Goal: Task Accomplishment & Management: Use online tool/utility

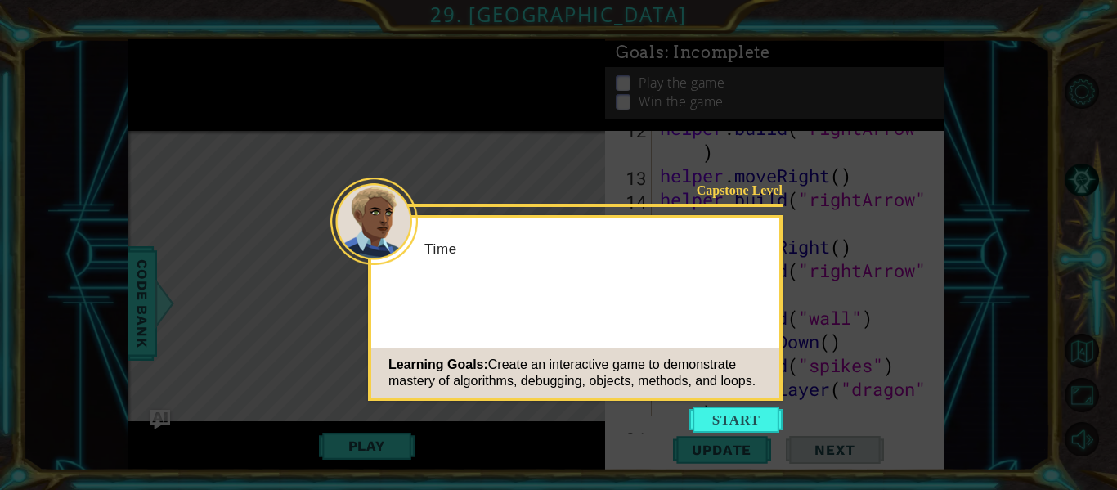
scroll to position [522, 0]
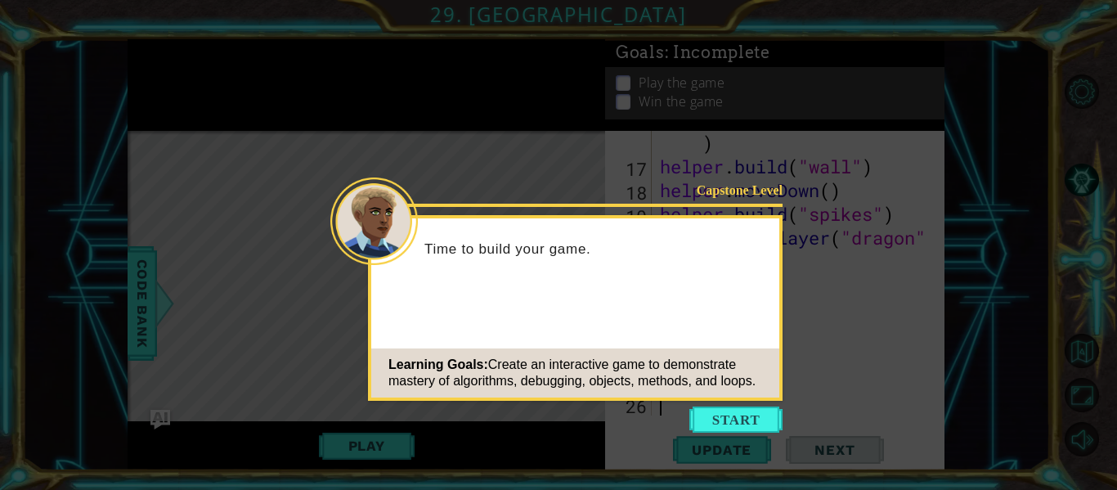
click at [399, 435] on icon at bounding box center [558, 245] width 1117 height 490
click at [755, 433] on icon at bounding box center [558, 245] width 1117 height 490
click at [762, 414] on button "Start" at bounding box center [735, 419] width 93 height 26
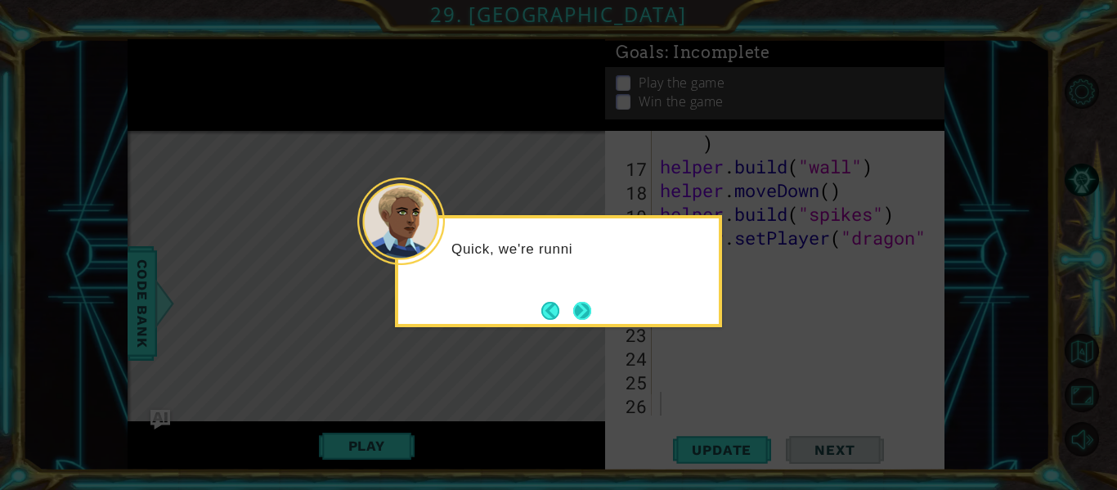
click at [578, 308] on button "Next" at bounding box center [582, 311] width 18 height 18
click at [575, 307] on button "Next" at bounding box center [582, 311] width 18 height 18
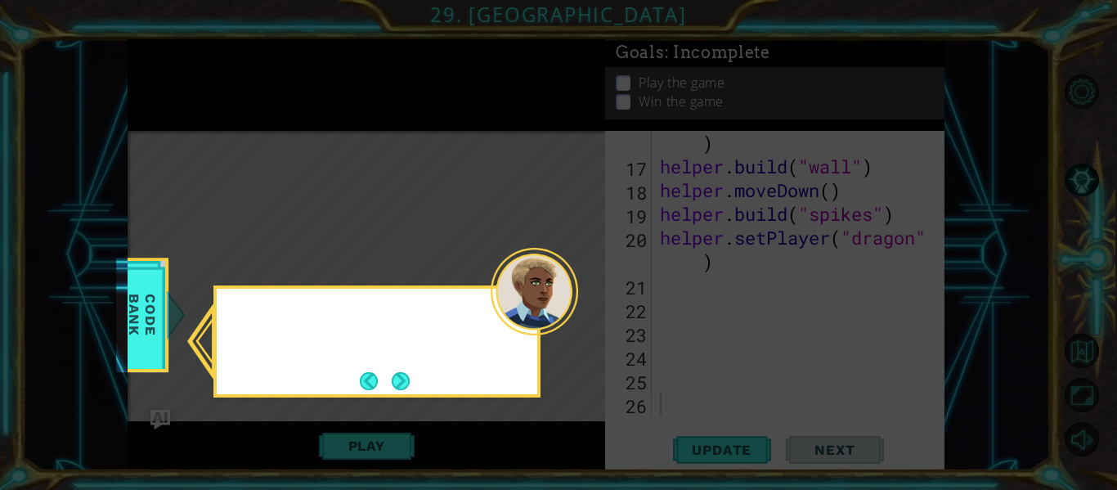
click at [575, 307] on div at bounding box center [534, 291] width 87 height 87
click at [392, 377] on button "Next" at bounding box center [401, 380] width 19 height 19
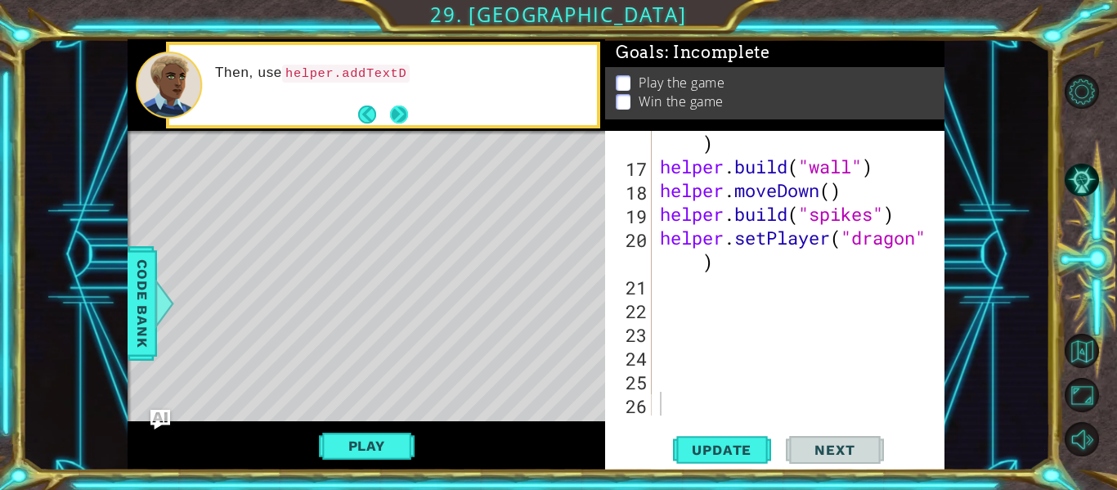
click at [401, 123] on button "Next" at bounding box center [399, 115] width 20 height 20
click at [399, 115] on button "Next" at bounding box center [399, 114] width 19 height 19
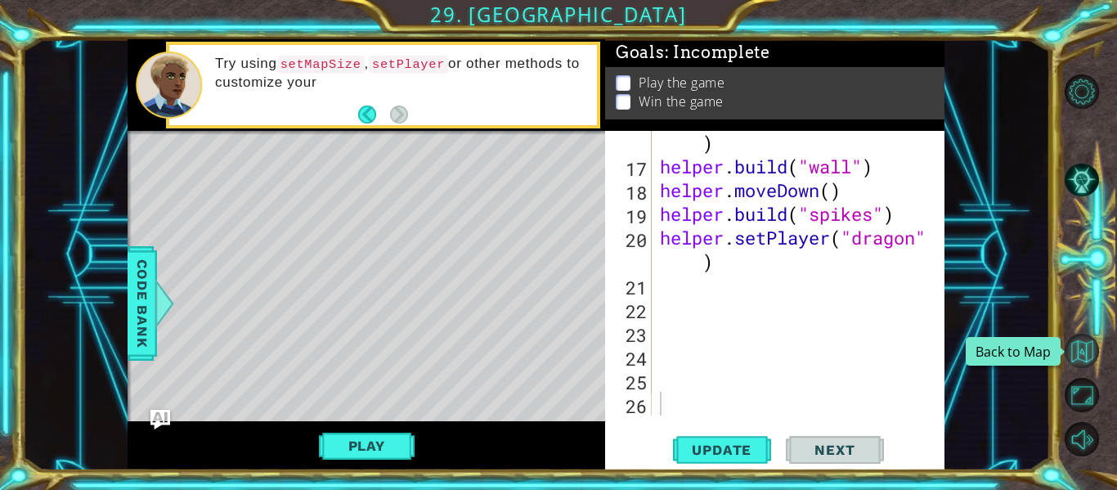
click at [1093, 347] on button "Back to Map" at bounding box center [1082, 351] width 34 height 34
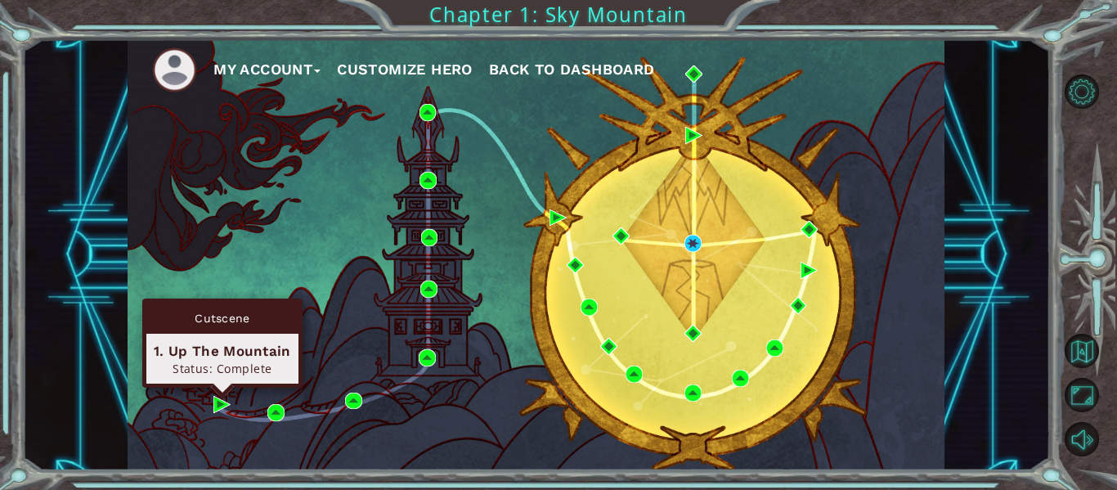
click at [221, 388] on div "Cutscene 1. Up The Mountain Status: Complete" at bounding box center [222, 342] width 160 height 89
click at [218, 401] on img at bounding box center [221, 404] width 17 height 17
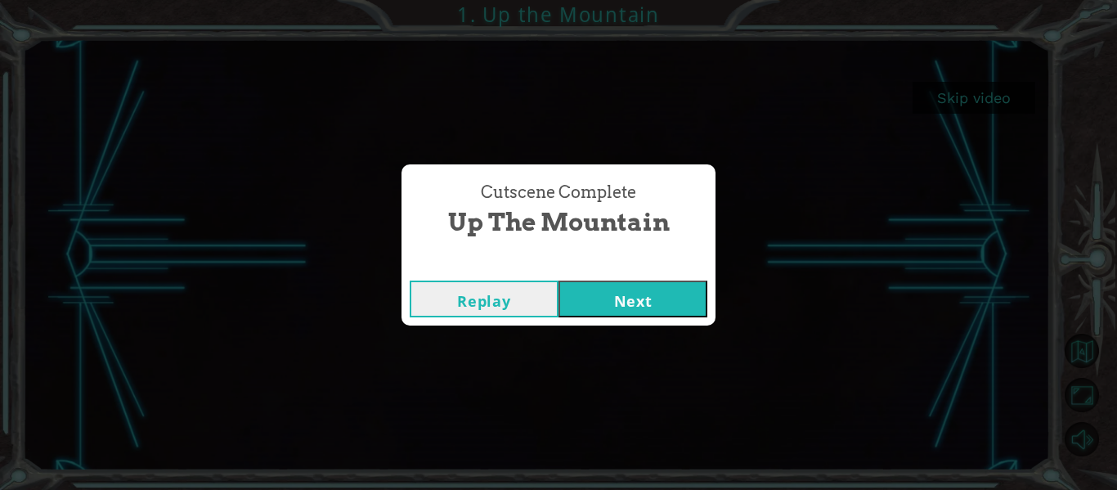
click at [642, 292] on button "Next" at bounding box center [632, 298] width 149 height 37
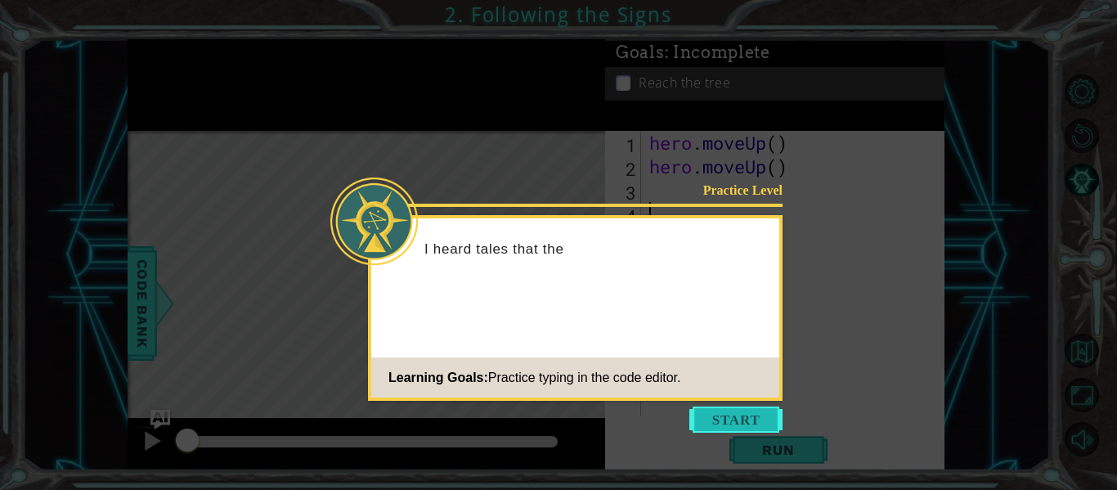
click at [723, 425] on button "Start" at bounding box center [735, 419] width 93 height 26
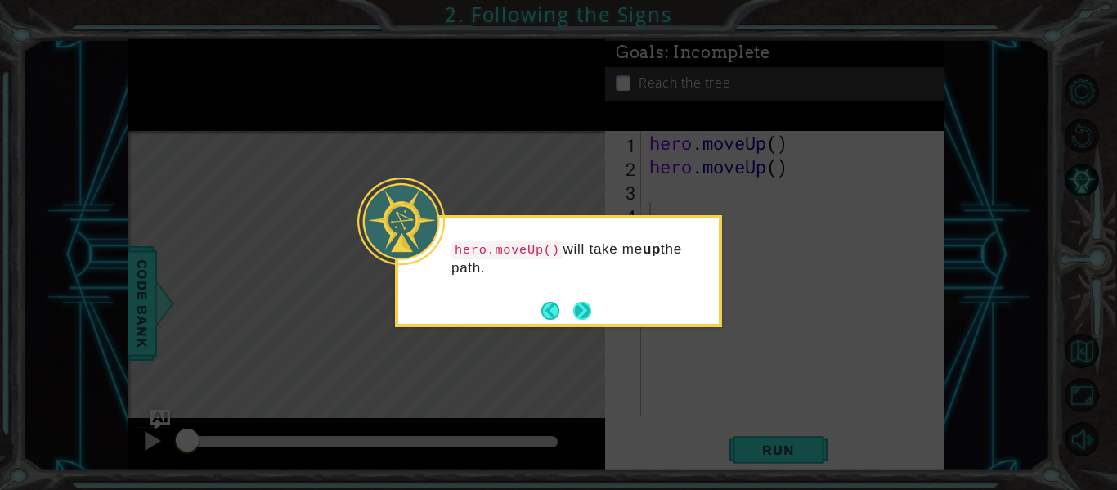
click at [591, 302] on button "Next" at bounding box center [582, 311] width 18 height 18
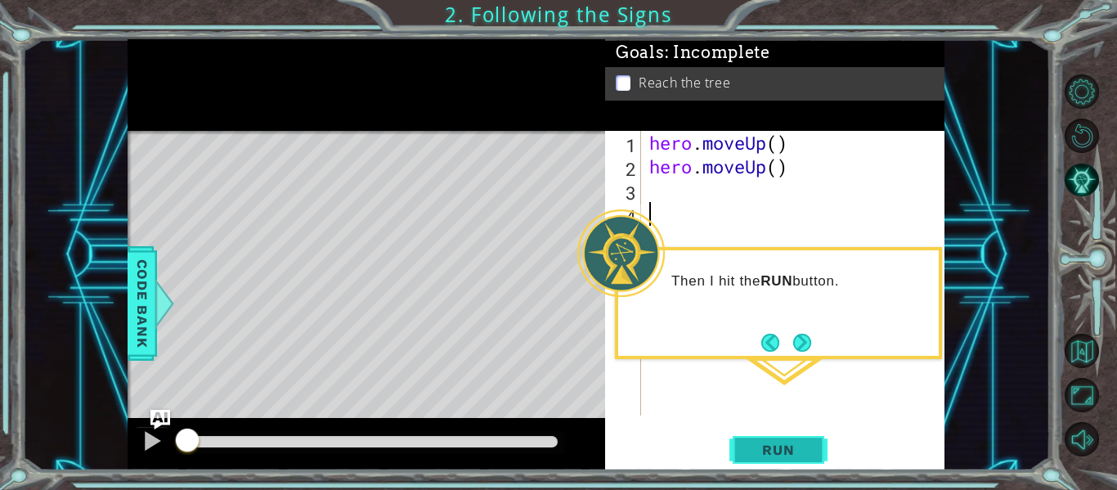
click at [788, 448] on span "Run" at bounding box center [778, 450] width 65 height 16
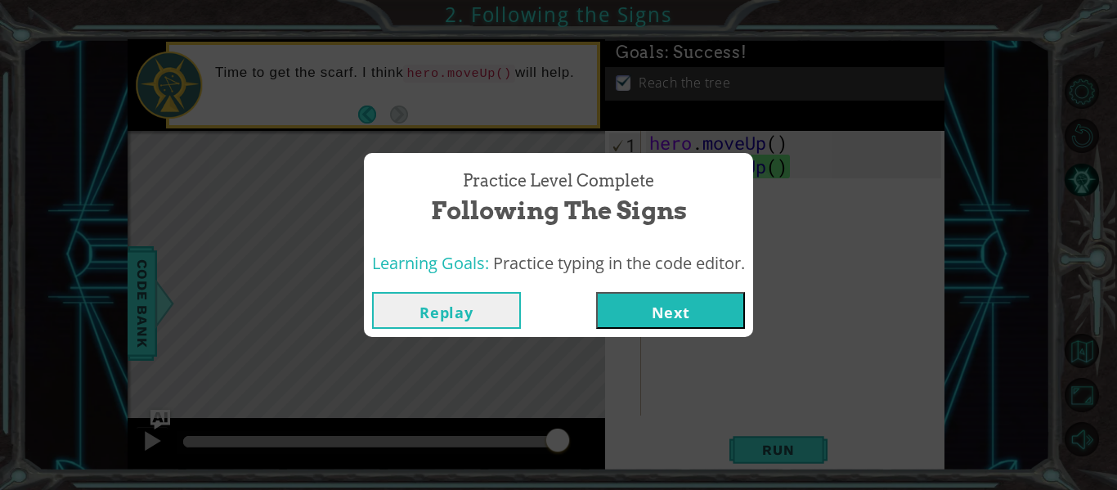
click at [674, 316] on button "Next" at bounding box center [670, 310] width 149 height 37
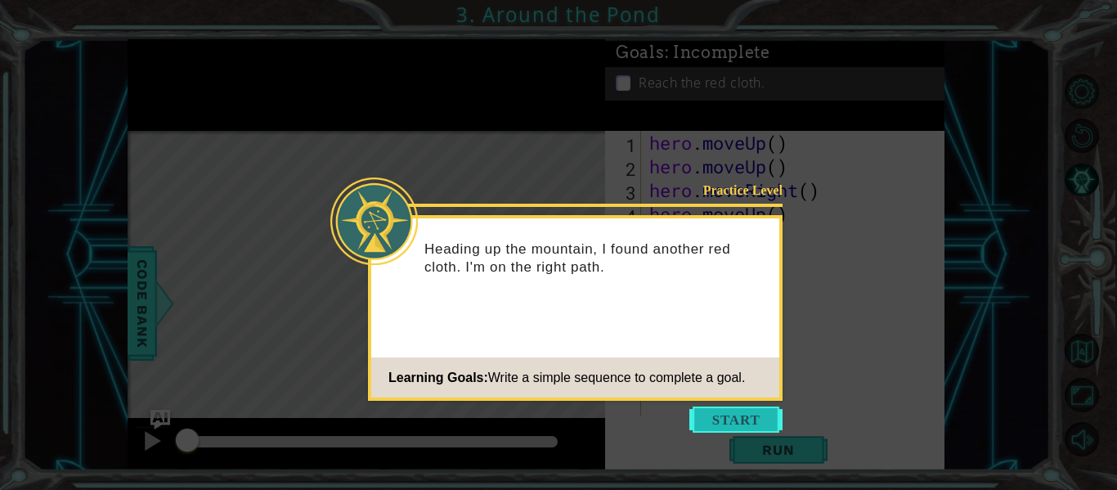
click at [738, 414] on button "Start" at bounding box center [735, 419] width 93 height 26
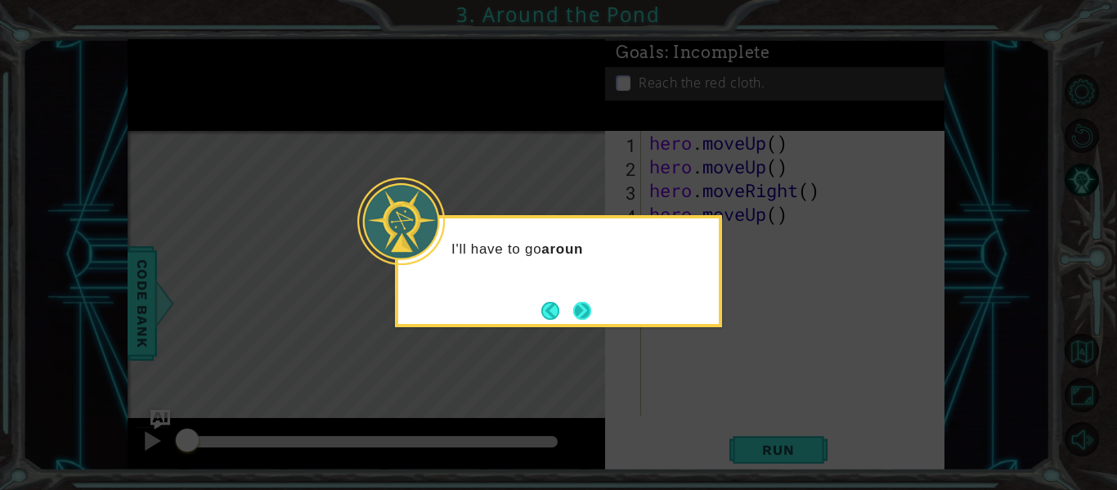
click at [586, 306] on button "Next" at bounding box center [582, 311] width 18 height 18
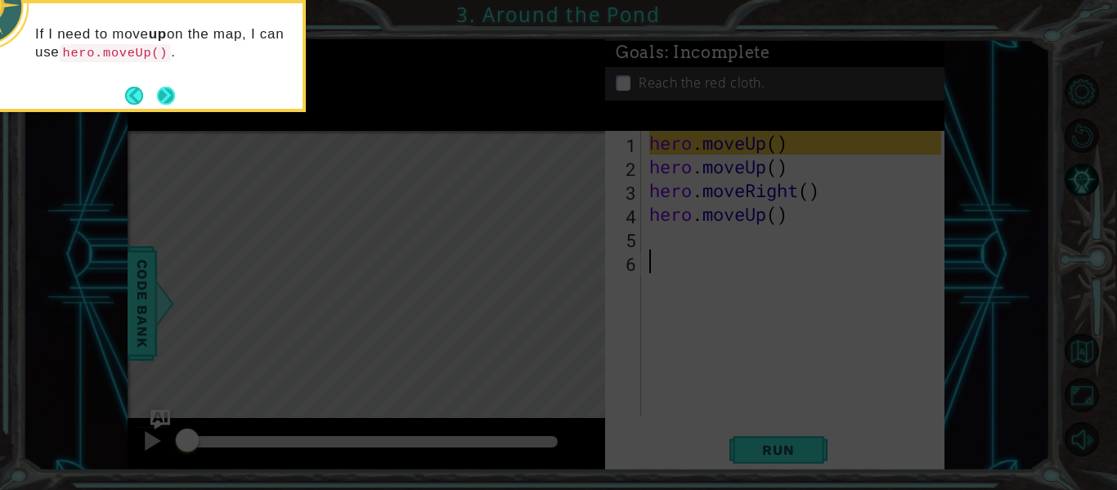
click at [163, 98] on button "Next" at bounding box center [166, 96] width 18 height 18
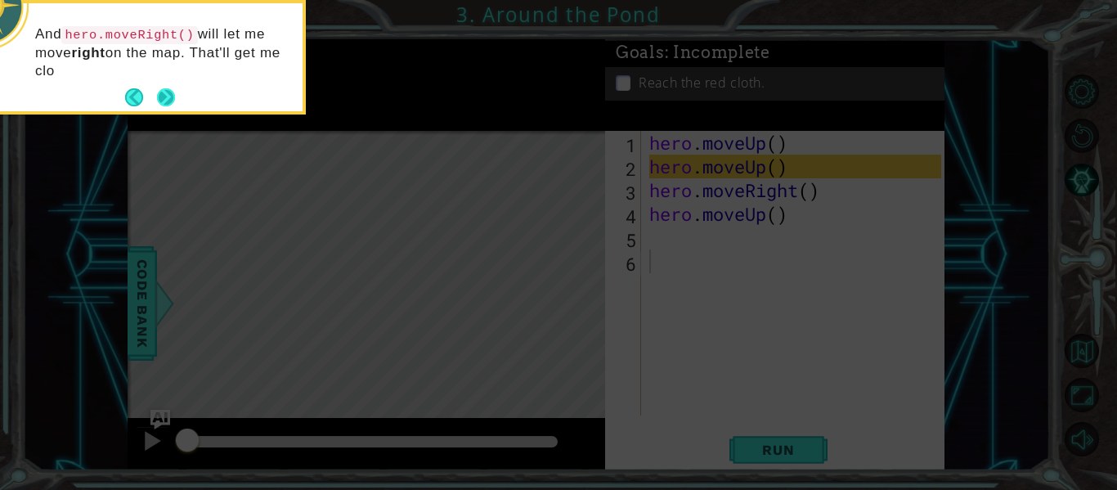
click at [165, 92] on button "Next" at bounding box center [166, 97] width 20 height 20
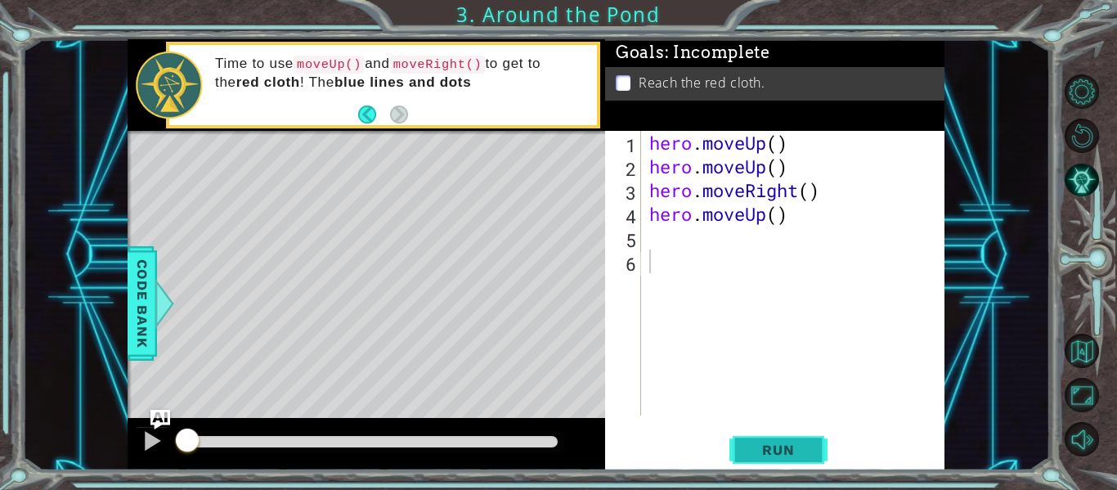
click at [785, 433] on button "Run" at bounding box center [778, 450] width 98 height 34
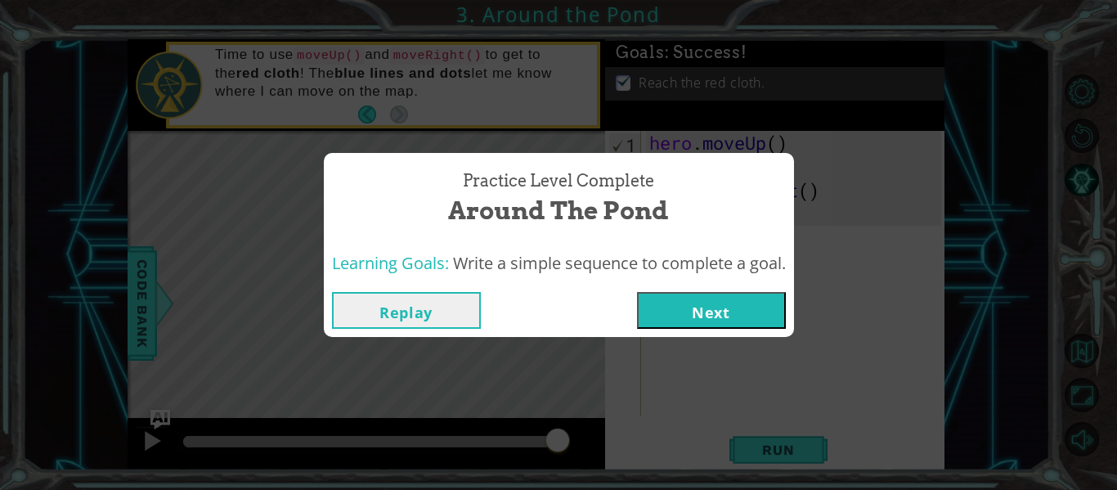
click at [734, 310] on button "Next" at bounding box center [711, 310] width 149 height 37
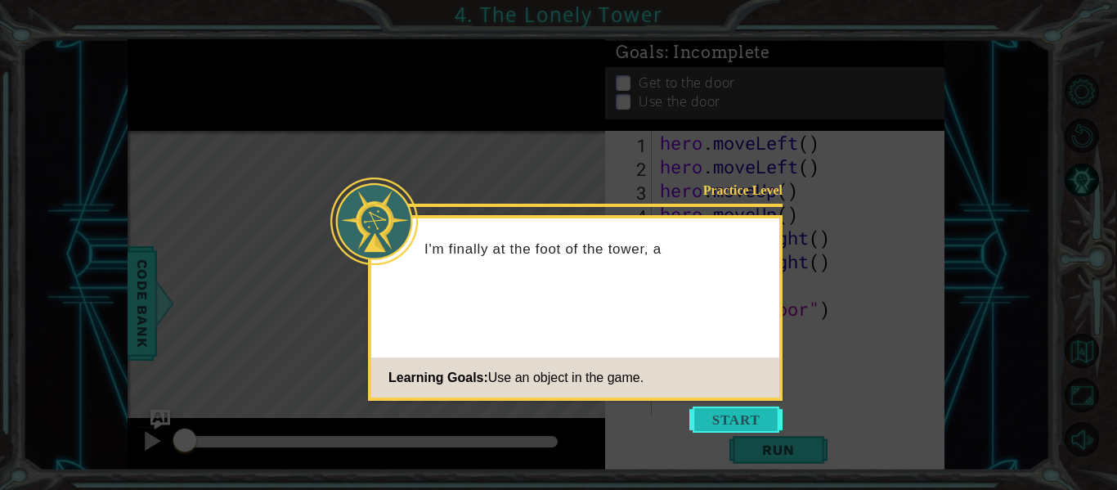
click at [736, 416] on button "Start" at bounding box center [735, 419] width 93 height 26
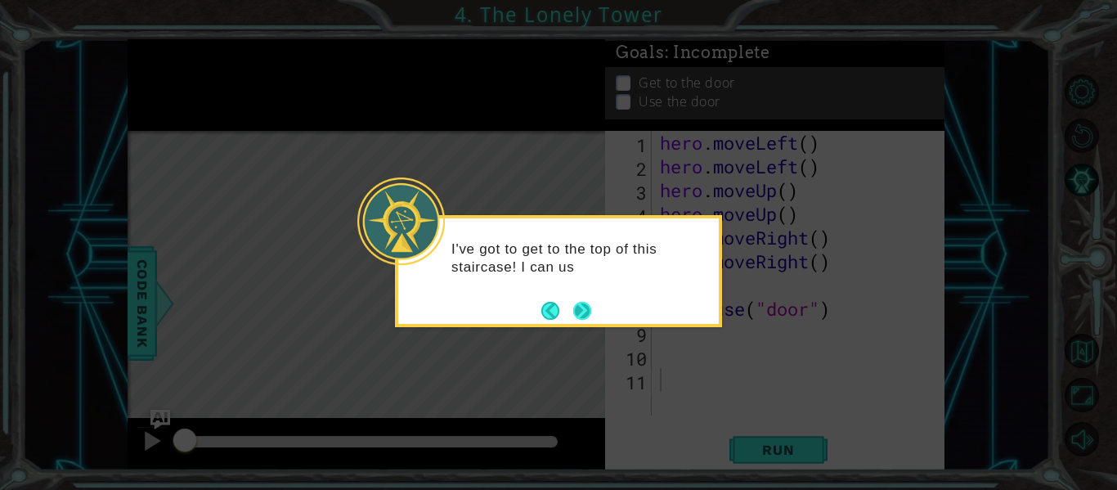
click at [578, 300] on footer at bounding box center [566, 310] width 50 height 25
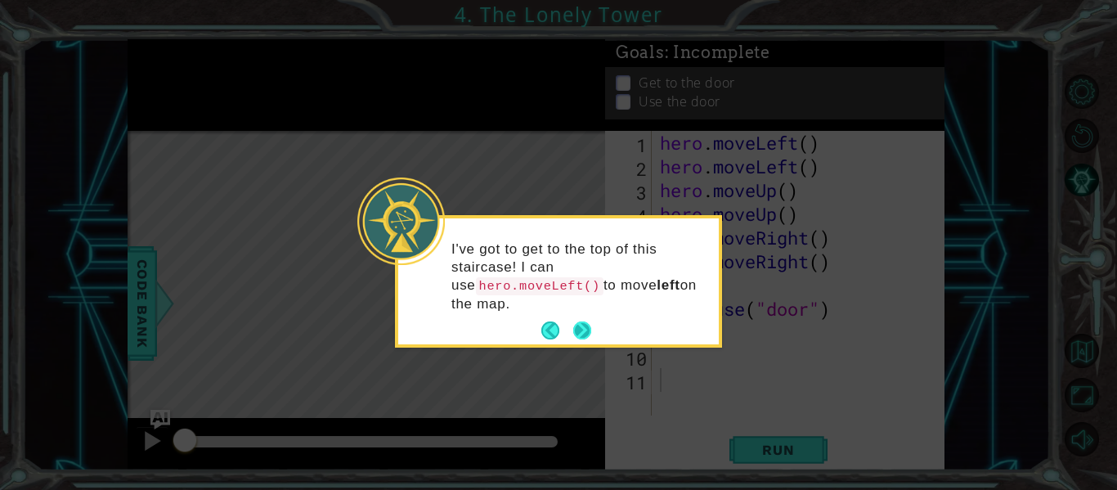
click at [578, 321] on button "Next" at bounding box center [582, 330] width 18 height 18
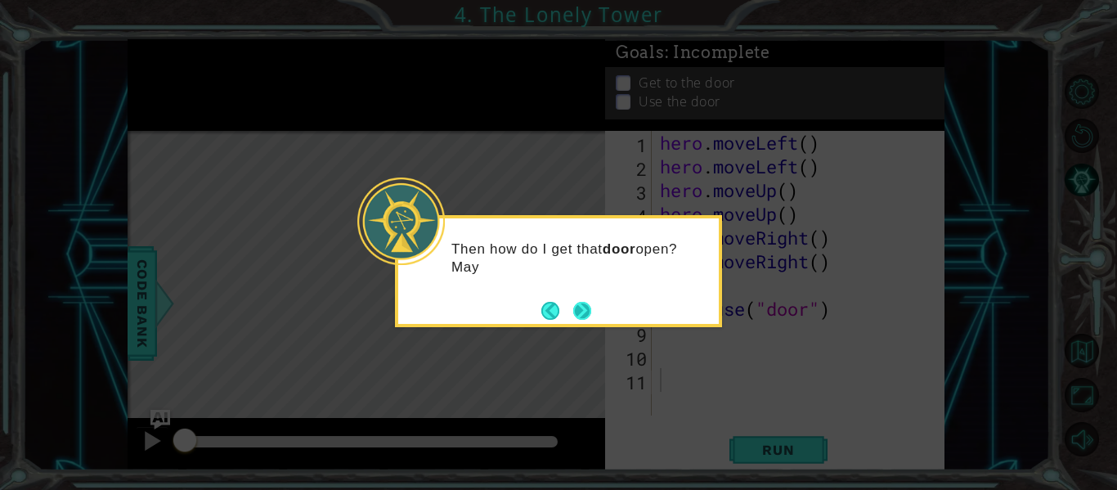
click at [581, 301] on button "Next" at bounding box center [582, 310] width 19 height 19
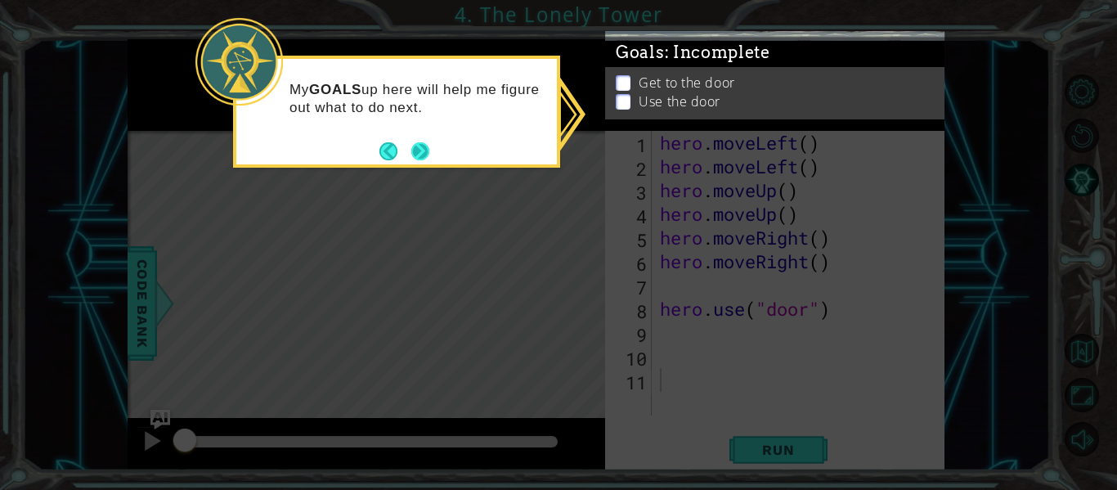
click at [424, 150] on button "Next" at bounding box center [420, 151] width 18 height 18
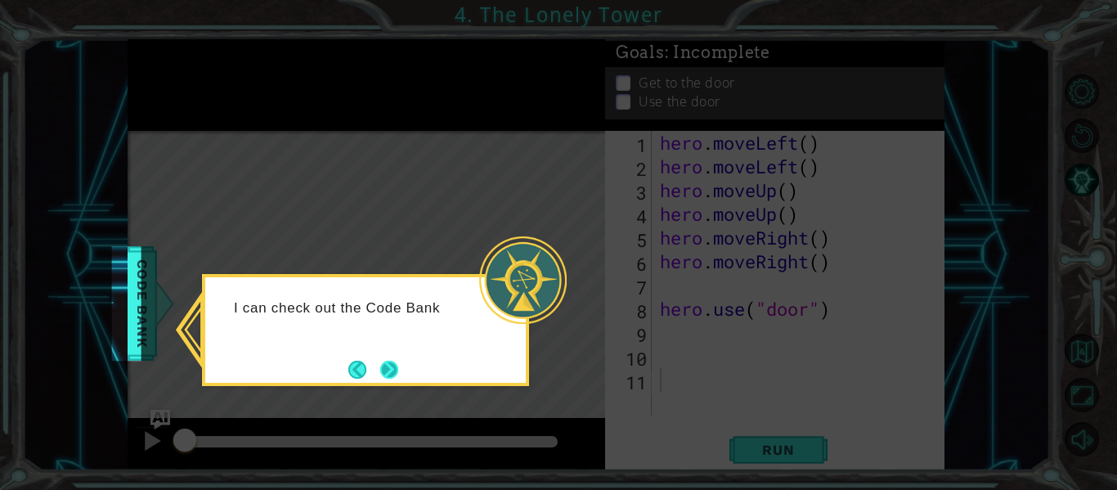
click at [385, 373] on button "Next" at bounding box center [389, 369] width 19 height 19
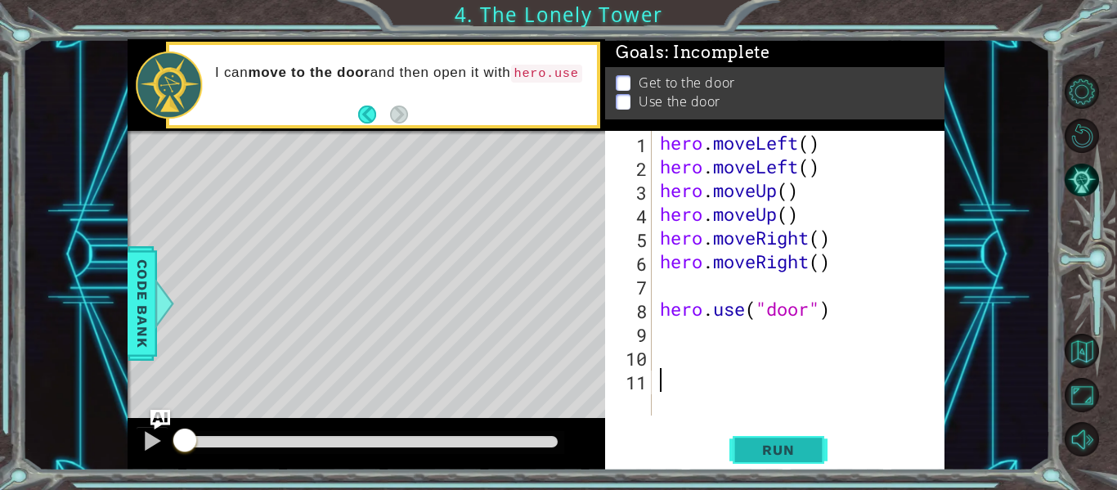
click at [796, 455] on span "Run" at bounding box center [778, 450] width 65 height 16
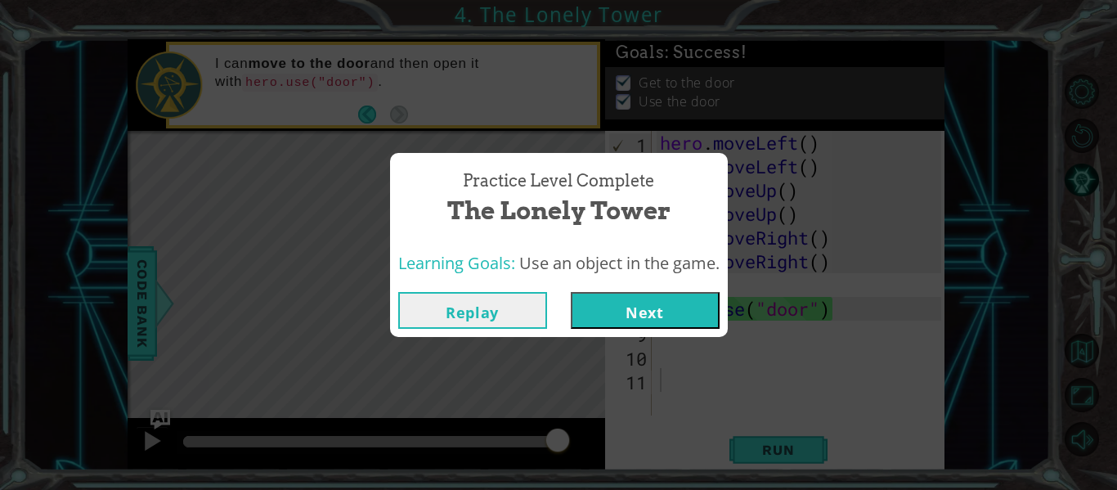
click at [621, 285] on div "Replay Next" at bounding box center [559, 310] width 338 height 53
click at [631, 311] on button "Next" at bounding box center [645, 310] width 149 height 37
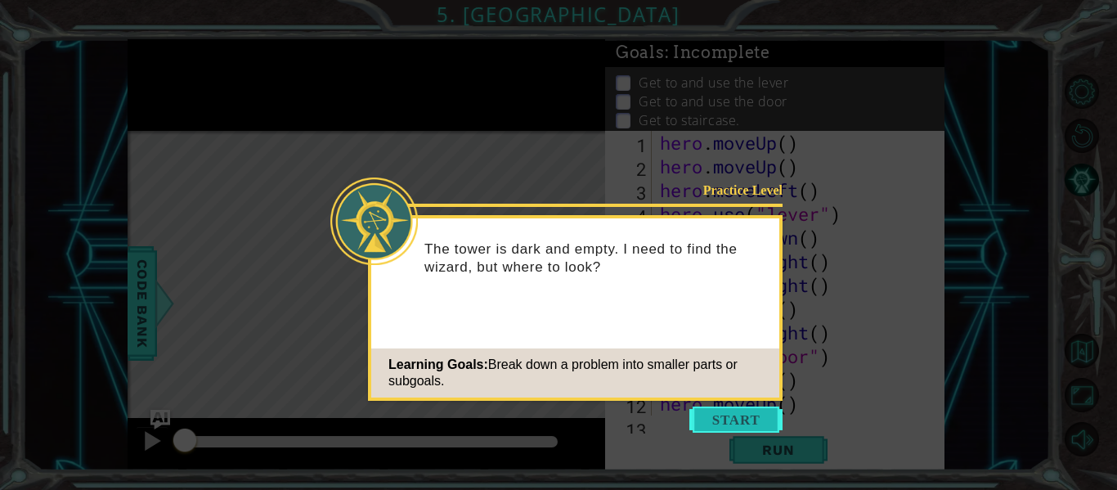
click at [732, 416] on button "Start" at bounding box center [735, 419] width 93 height 26
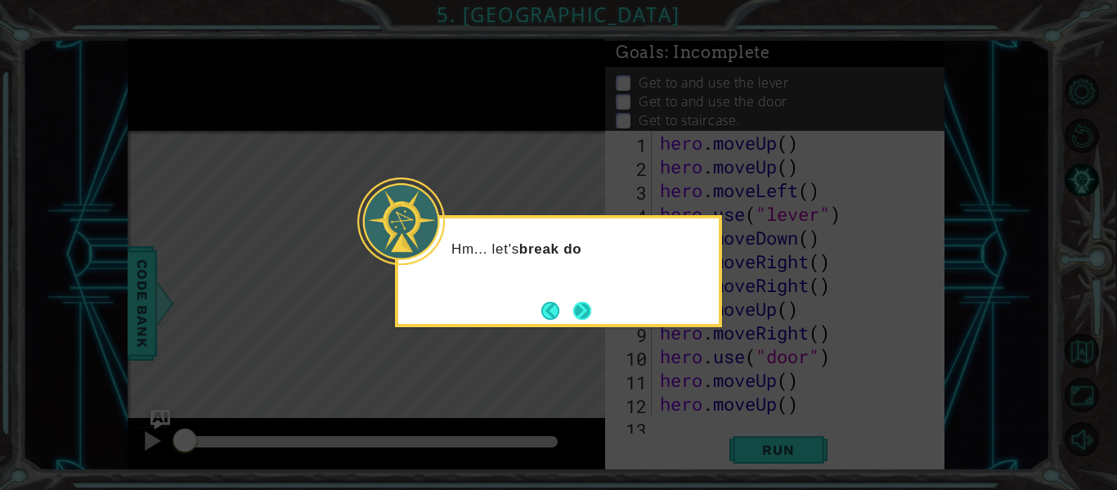
click at [581, 312] on button "Next" at bounding box center [582, 311] width 18 height 18
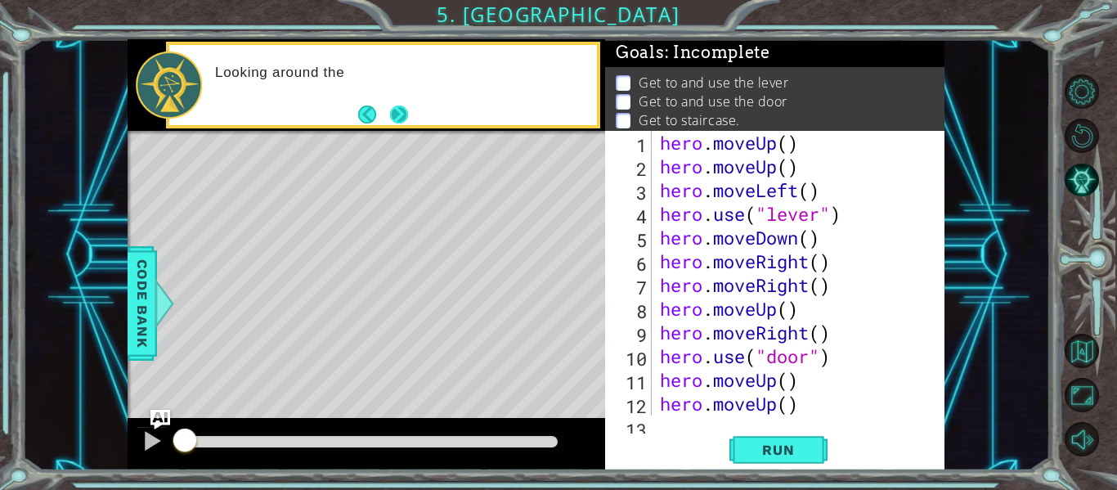
click at [398, 121] on button "Next" at bounding box center [399, 114] width 18 height 18
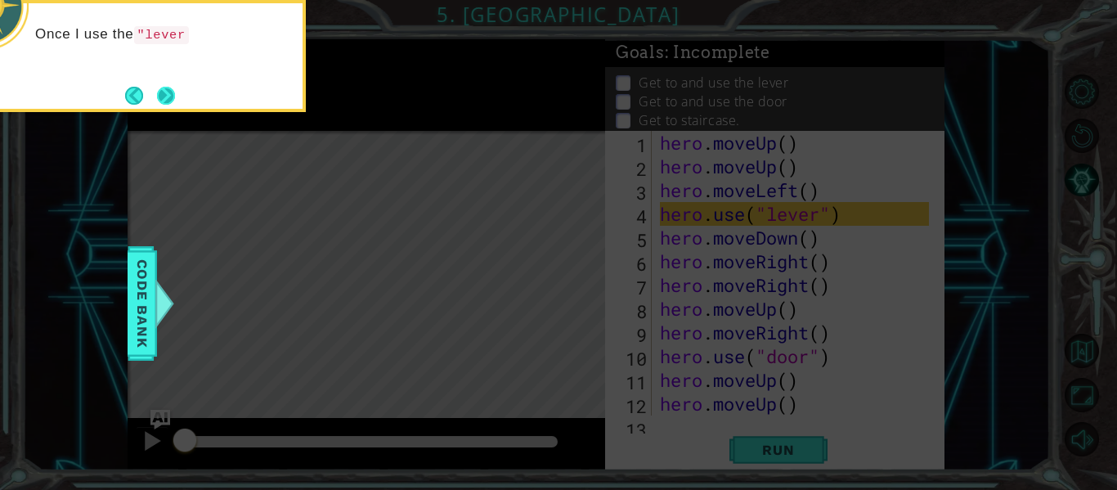
click at [157, 96] on button "Next" at bounding box center [166, 96] width 18 height 18
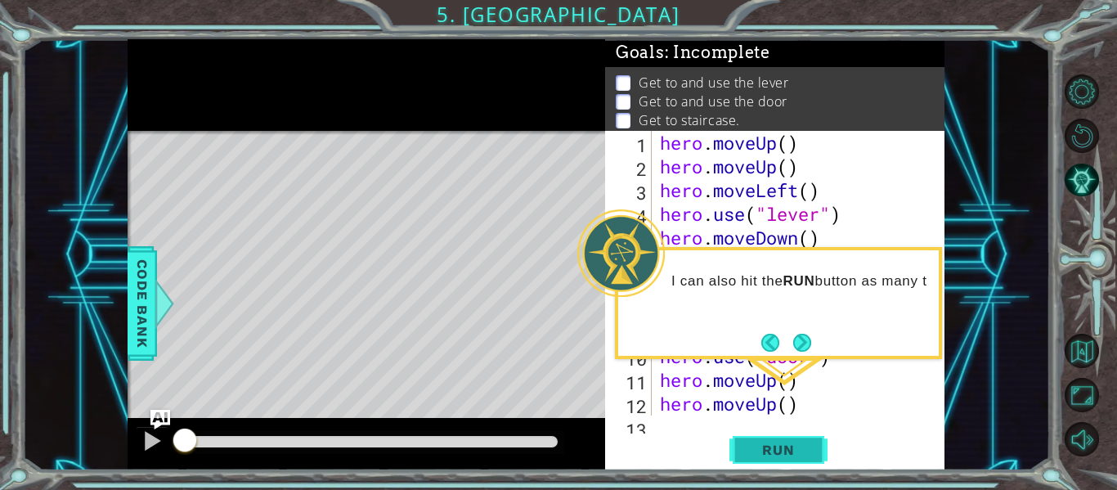
click at [807, 451] on span "Run" at bounding box center [778, 450] width 65 height 16
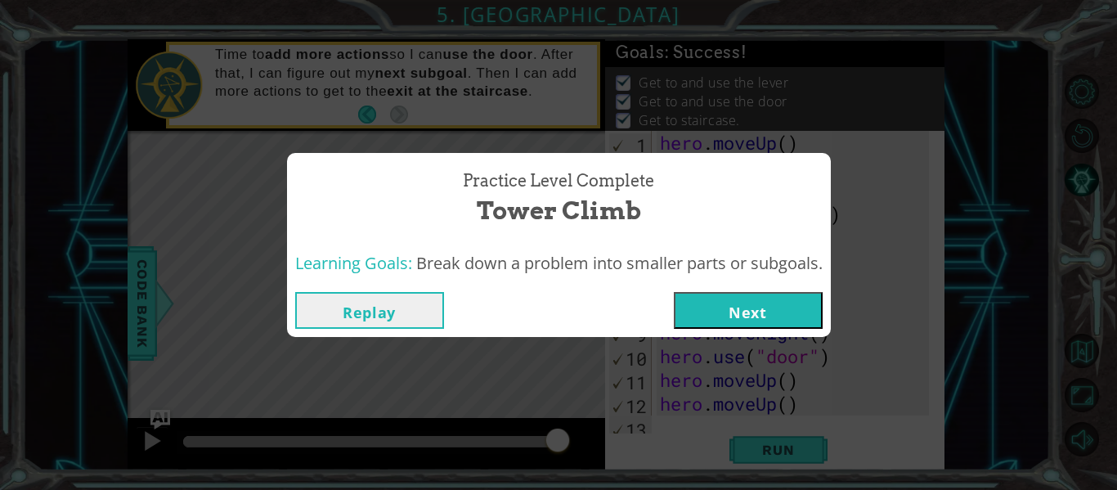
click at [777, 332] on div "Replay Next" at bounding box center [559, 310] width 544 height 53
click at [784, 307] on button "Next" at bounding box center [748, 310] width 149 height 37
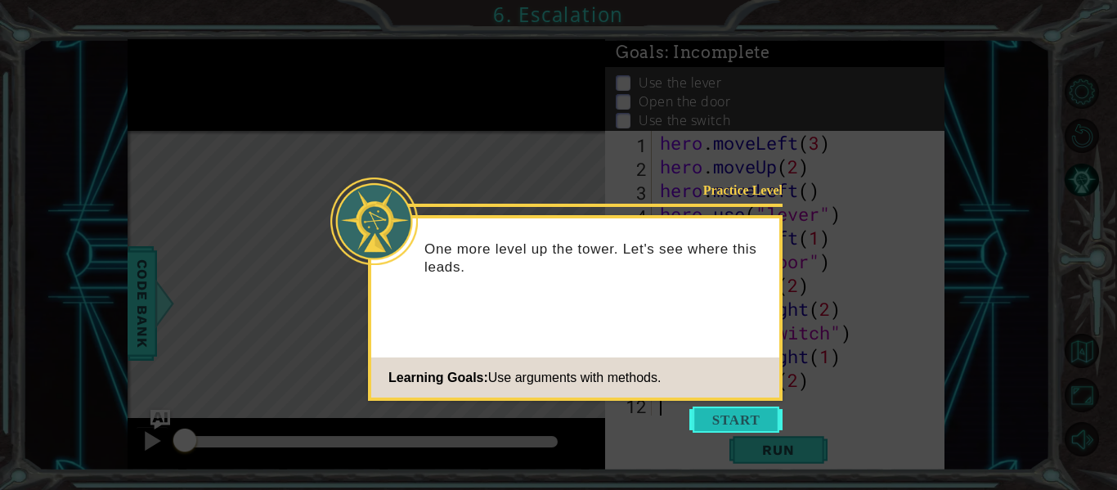
click at [749, 419] on button "Start" at bounding box center [735, 419] width 93 height 26
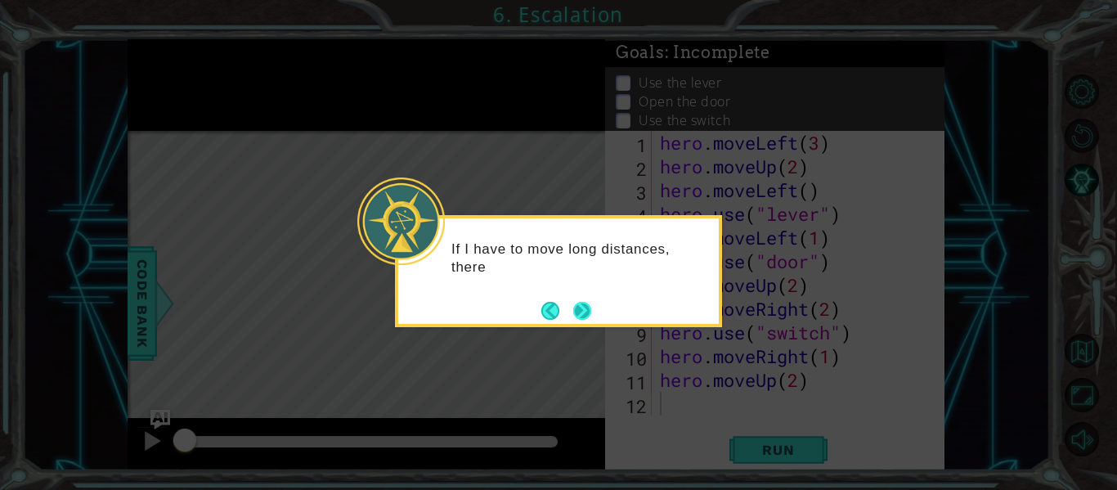
click at [583, 311] on button "Next" at bounding box center [582, 311] width 18 height 18
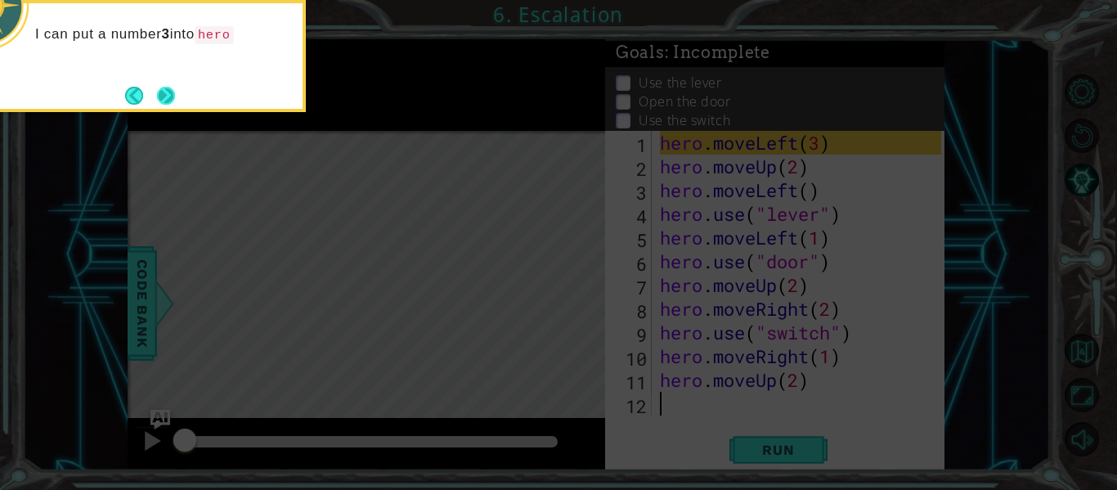
click at [167, 101] on button "Next" at bounding box center [166, 96] width 18 height 18
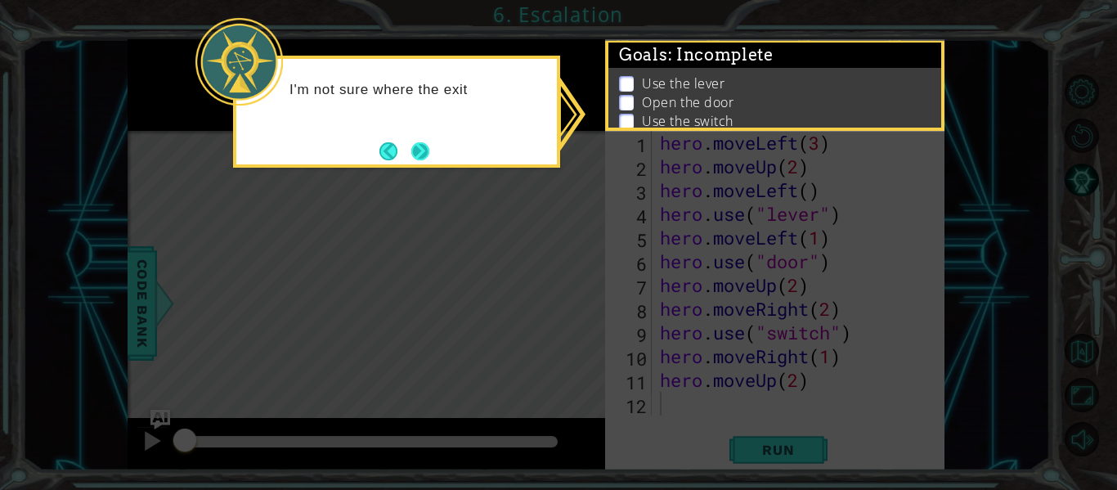
click at [411, 157] on button "Next" at bounding box center [420, 151] width 18 height 18
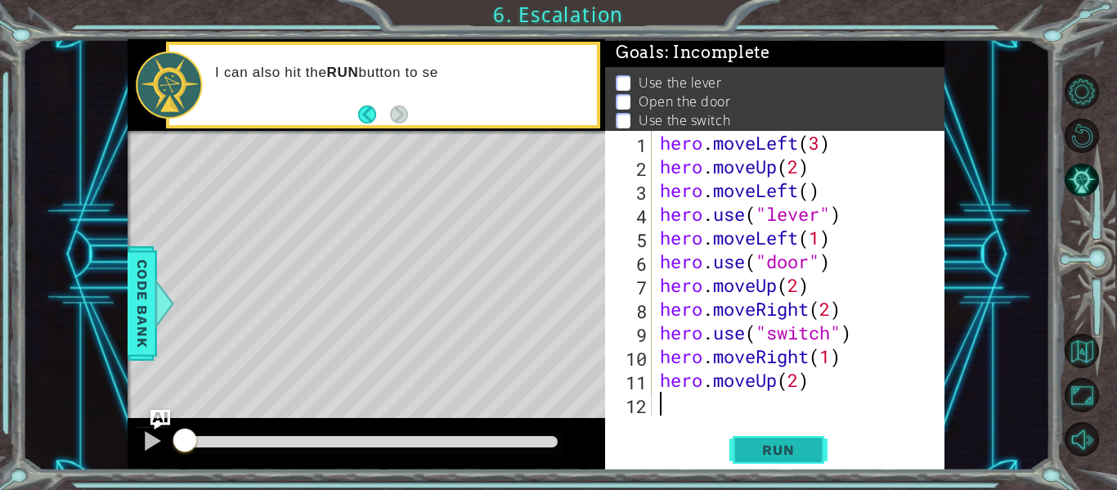
click at [778, 445] on span "Run" at bounding box center [778, 450] width 65 height 16
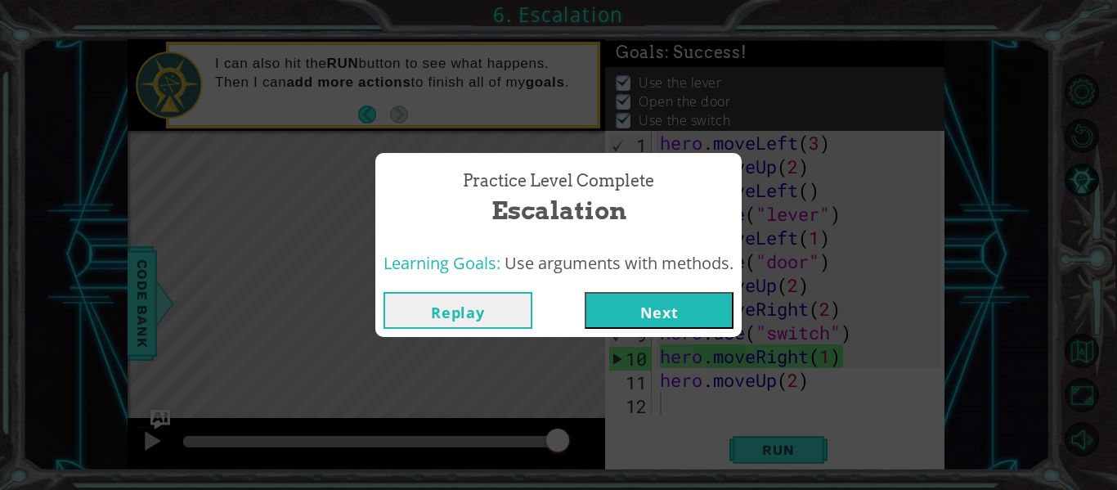
click at [675, 307] on button "Next" at bounding box center [659, 310] width 149 height 37
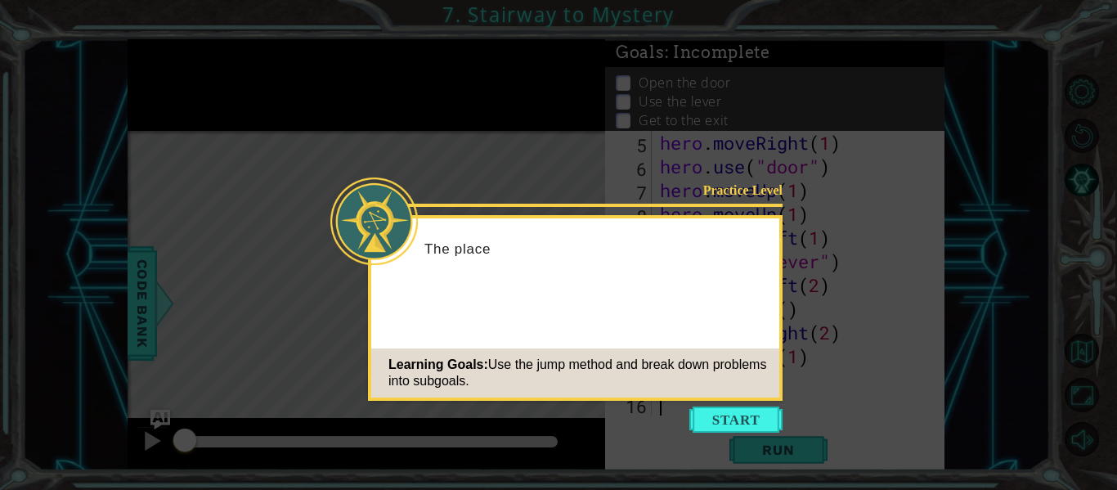
scroll to position [95, 0]
click at [733, 419] on button "Start" at bounding box center [735, 419] width 93 height 26
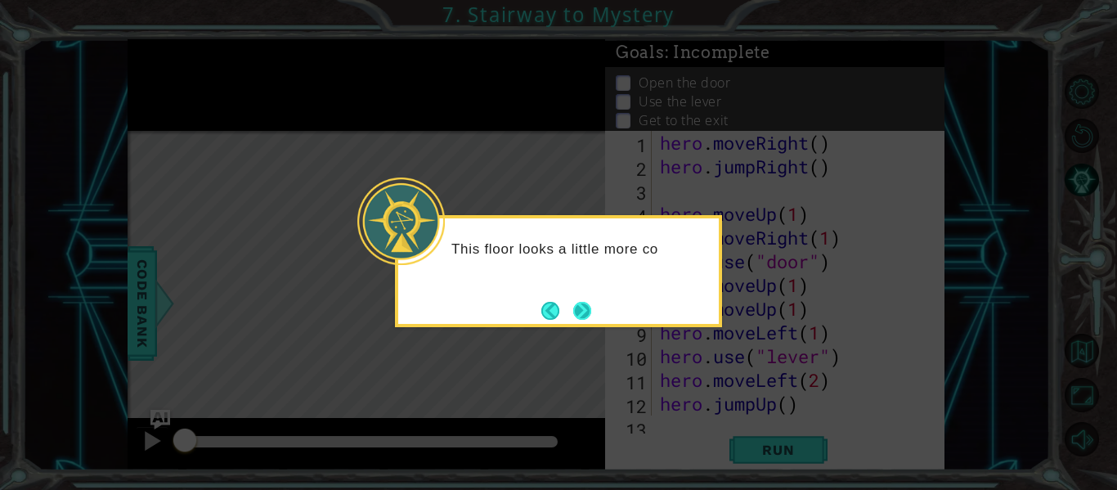
click at [580, 308] on button "Next" at bounding box center [582, 311] width 18 height 18
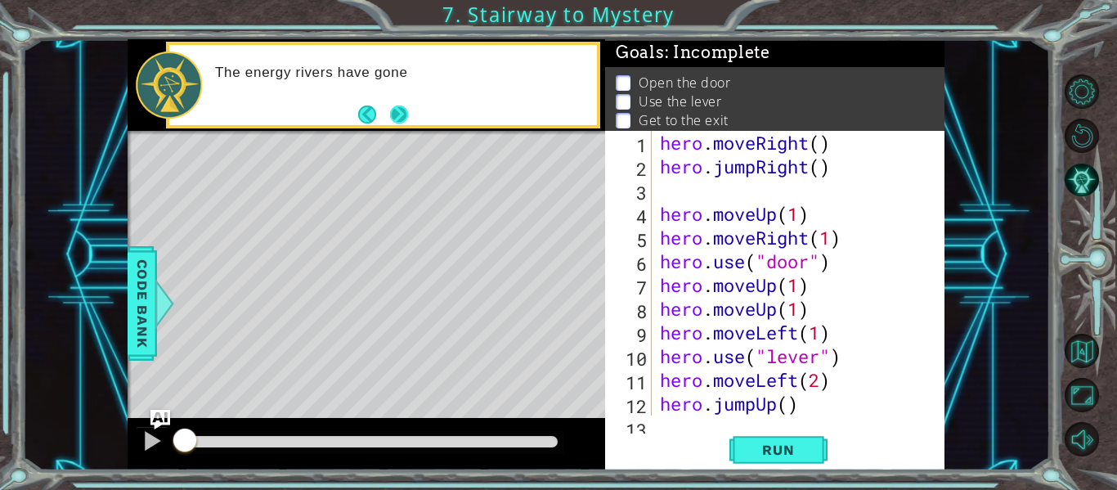
click at [395, 119] on button "Next" at bounding box center [399, 114] width 18 height 18
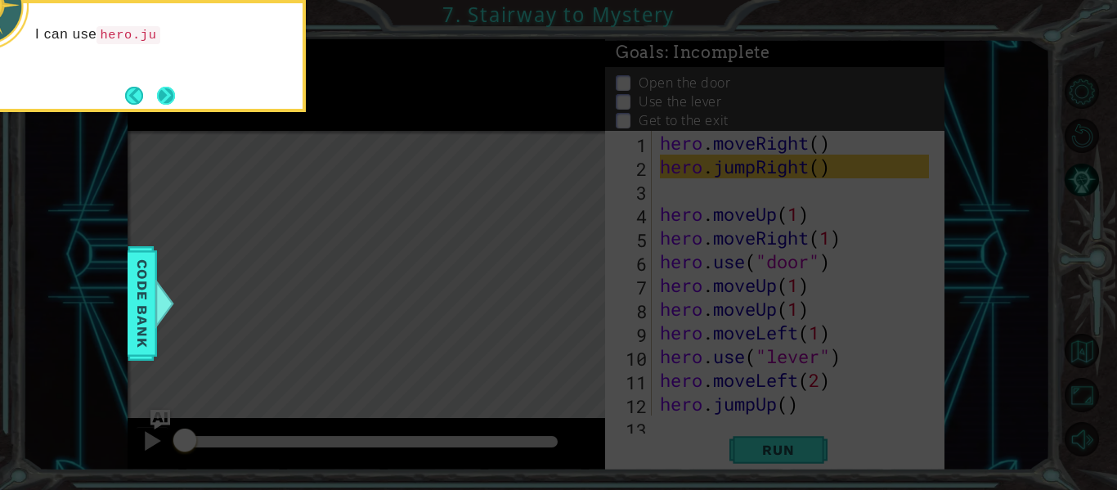
click at [167, 92] on button "Next" at bounding box center [166, 95] width 19 height 19
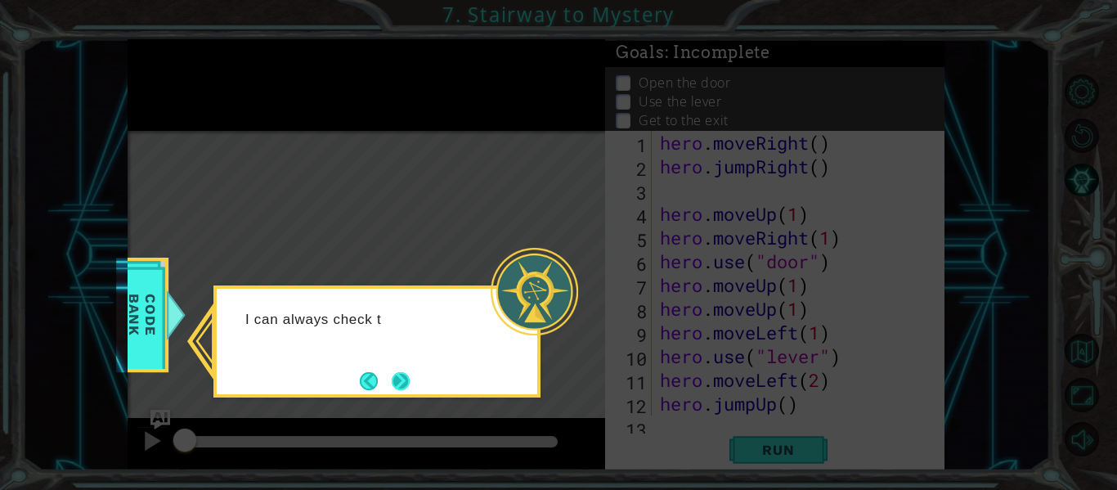
click at [395, 375] on button "Next" at bounding box center [401, 381] width 20 height 20
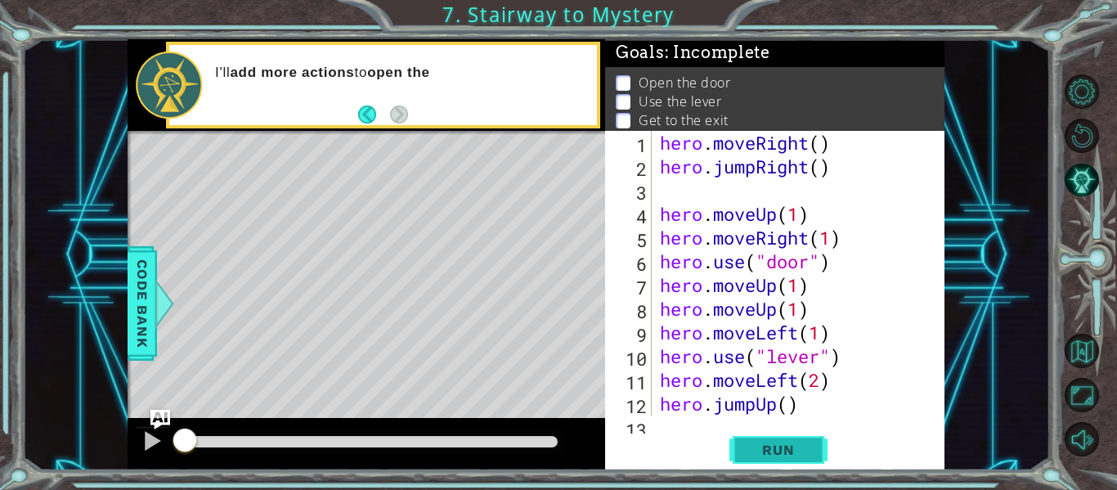
click at [751, 454] on span "Run" at bounding box center [778, 450] width 65 height 16
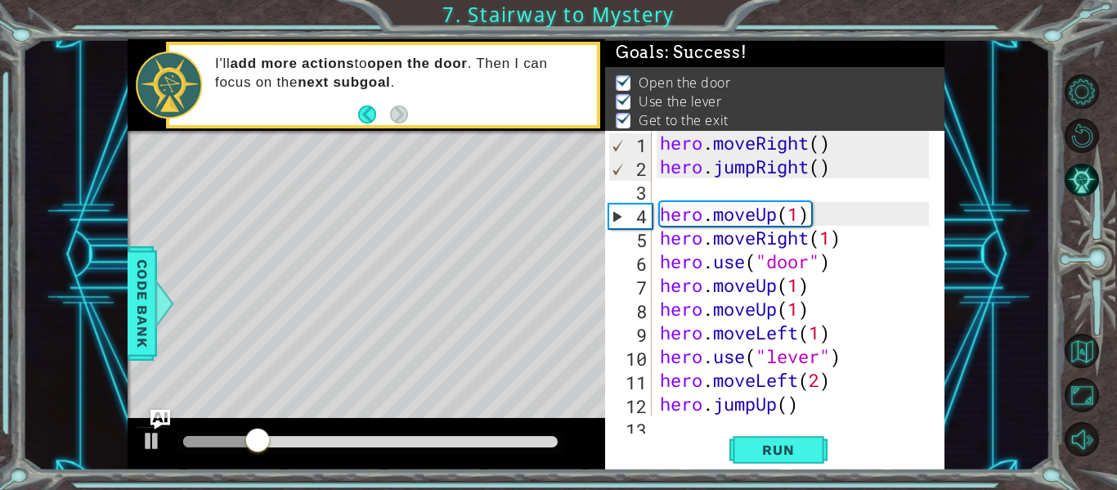
click at [618, 347] on div "10" at bounding box center [629, 359] width 43 height 24
type textarea "hero.use("lever")"
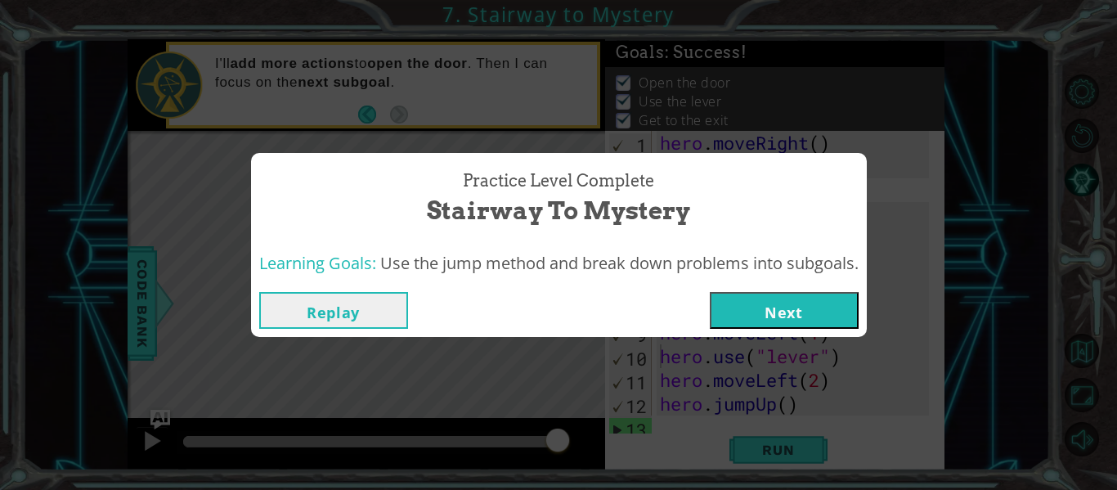
click at [821, 321] on button "Next" at bounding box center [784, 310] width 149 height 37
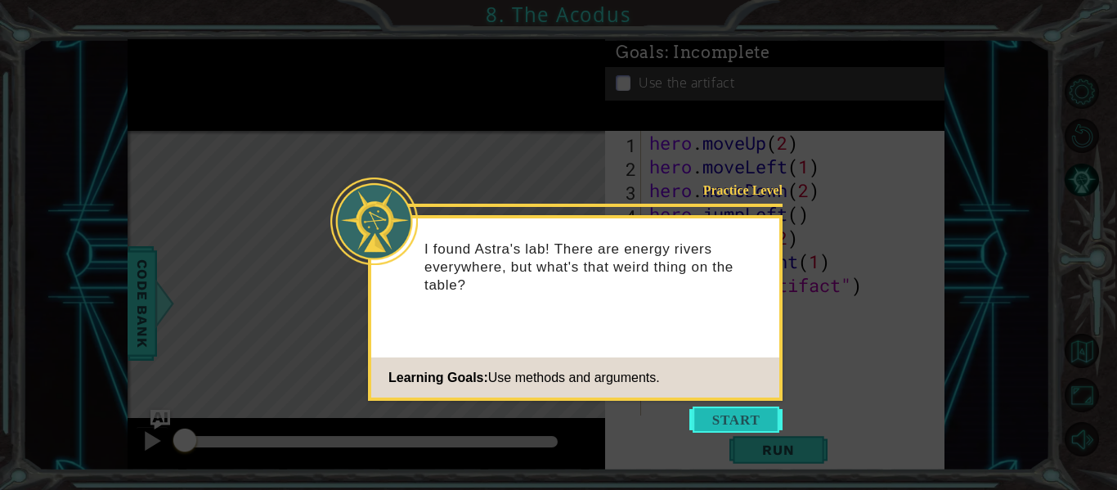
click at [745, 415] on button "Start" at bounding box center [735, 419] width 93 height 26
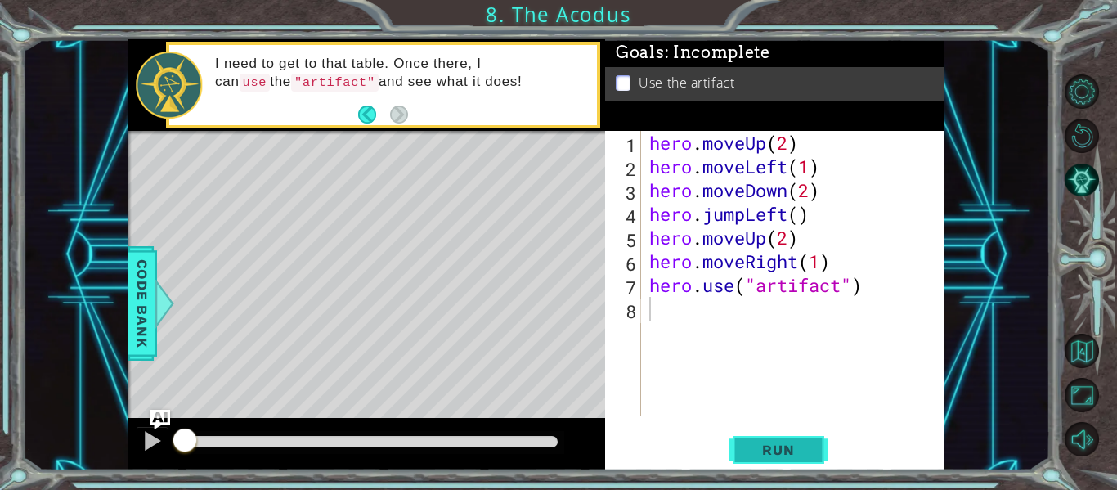
click at [783, 443] on span "Run" at bounding box center [778, 450] width 65 height 16
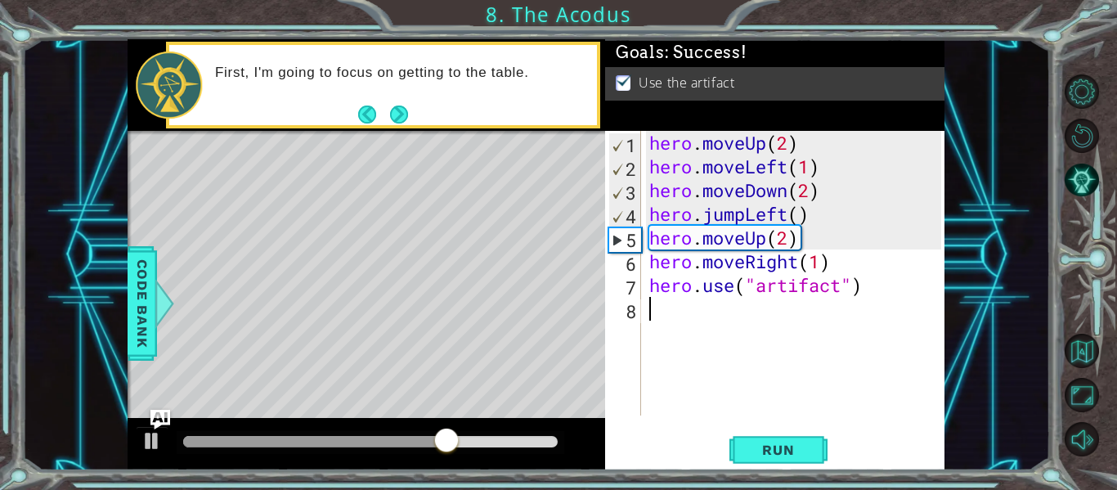
click at [395, 102] on footer at bounding box center [383, 114] width 50 height 25
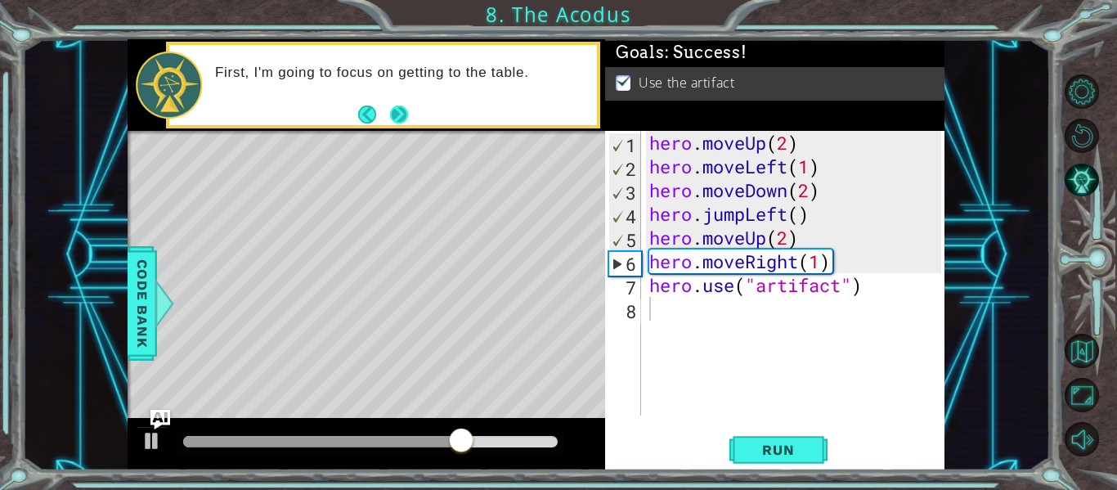
click at [398, 110] on button "Next" at bounding box center [399, 114] width 18 height 18
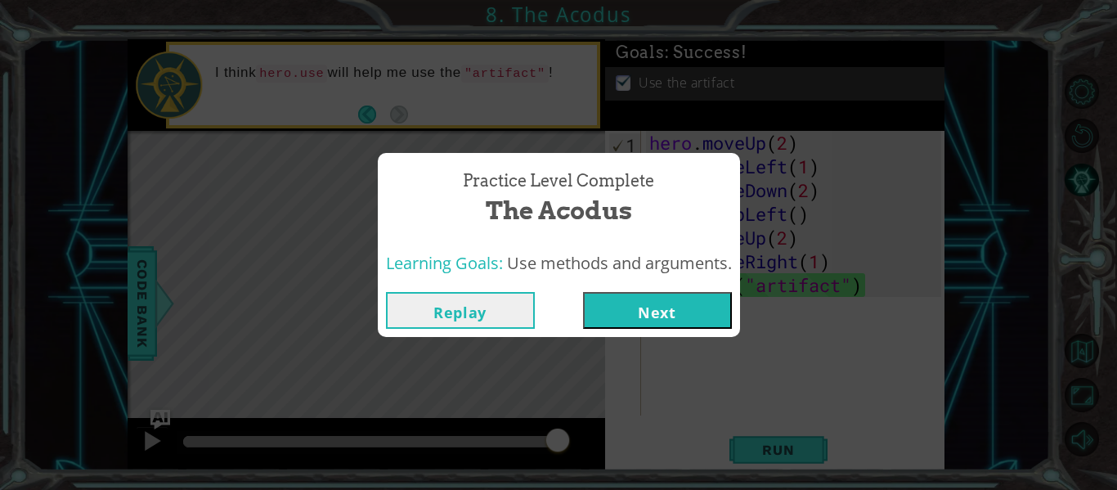
click at [693, 321] on button "Next" at bounding box center [657, 310] width 149 height 37
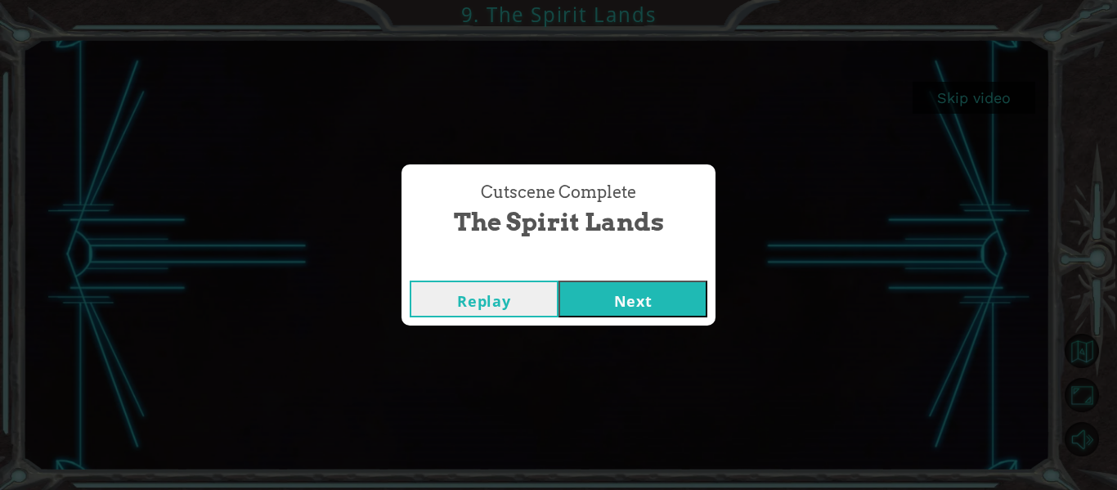
click at [583, 290] on button "Next" at bounding box center [632, 298] width 149 height 37
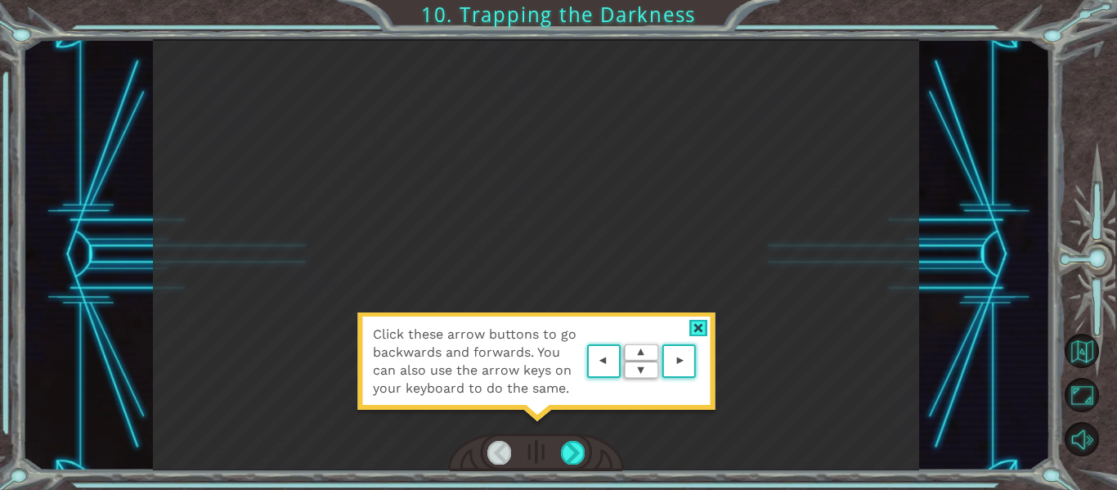
click at [703, 324] on div at bounding box center [698, 328] width 19 height 17
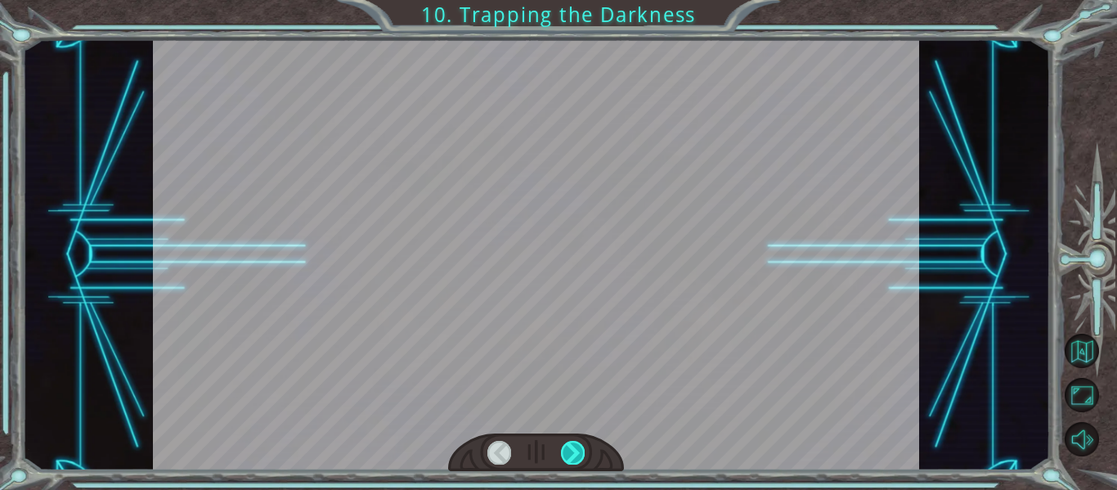
click at [571, 459] on div at bounding box center [573, 452] width 24 height 23
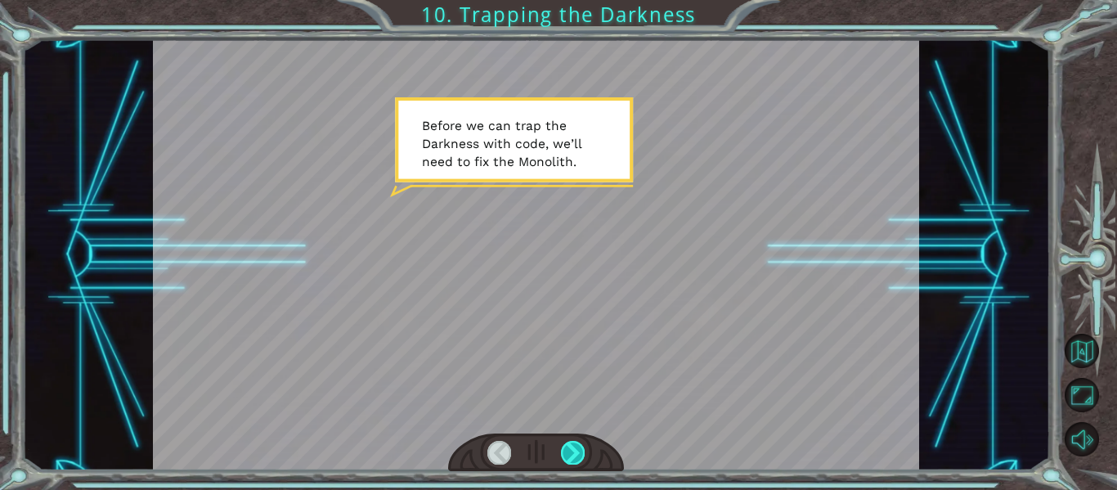
click at [575, 451] on div at bounding box center [573, 452] width 24 height 23
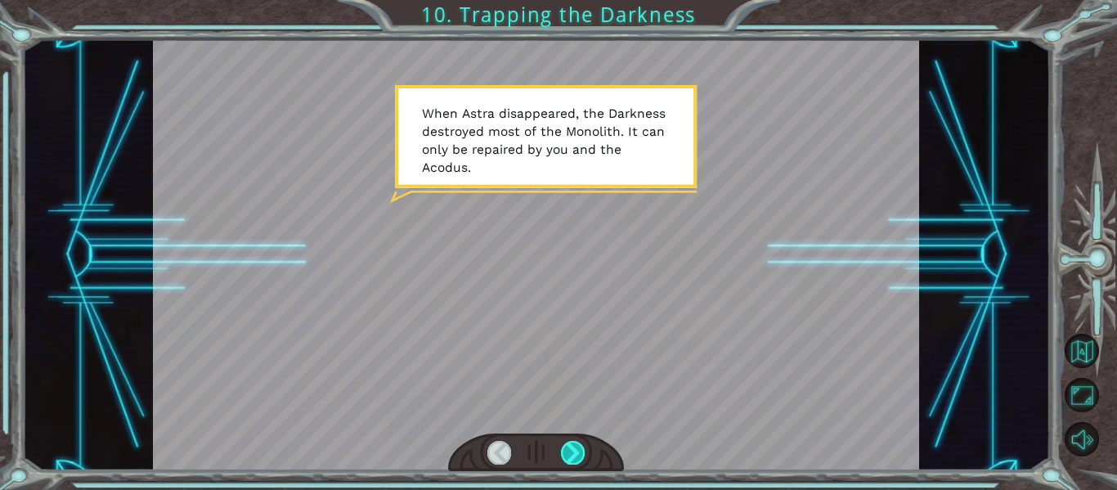
click at [579, 451] on div at bounding box center [573, 452] width 24 height 23
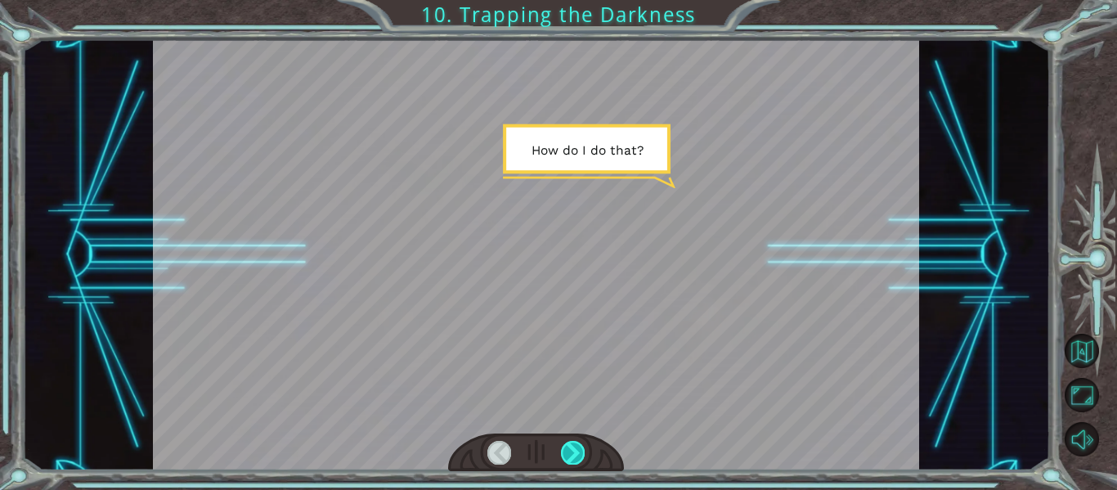
click at [579, 451] on div at bounding box center [573, 452] width 24 height 23
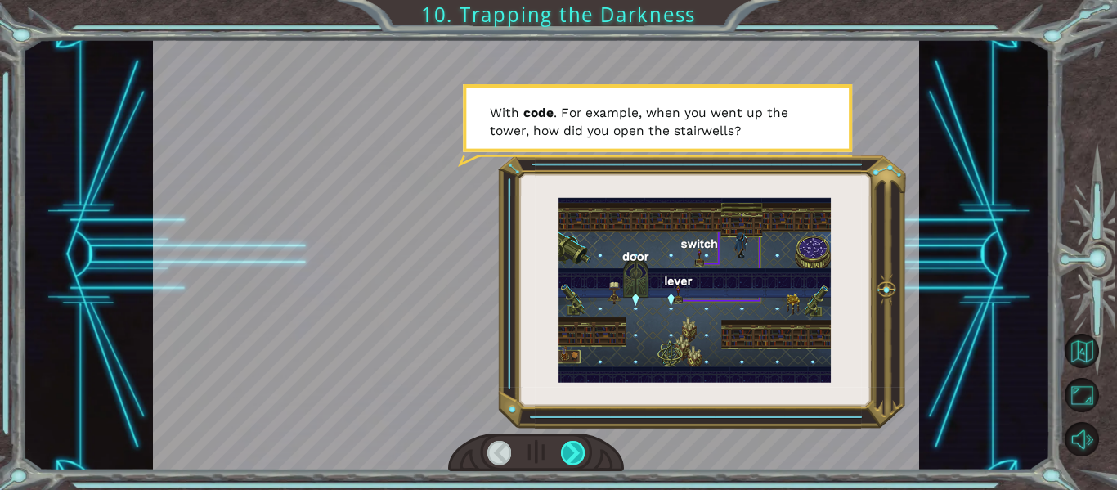
click at [577, 452] on div at bounding box center [573, 452] width 24 height 23
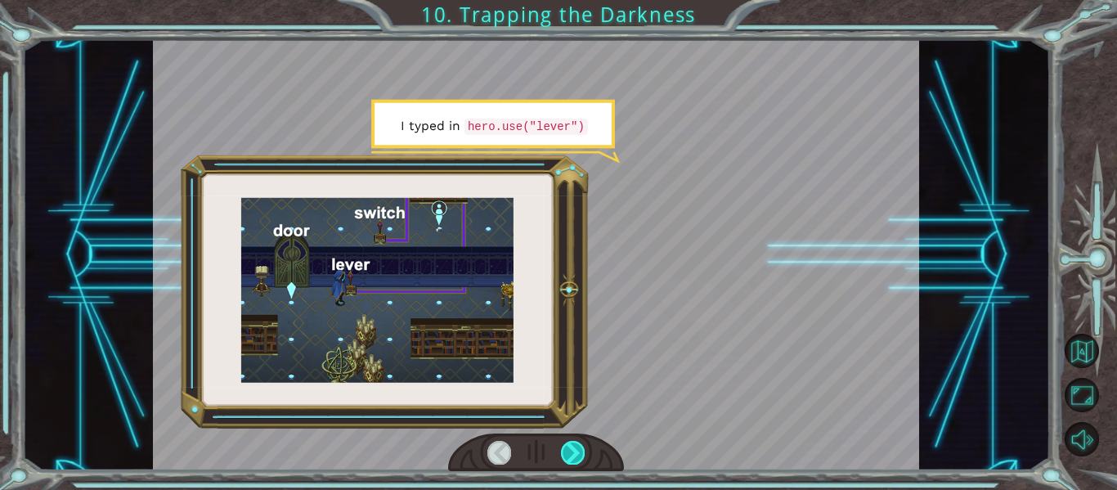
click at [578, 452] on div at bounding box center [573, 452] width 24 height 23
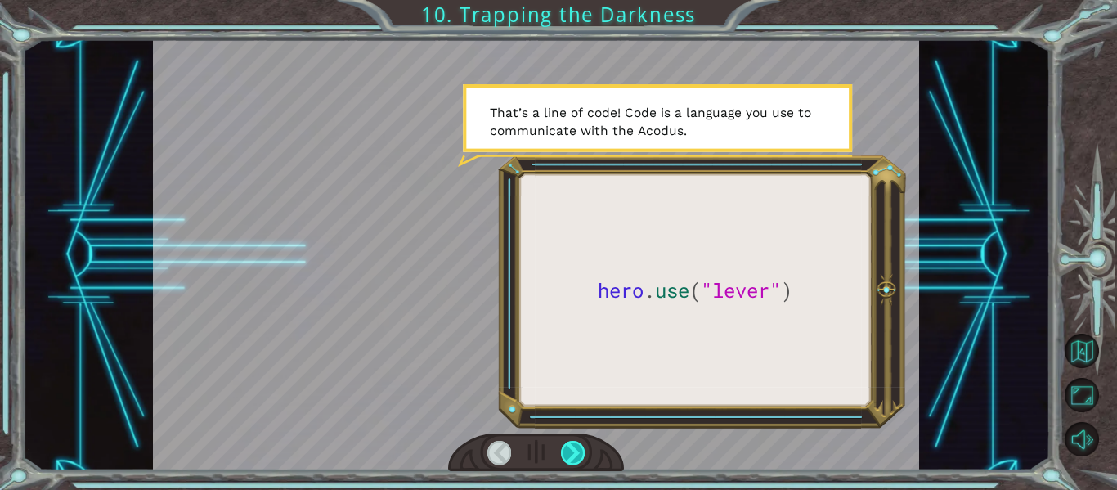
click at [576, 449] on div at bounding box center [573, 452] width 24 height 23
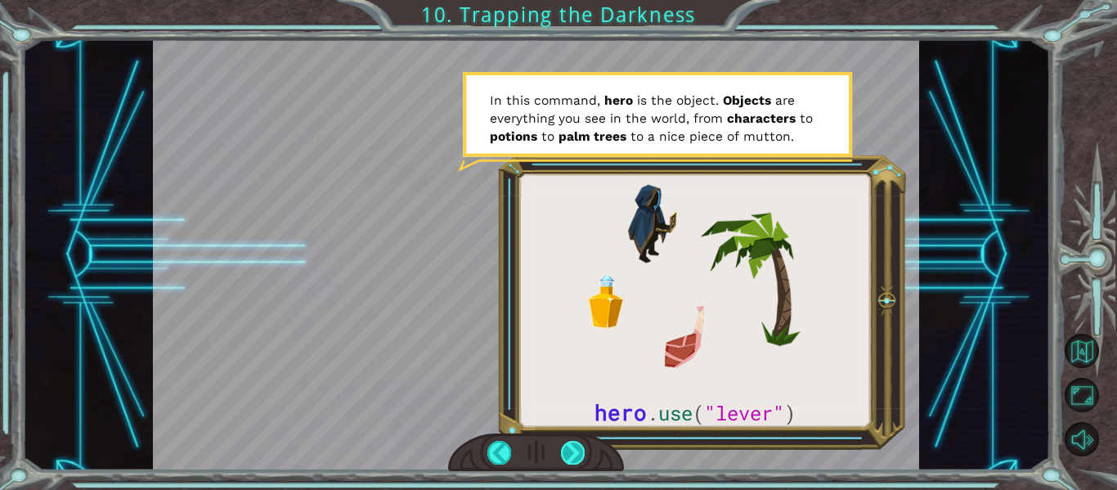
click at [574, 448] on div at bounding box center [573, 452] width 24 height 23
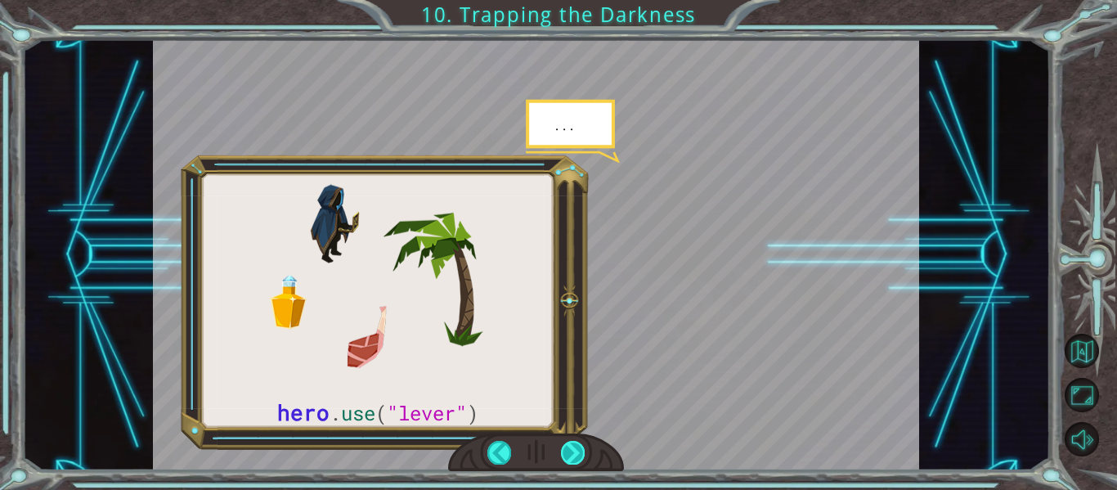
click at [579, 455] on div at bounding box center [573, 452] width 24 height 23
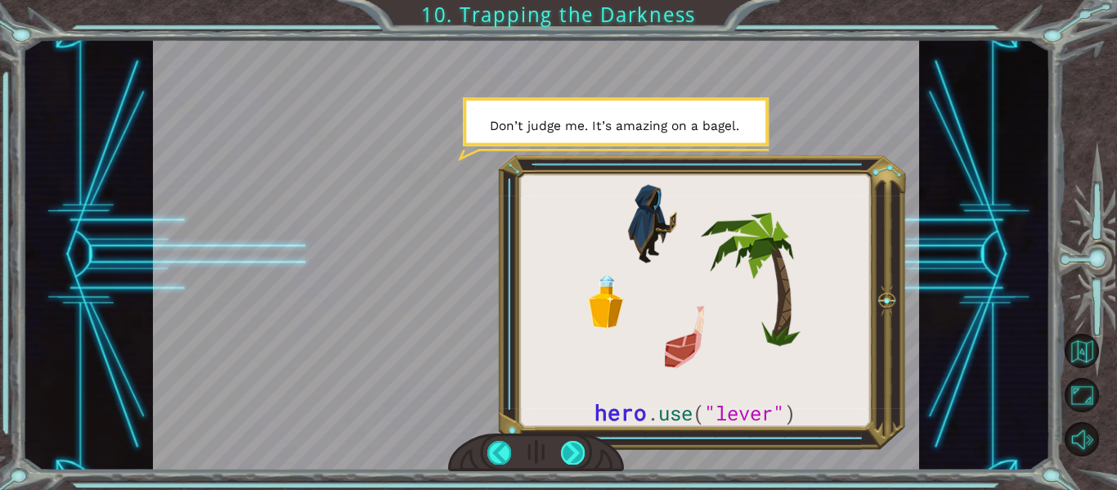
click at [579, 458] on div at bounding box center [573, 452] width 24 height 23
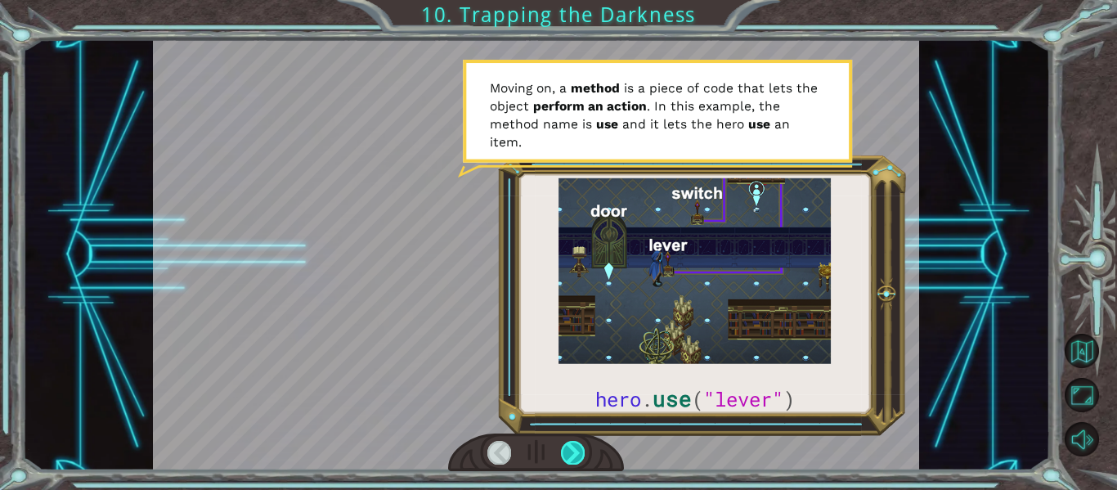
click at [575, 451] on div at bounding box center [573, 452] width 24 height 23
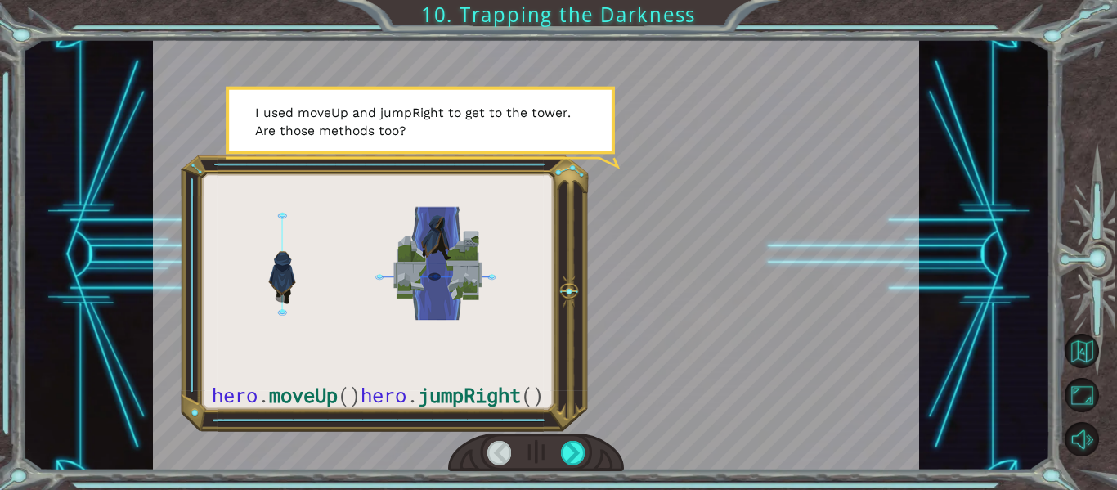
click at [586, 459] on div at bounding box center [536, 452] width 177 height 38
click at [572, 454] on div at bounding box center [573, 452] width 24 height 23
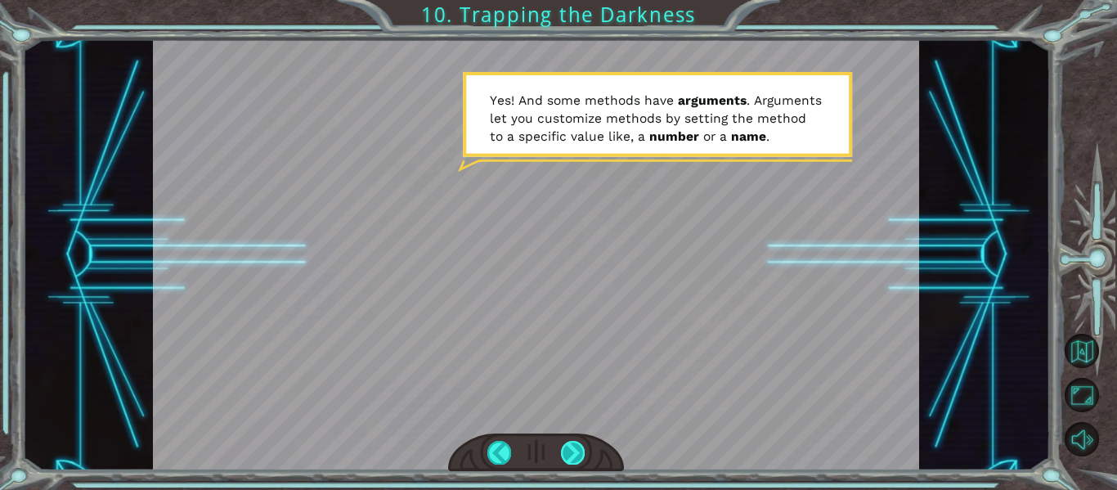
click at [576, 457] on div at bounding box center [573, 452] width 24 height 23
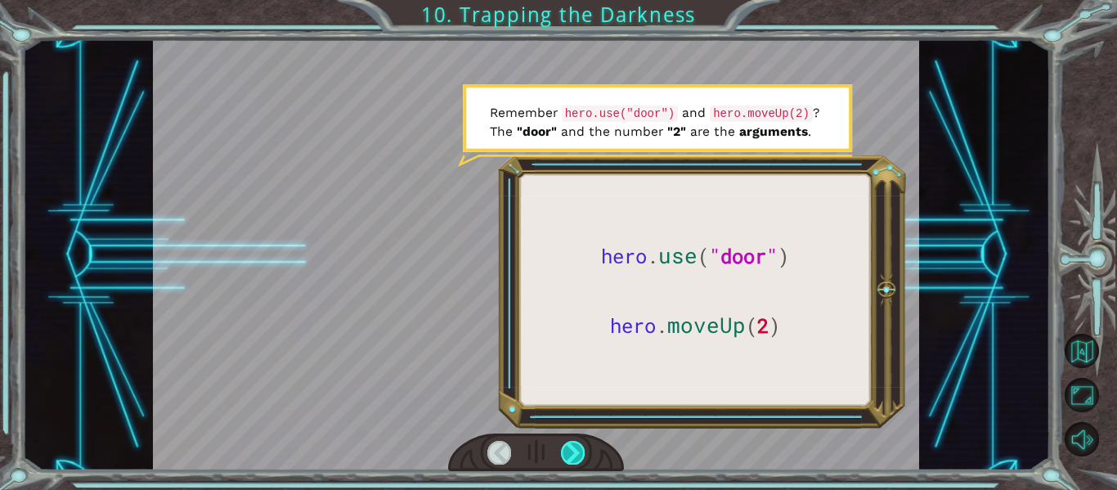
click at [572, 451] on div at bounding box center [573, 452] width 24 height 23
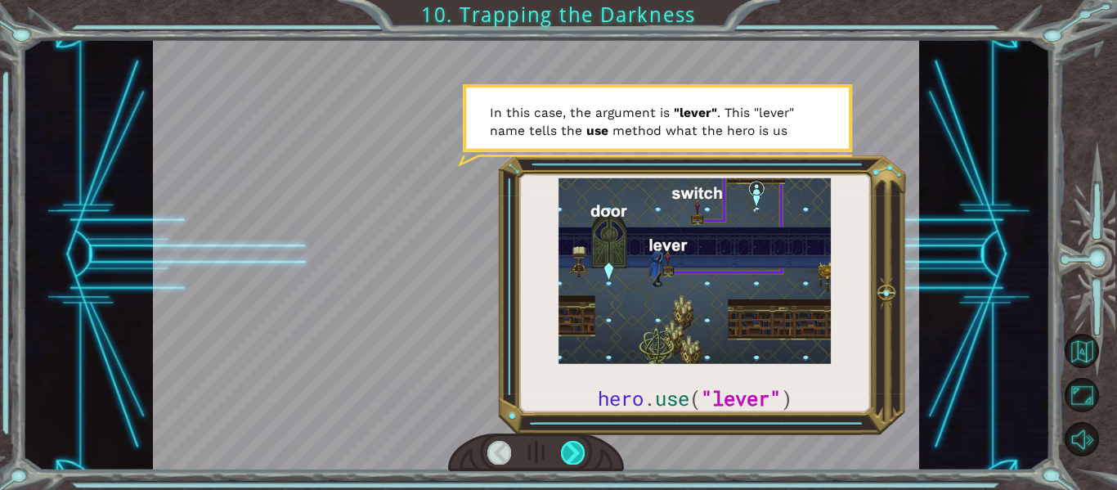
click at [564, 449] on div at bounding box center [573, 452] width 24 height 23
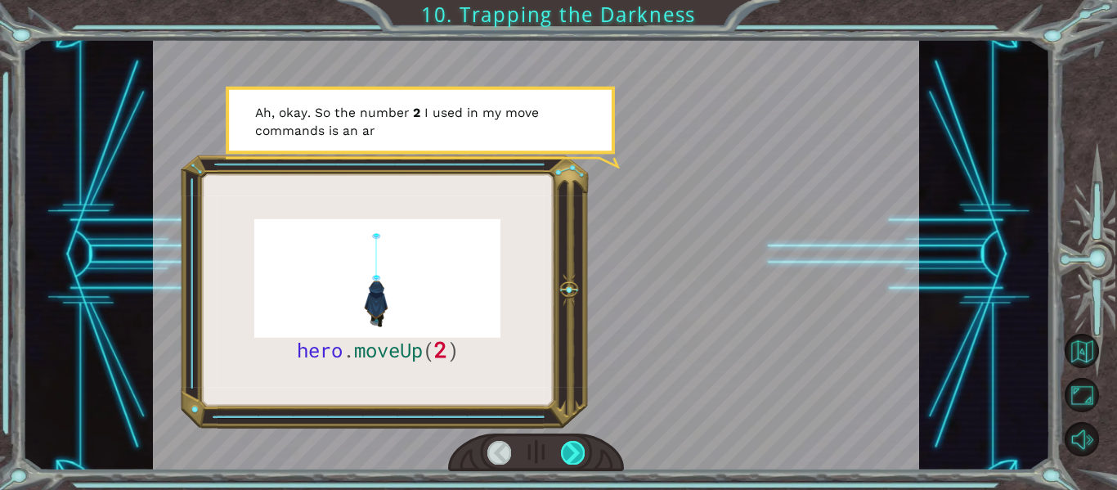
click at [564, 451] on div at bounding box center [573, 452] width 24 height 23
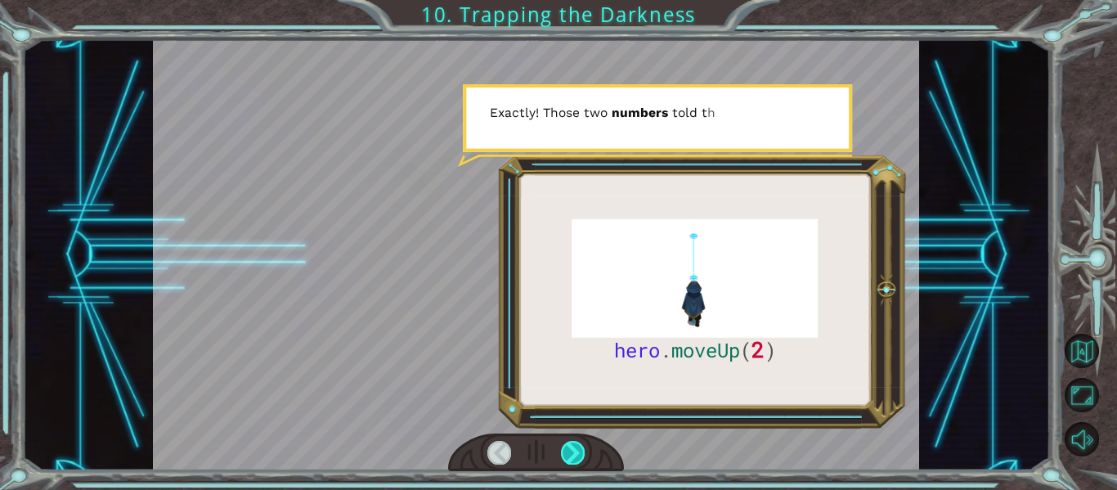
click at [564, 451] on div at bounding box center [573, 452] width 24 height 23
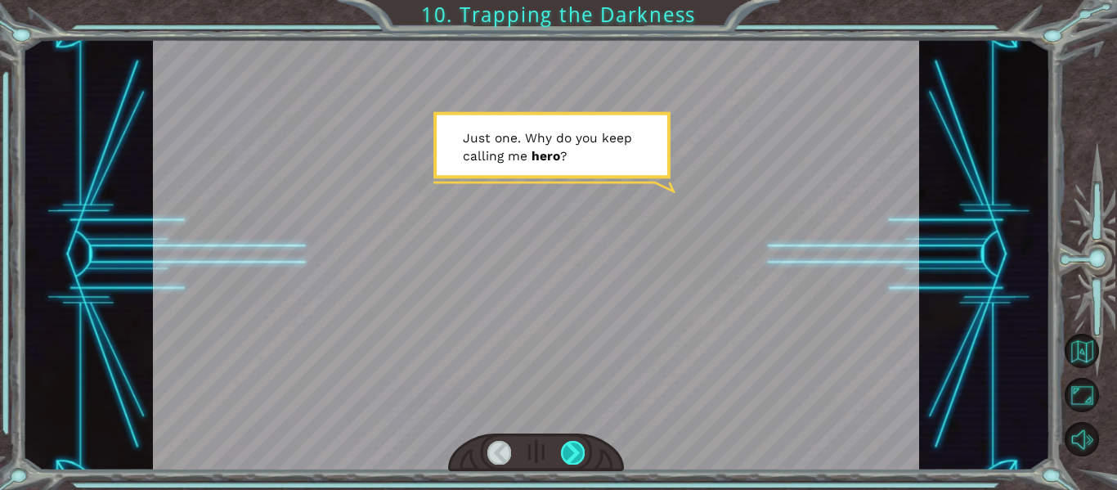
click at [574, 454] on div at bounding box center [573, 452] width 24 height 23
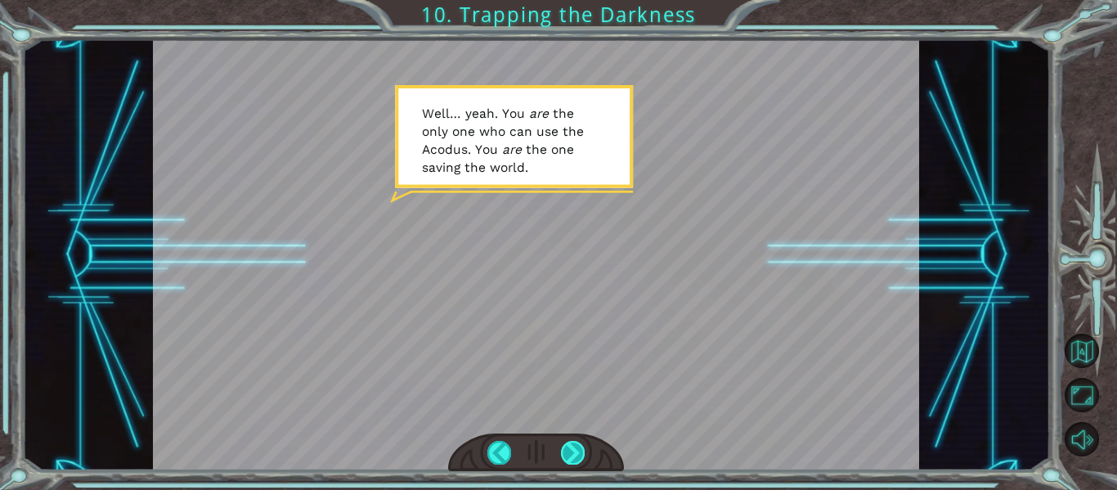
click at [570, 455] on div at bounding box center [573, 452] width 24 height 23
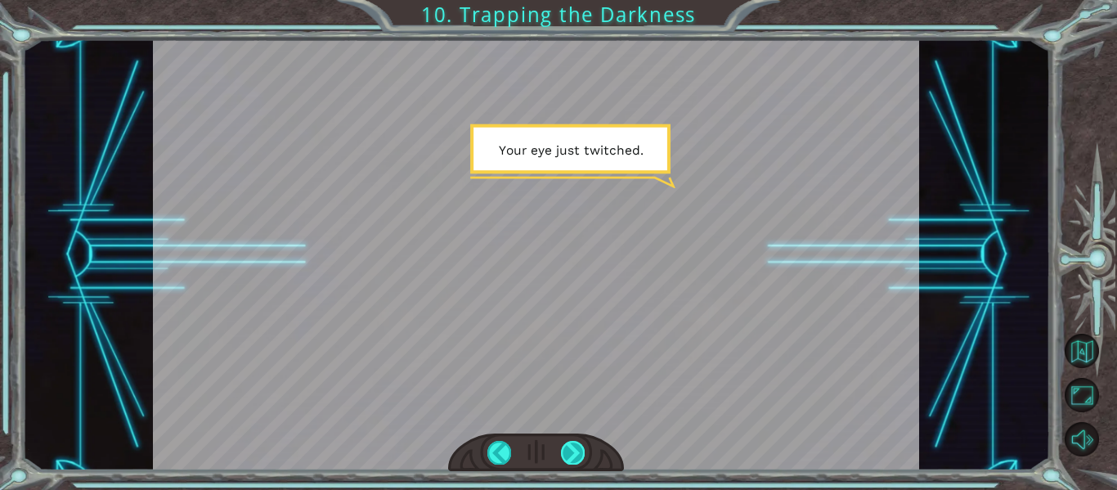
click at [569, 455] on div at bounding box center [573, 452] width 24 height 23
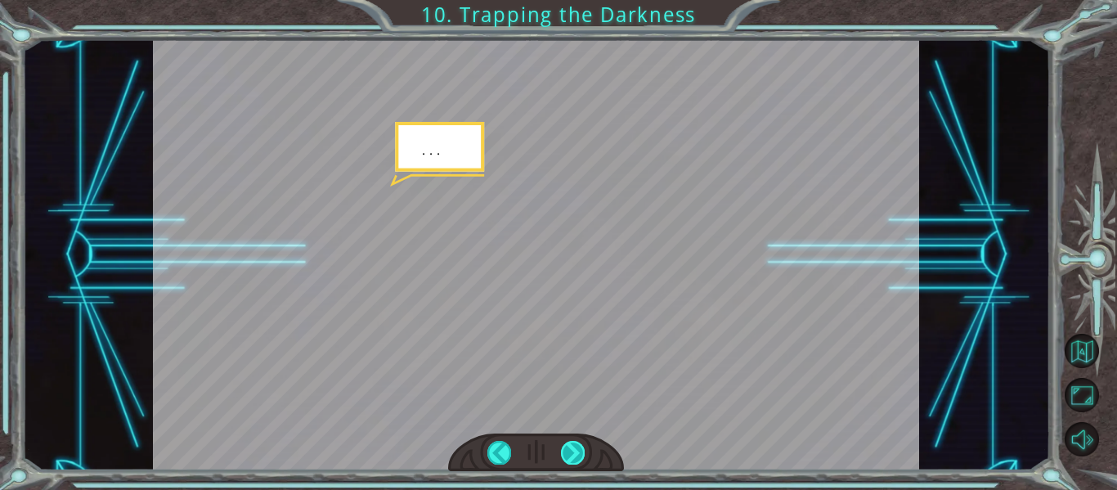
click at [575, 451] on div at bounding box center [573, 452] width 24 height 23
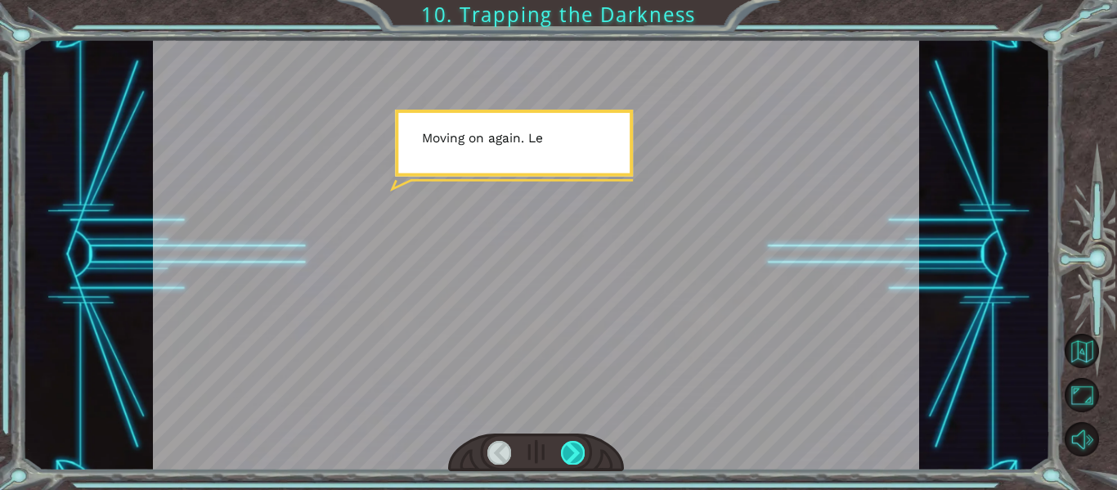
click at [572, 451] on div at bounding box center [573, 452] width 24 height 23
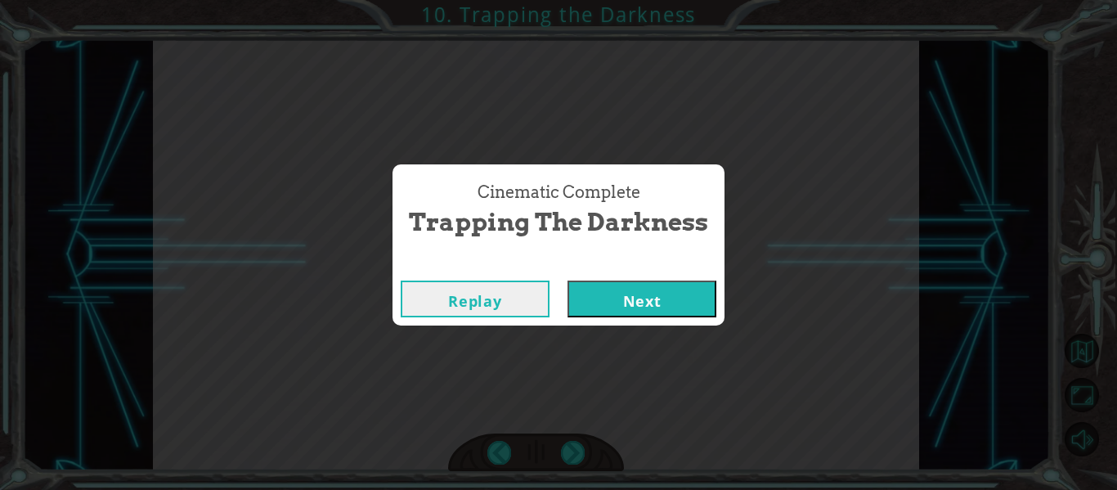
click at [643, 289] on button "Next" at bounding box center [641, 298] width 149 height 37
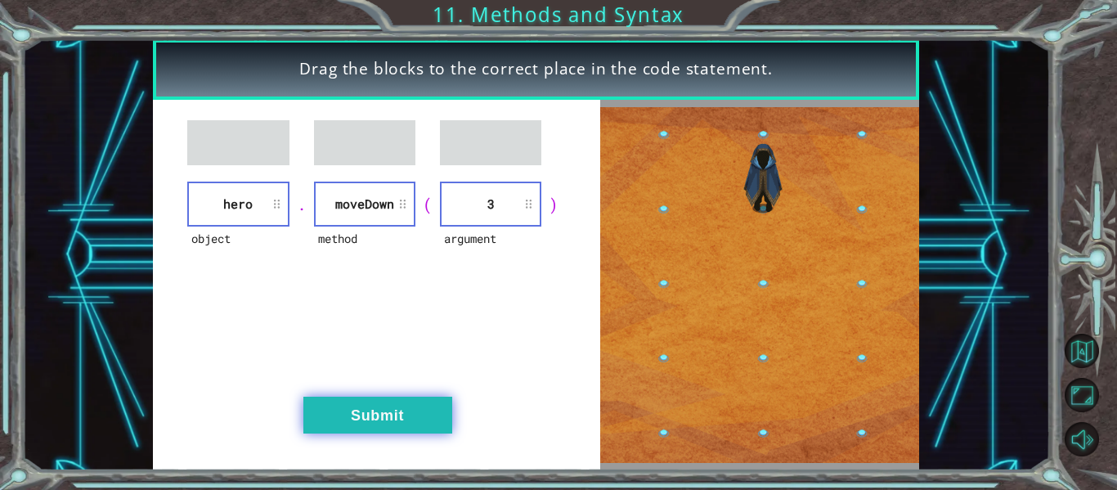
click at [435, 409] on button "Submit" at bounding box center [377, 415] width 149 height 37
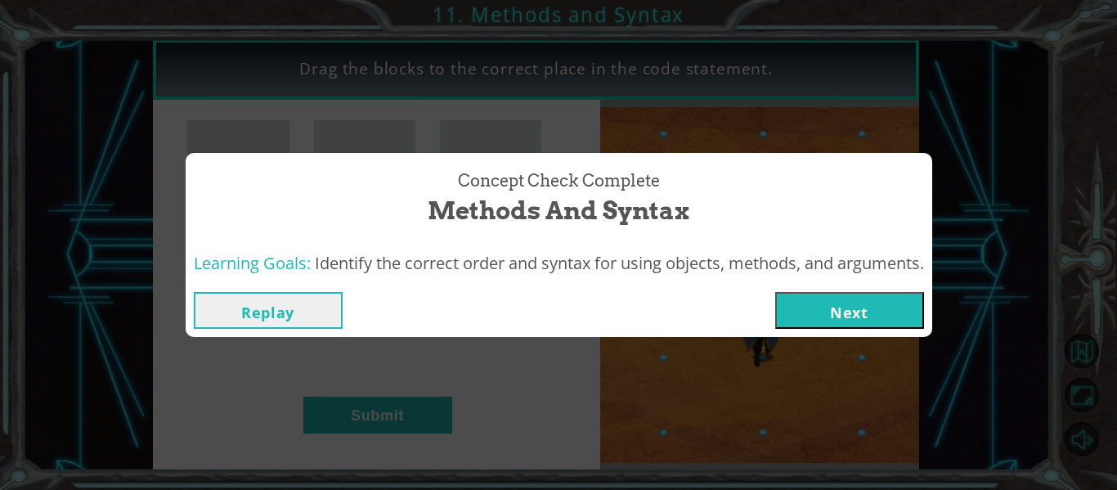
click at [846, 309] on button "Next" at bounding box center [849, 310] width 149 height 37
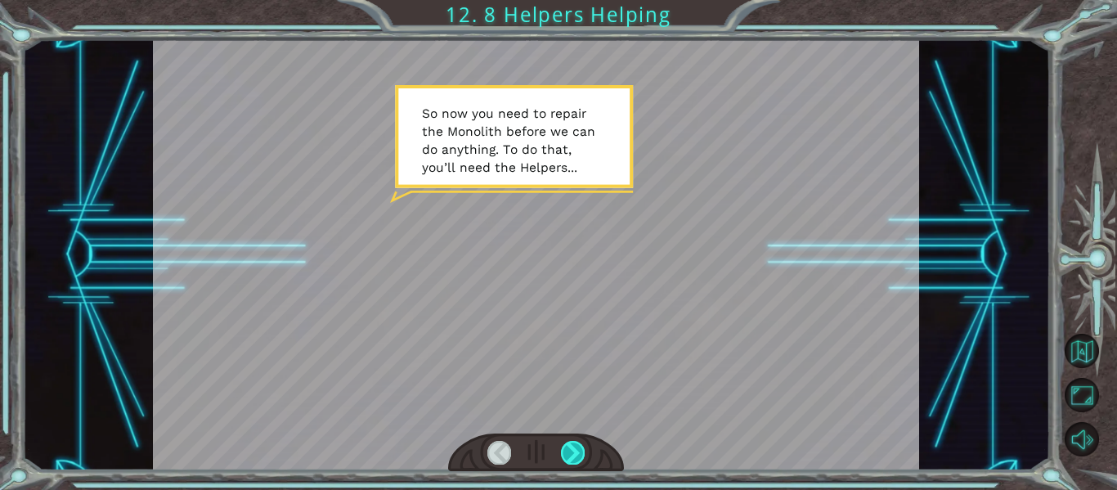
click at [575, 455] on div at bounding box center [573, 452] width 24 height 23
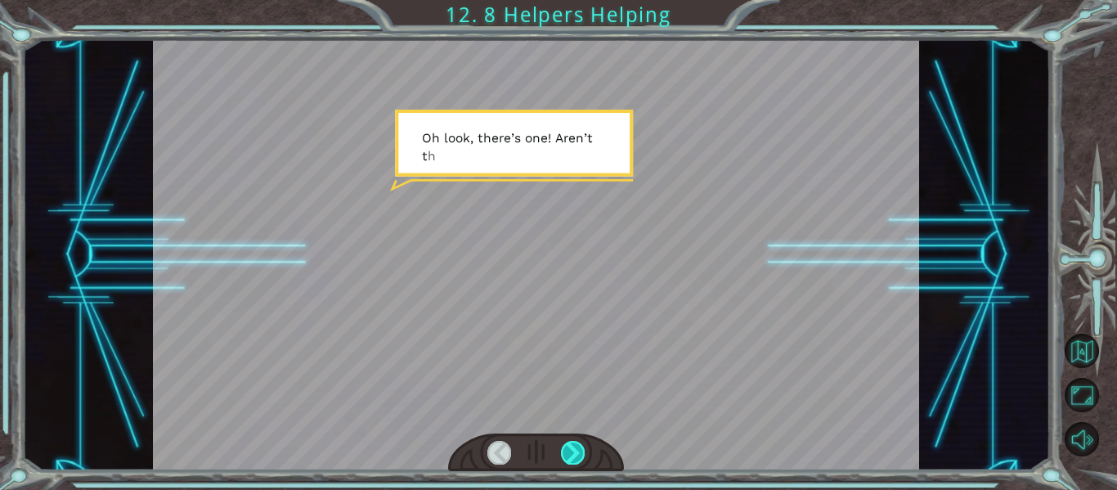
click at [577, 455] on div at bounding box center [573, 452] width 24 height 23
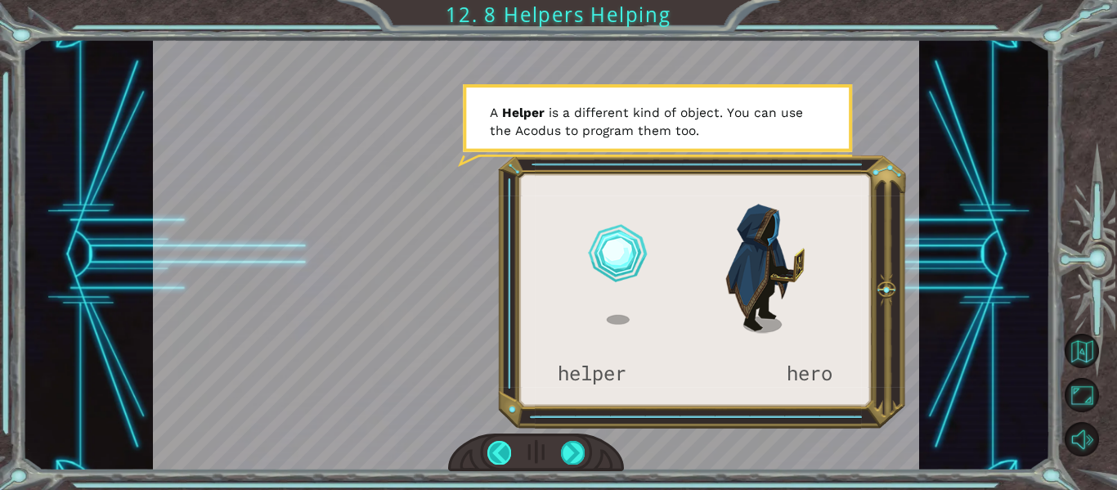
click at [499, 452] on div at bounding box center [499, 452] width 24 height 23
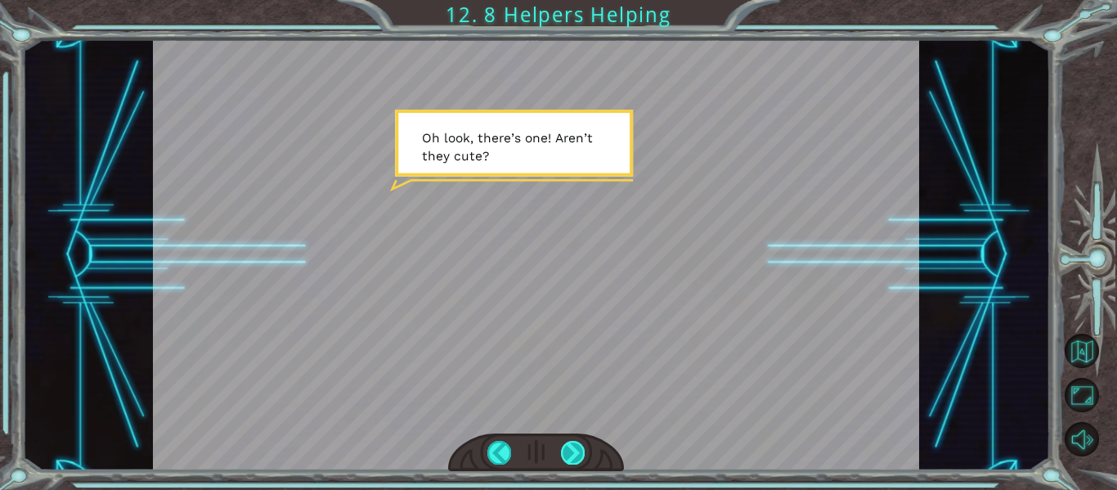
click at [574, 459] on div at bounding box center [573, 452] width 24 height 23
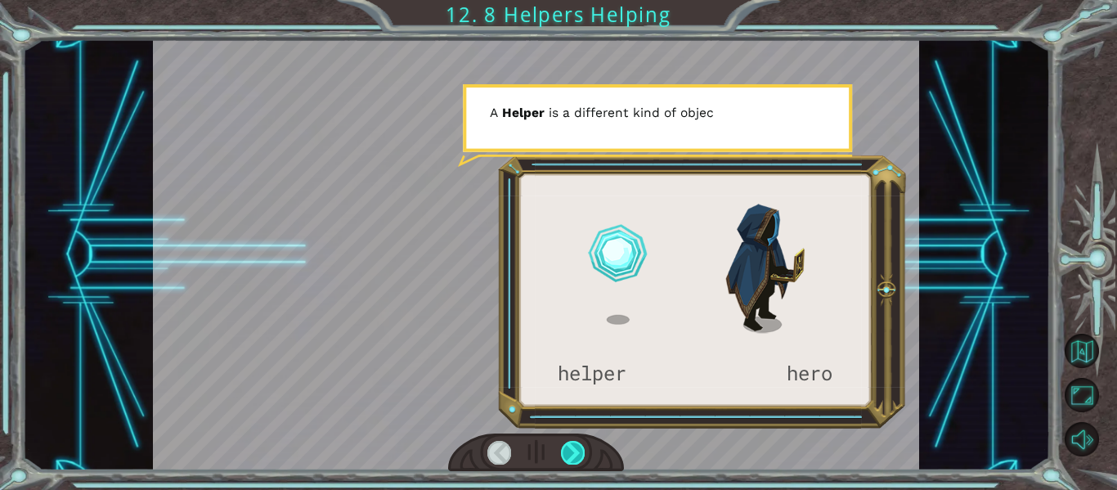
click at [574, 459] on div at bounding box center [573, 452] width 24 height 23
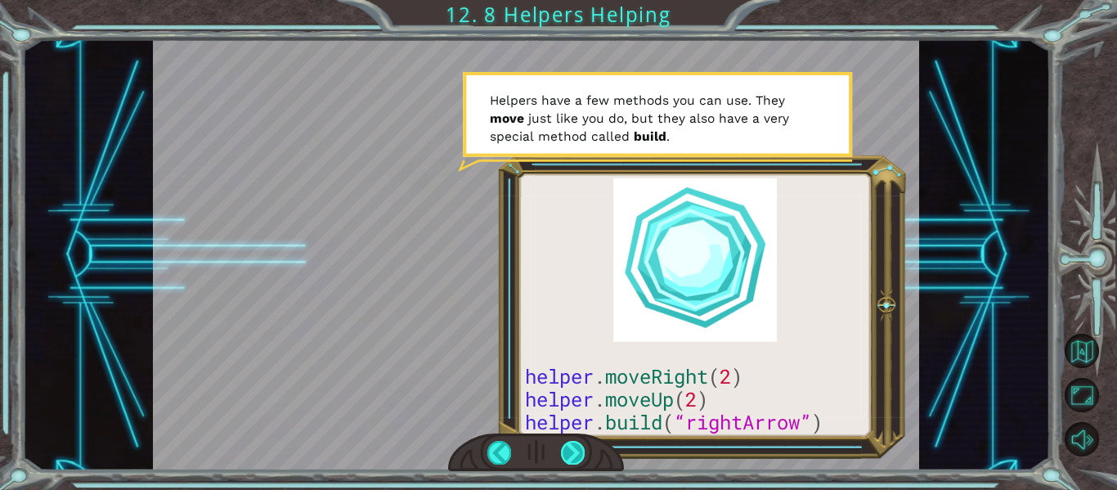
drag, startPoint x: 577, startPoint y: 460, endPoint x: 576, endPoint y: 451, distance: 8.2
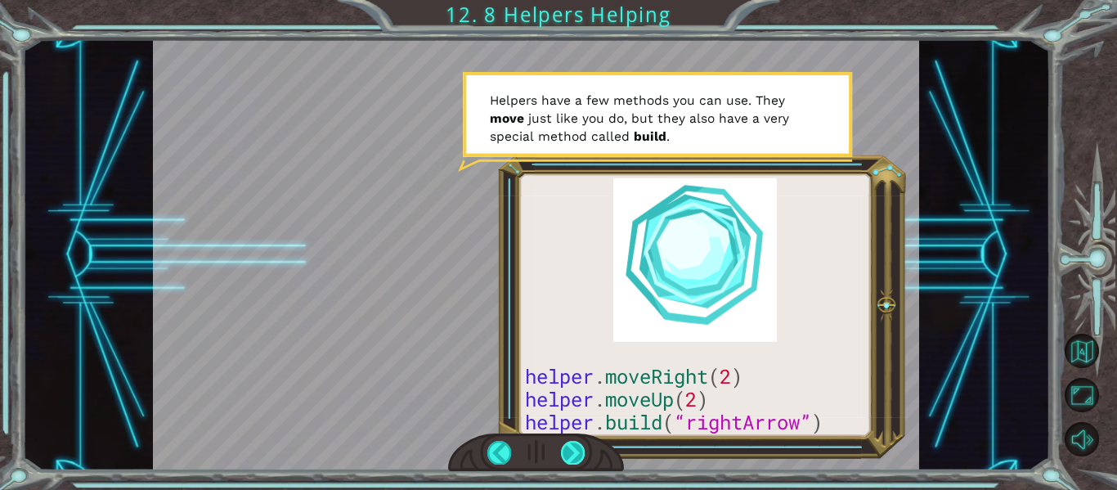
click at [576, 451] on div at bounding box center [573, 452] width 24 height 23
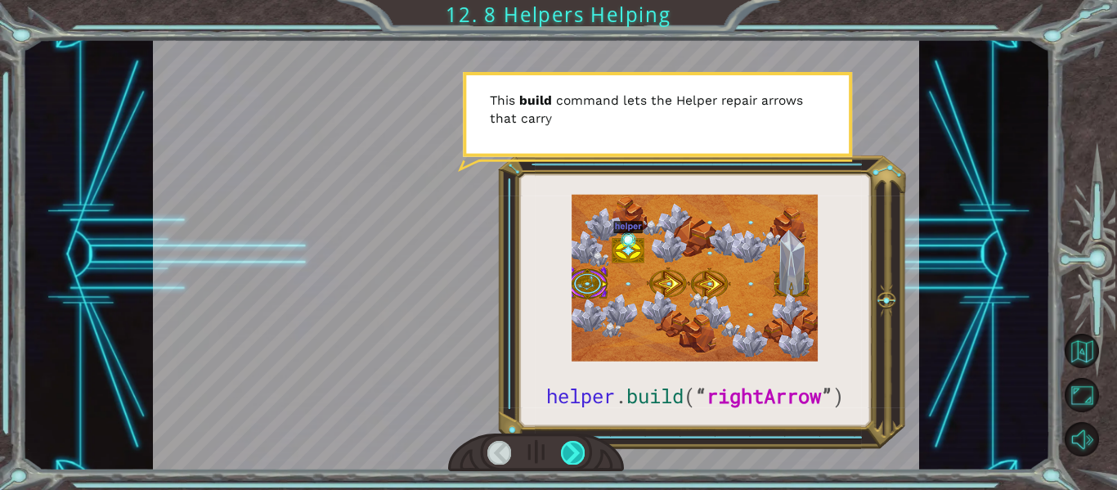
click at [580, 449] on div at bounding box center [573, 452] width 24 height 23
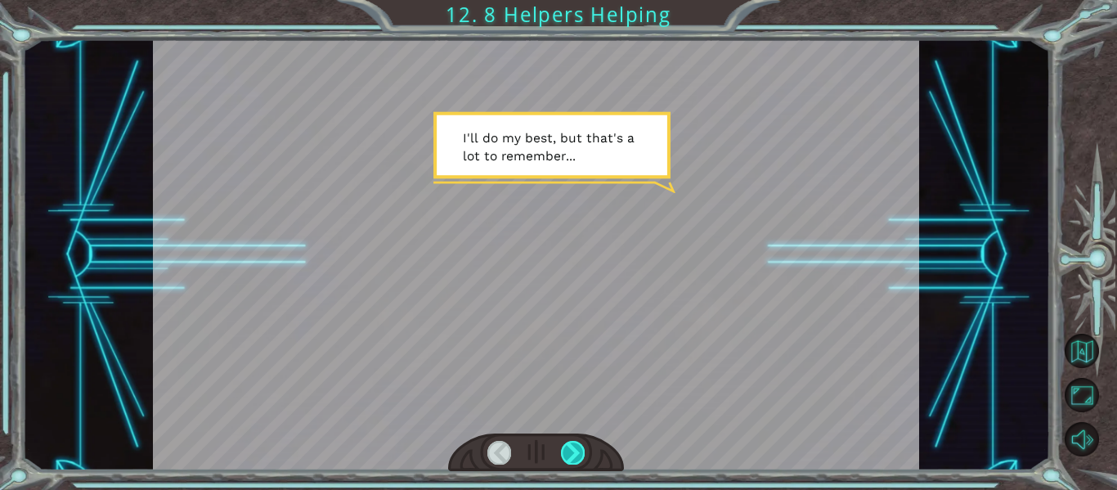
click at [574, 452] on div at bounding box center [573, 452] width 24 height 23
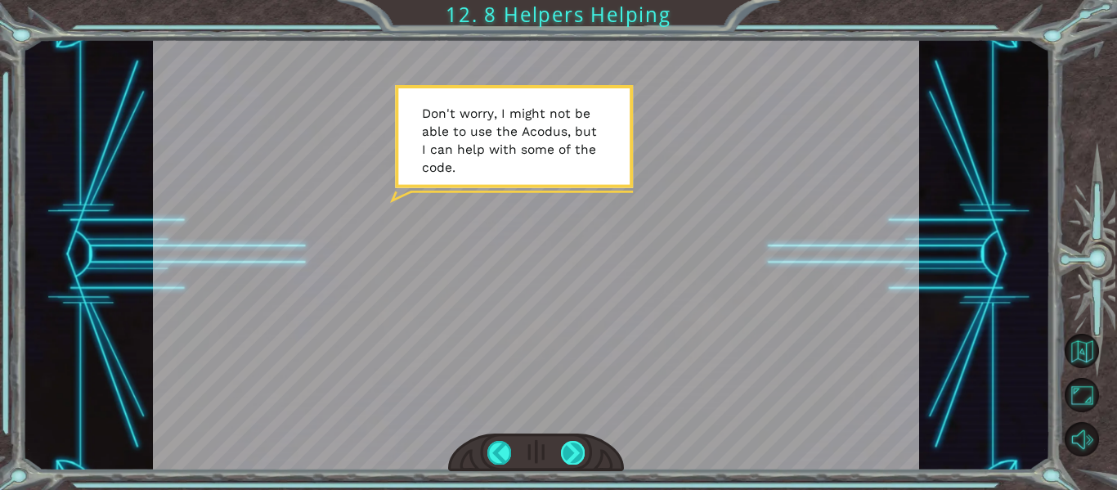
click at [573, 459] on div at bounding box center [573, 452] width 24 height 23
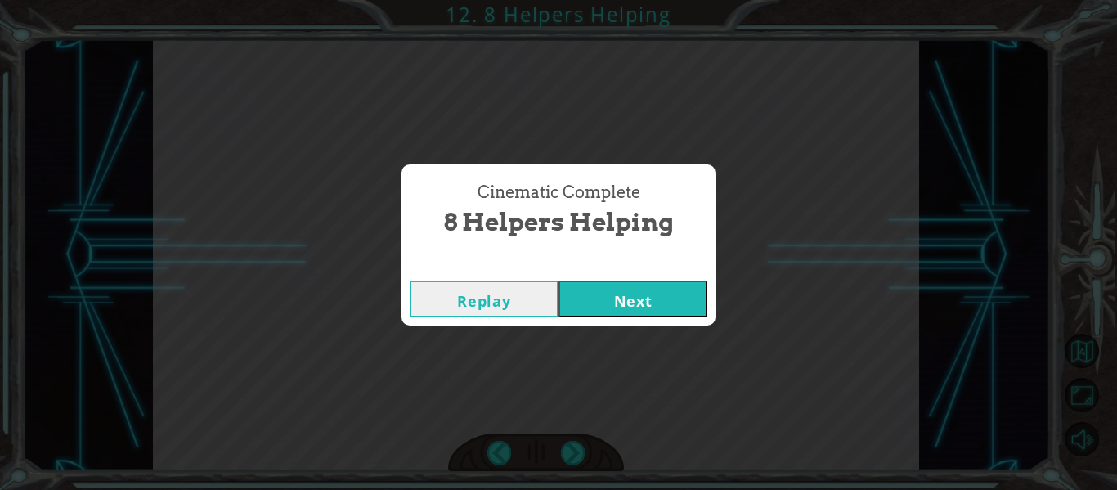
click at [646, 294] on button "Next" at bounding box center [632, 298] width 149 height 37
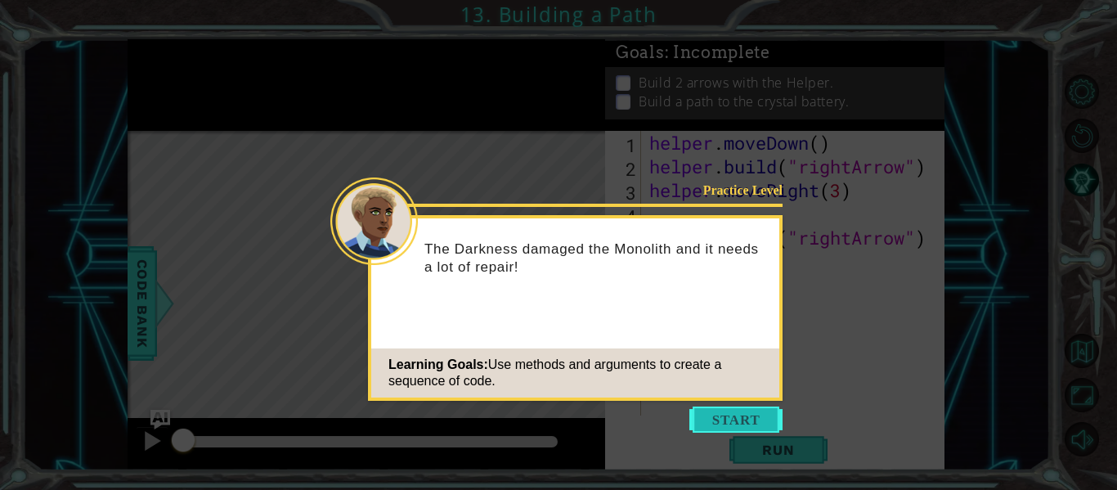
click at [727, 423] on button "Start" at bounding box center [735, 419] width 93 height 26
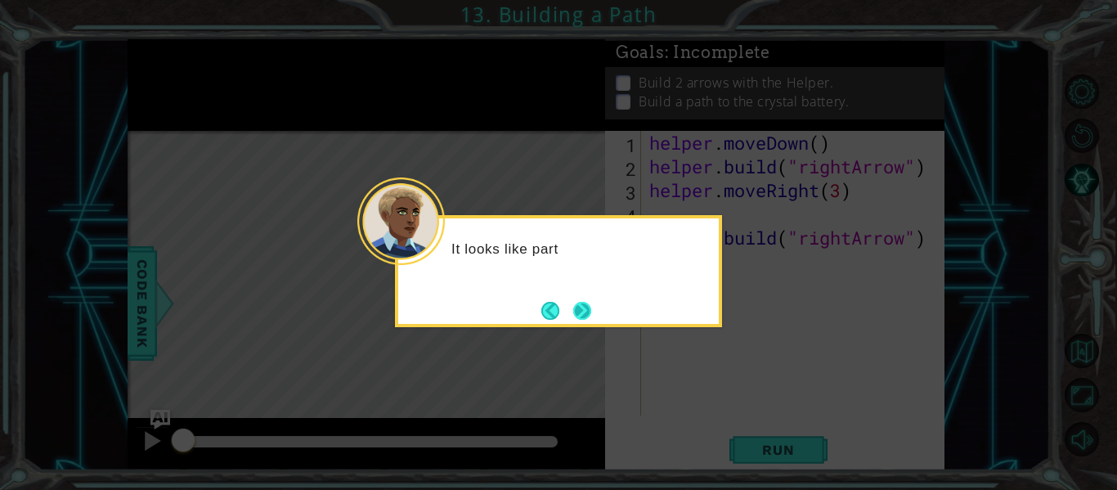
click at [581, 319] on button "Next" at bounding box center [582, 311] width 18 height 18
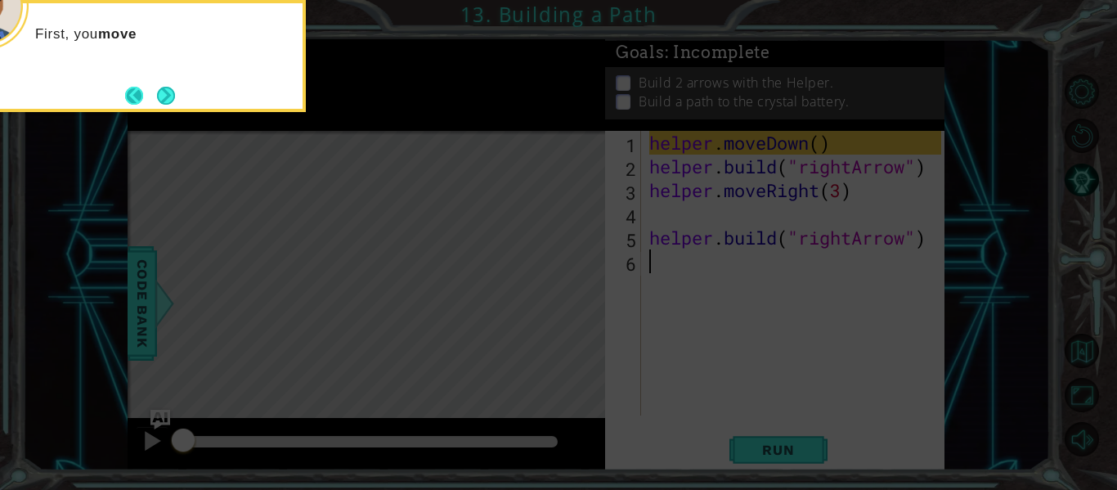
click at [142, 98] on button "Back" at bounding box center [141, 96] width 32 height 18
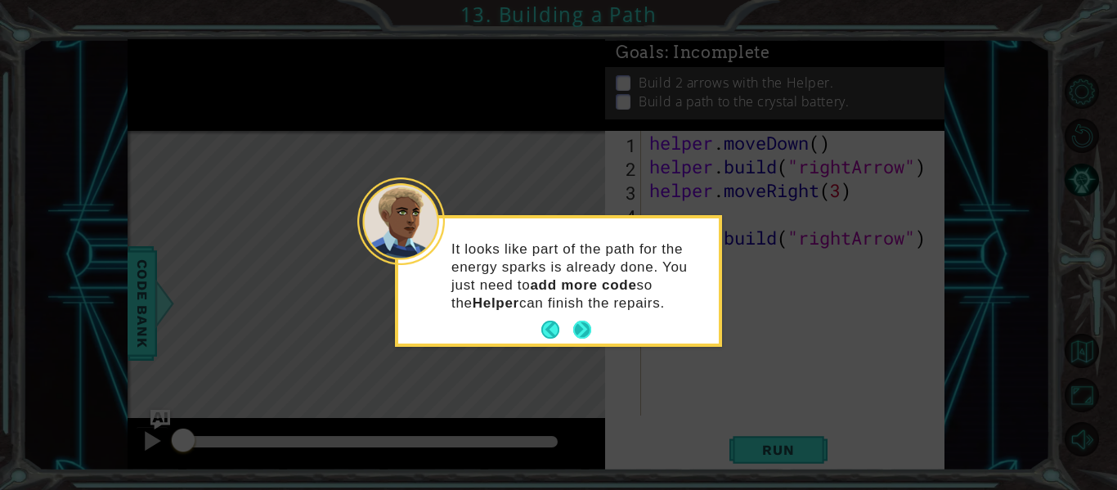
click at [583, 336] on button "Next" at bounding box center [582, 330] width 20 height 20
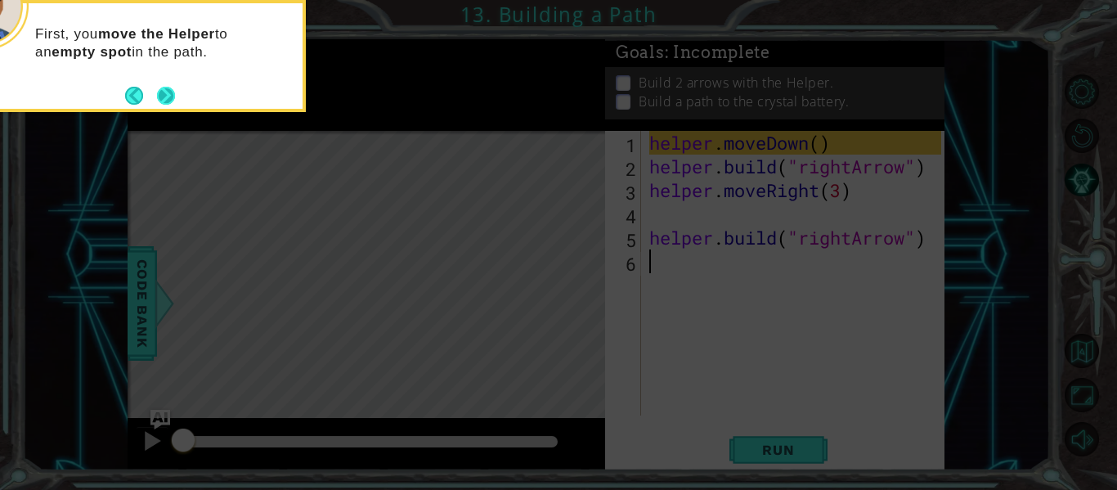
click at [158, 87] on button "Next" at bounding box center [166, 96] width 18 height 18
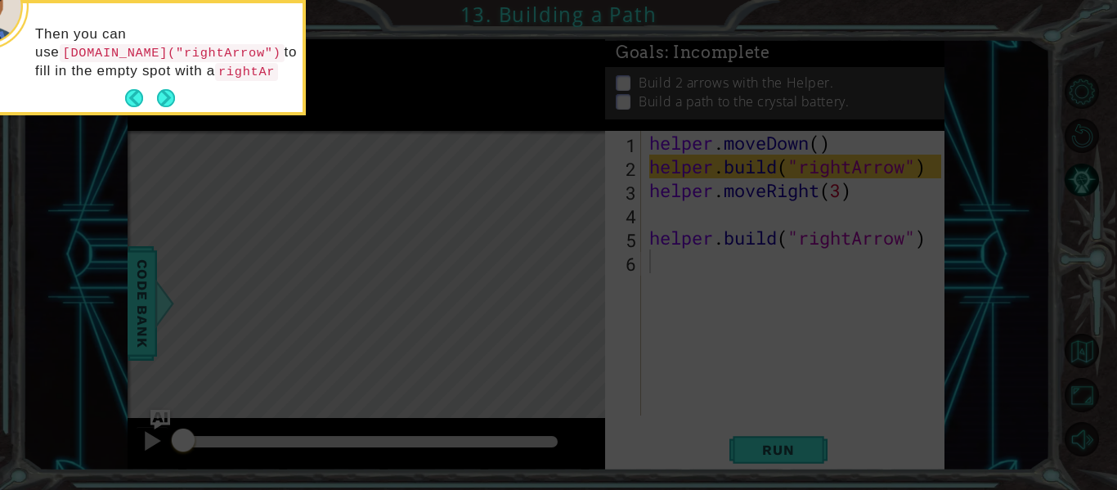
click at [148, 86] on footer at bounding box center [150, 98] width 50 height 25
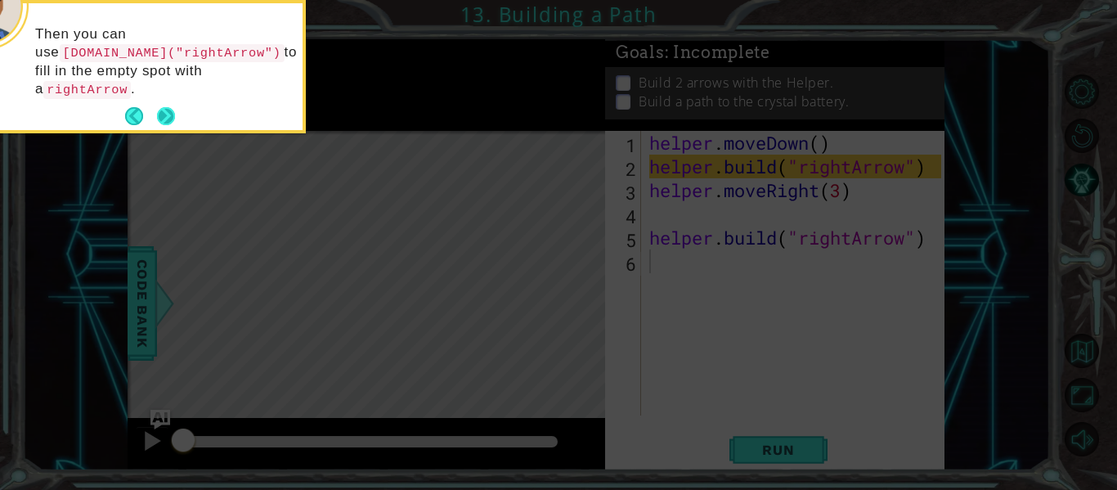
click at [159, 107] on button "Next" at bounding box center [166, 116] width 19 height 19
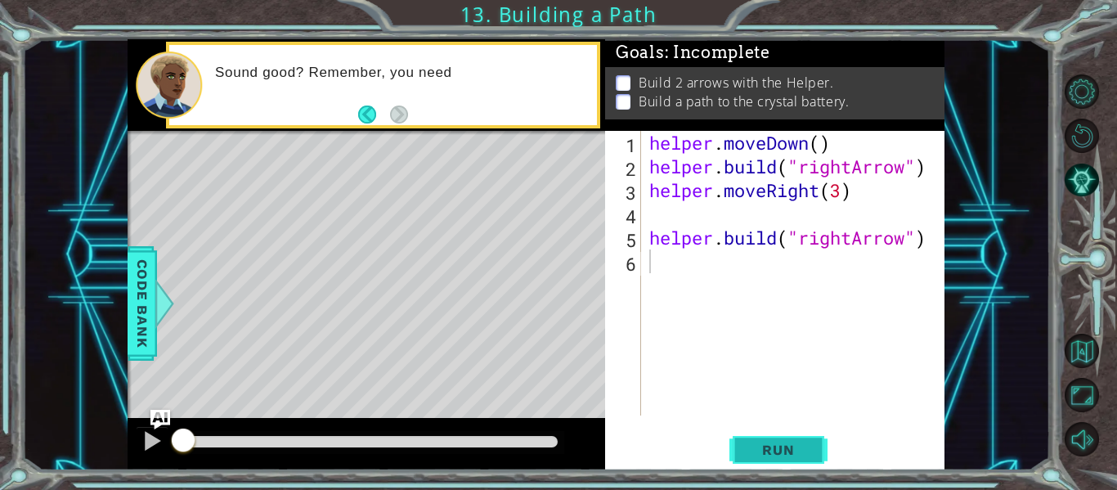
click at [796, 447] on span "Run" at bounding box center [778, 450] width 65 height 16
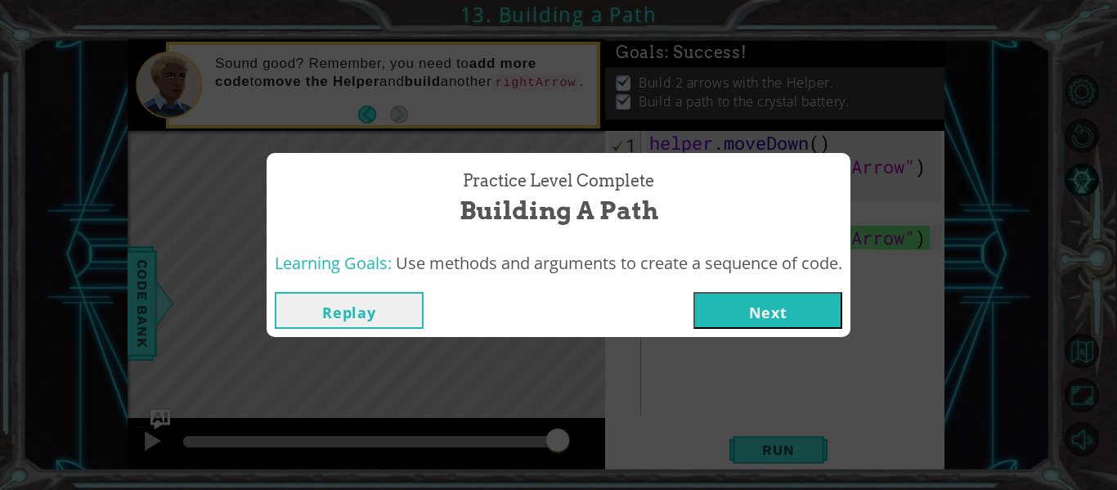
click at [756, 289] on div "Replay Next" at bounding box center [559, 310] width 584 height 53
click at [761, 313] on button "Next" at bounding box center [767, 310] width 149 height 37
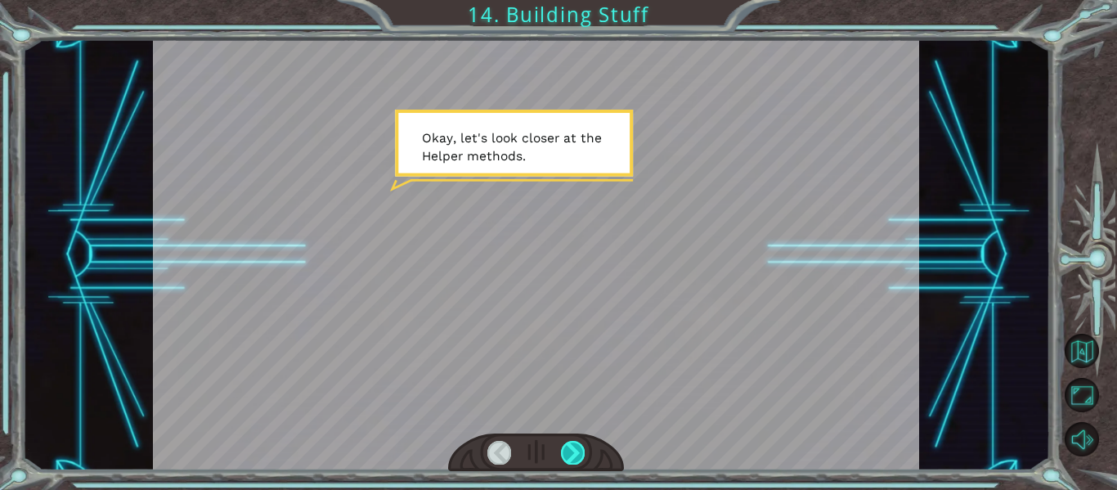
click at [569, 452] on div at bounding box center [573, 452] width 24 height 23
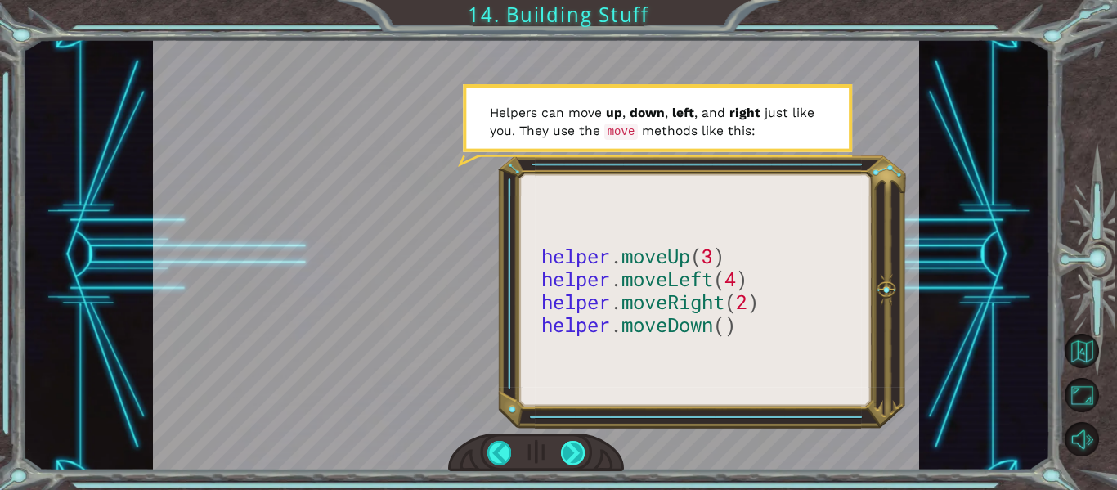
click at [582, 456] on div at bounding box center [573, 452] width 24 height 23
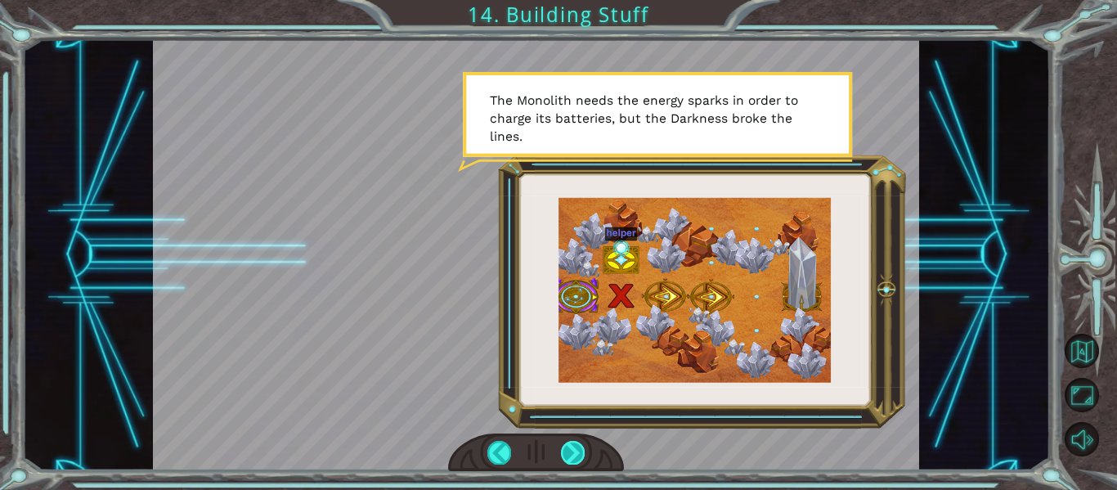
click at [576, 453] on div at bounding box center [573, 452] width 24 height 23
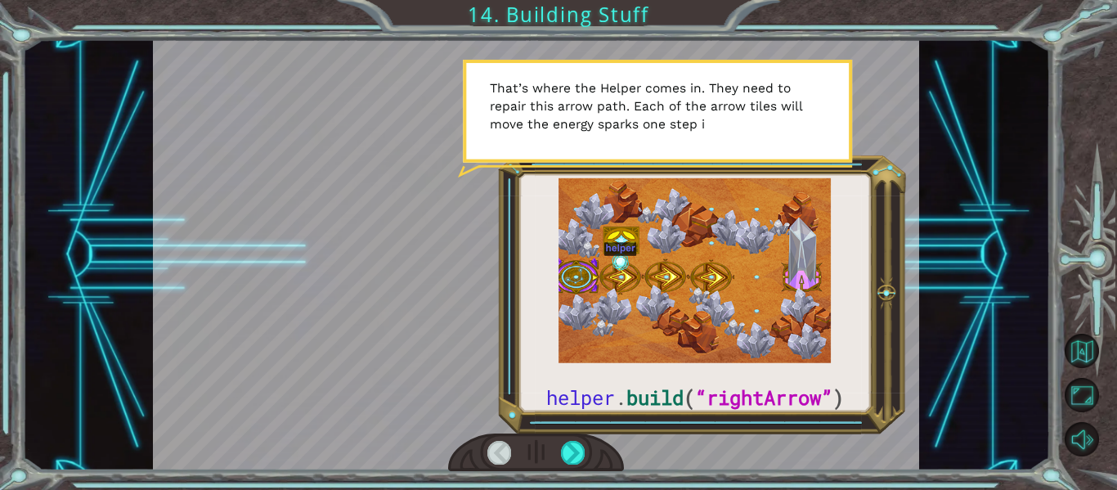
click at [543, 426] on div at bounding box center [536, 254] width 767 height 431
click at [570, 456] on div at bounding box center [573, 452] width 24 height 23
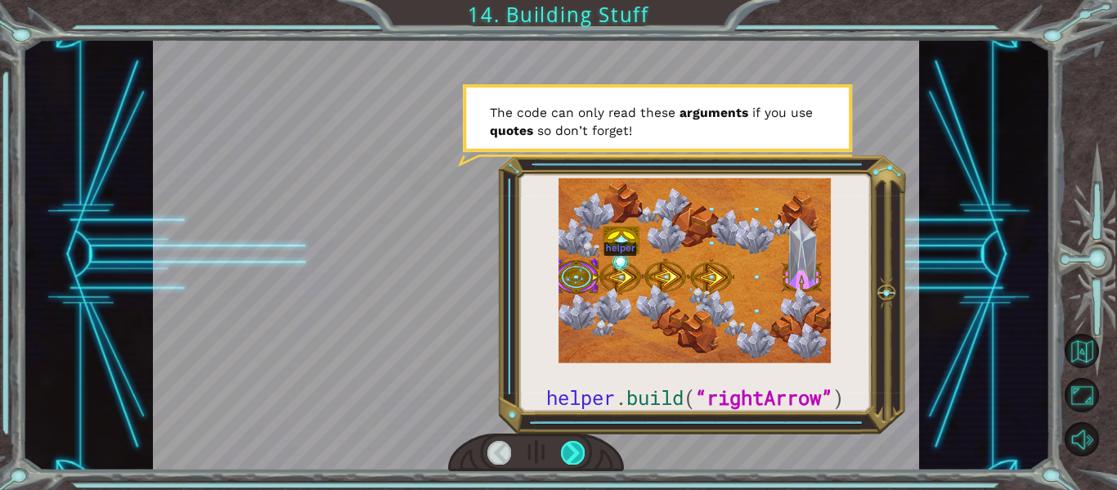
click at [570, 456] on div at bounding box center [573, 452] width 24 height 23
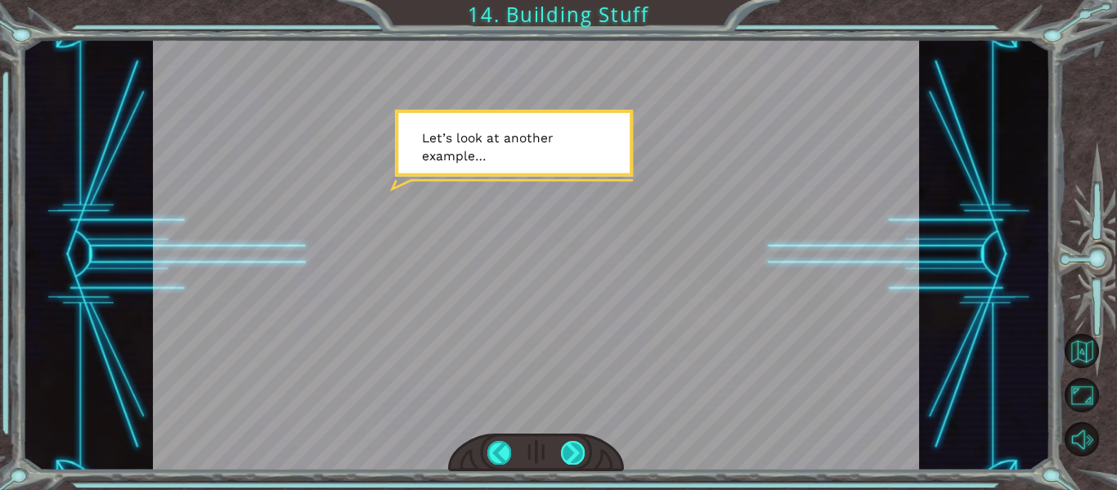
click at [570, 456] on div at bounding box center [573, 452] width 24 height 23
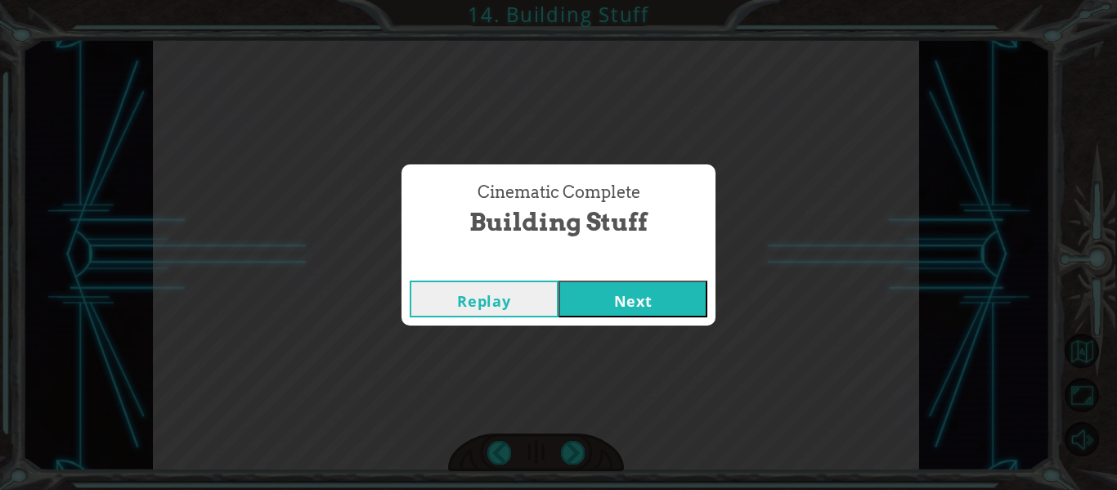
click at [650, 285] on button "Next" at bounding box center [632, 298] width 149 height 37
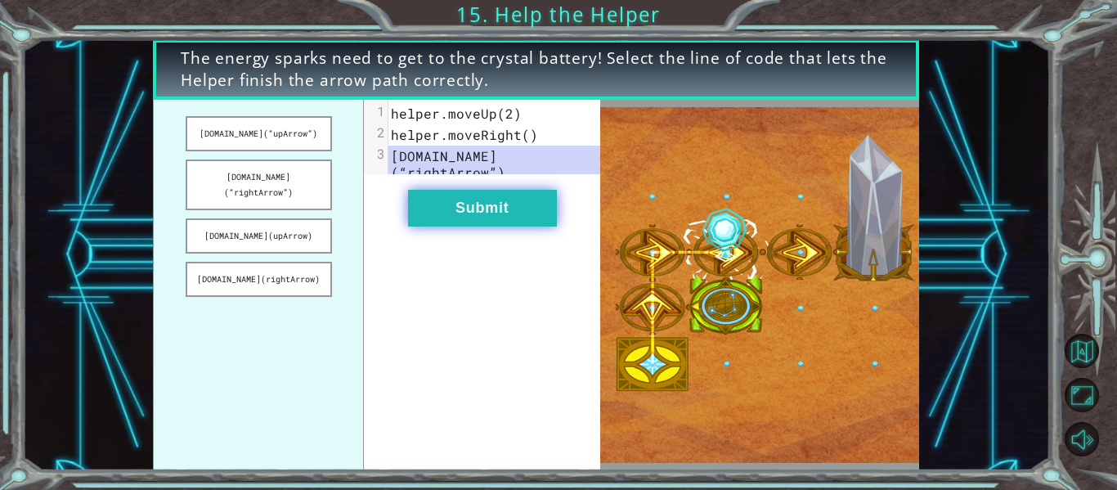
click at [523, 207] on button "Submit" at bounding box center [482, 208] width 149 height 37
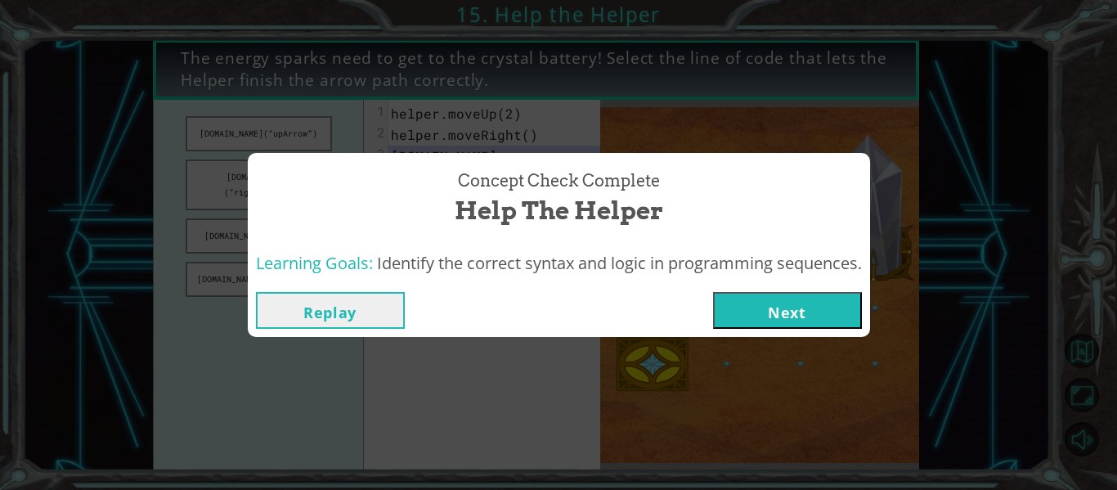
click at [788, 313] on button "Next" at bounding box center [787, 310] width 149 height 37
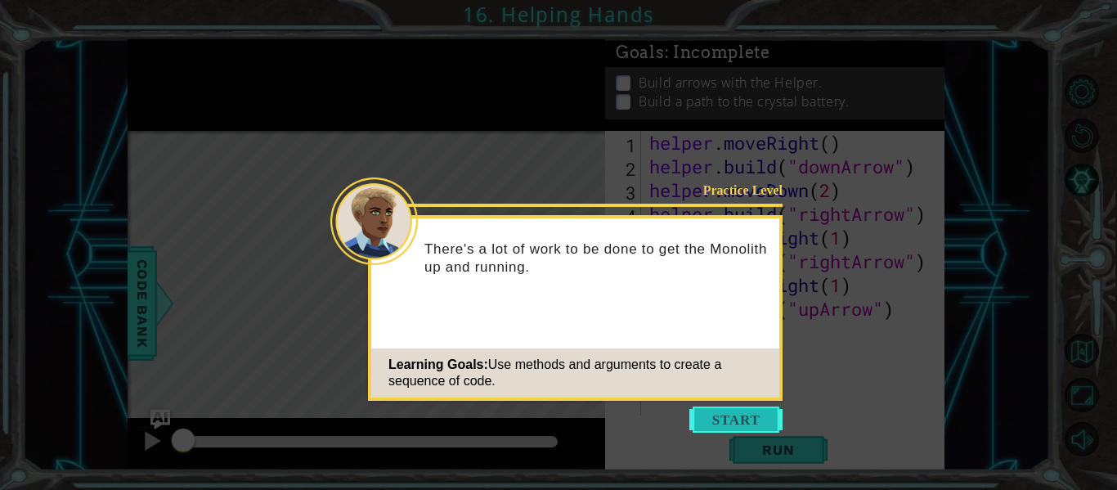
click at [751, 421] on button "Start" at bounding box center [735, 419] width 93 height 26
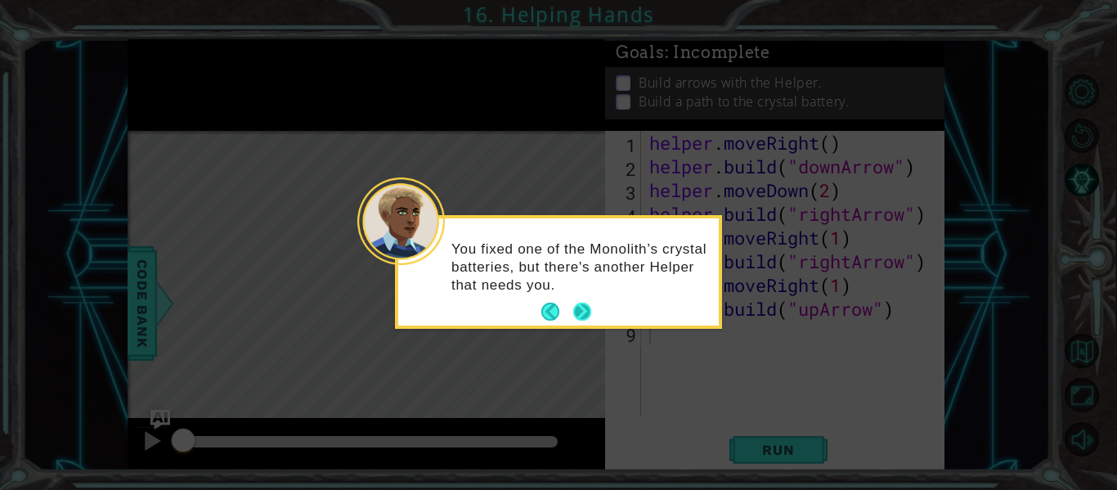
click at [581, 312] on button "Next" at bounding box center [582, 312] width 18 height 18
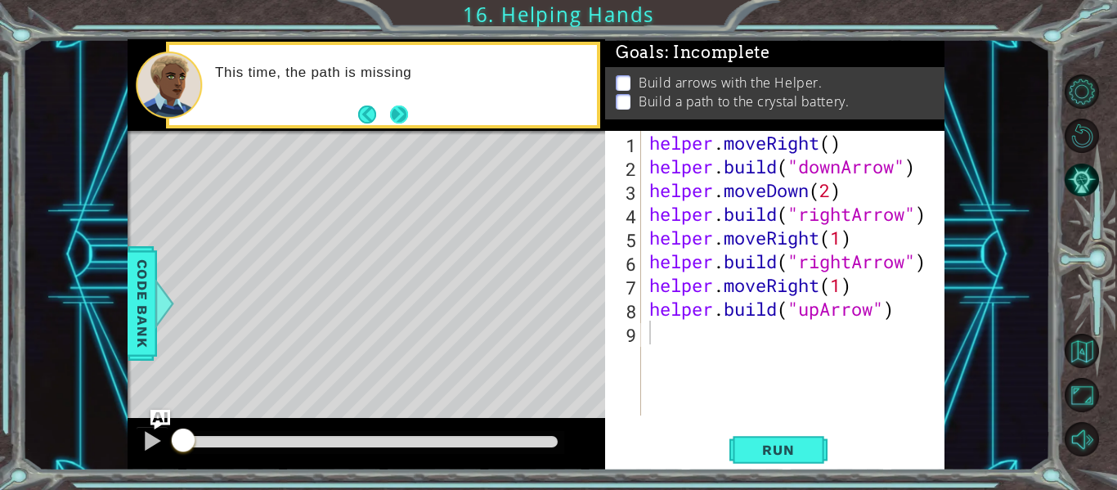
click at [401, 115] on button "Next" at bounding box center [399, 114] width 18 height 18
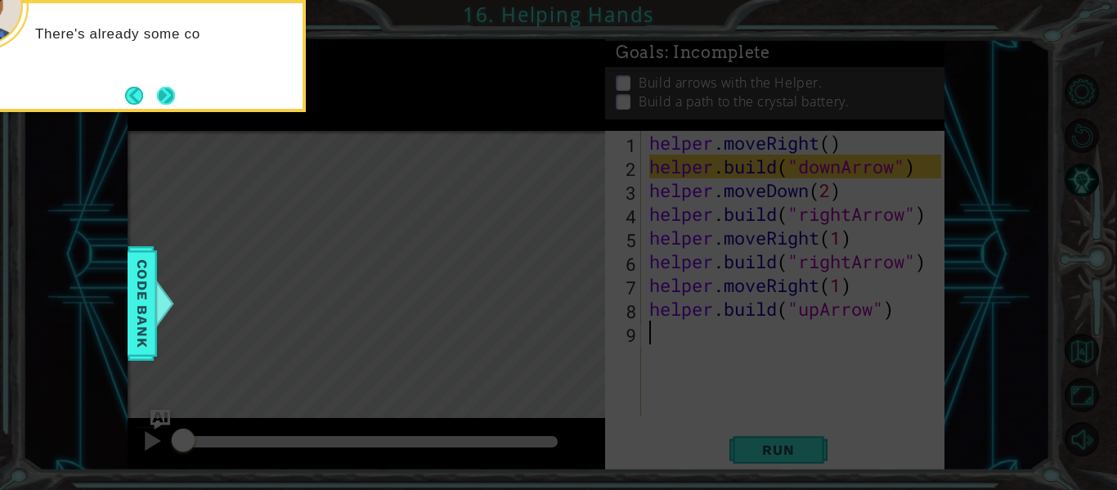
click at [173, 94] on button "Next" at bounding box center [166, 96] width 18 height 18
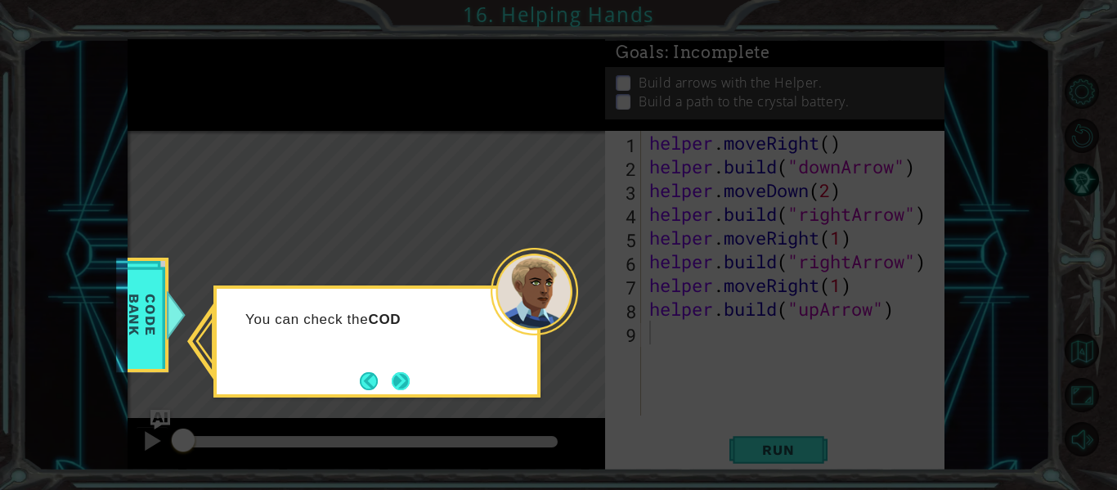
click at [392, 376] on button "Next" at bounding box center [401, 381] width 18 height 18
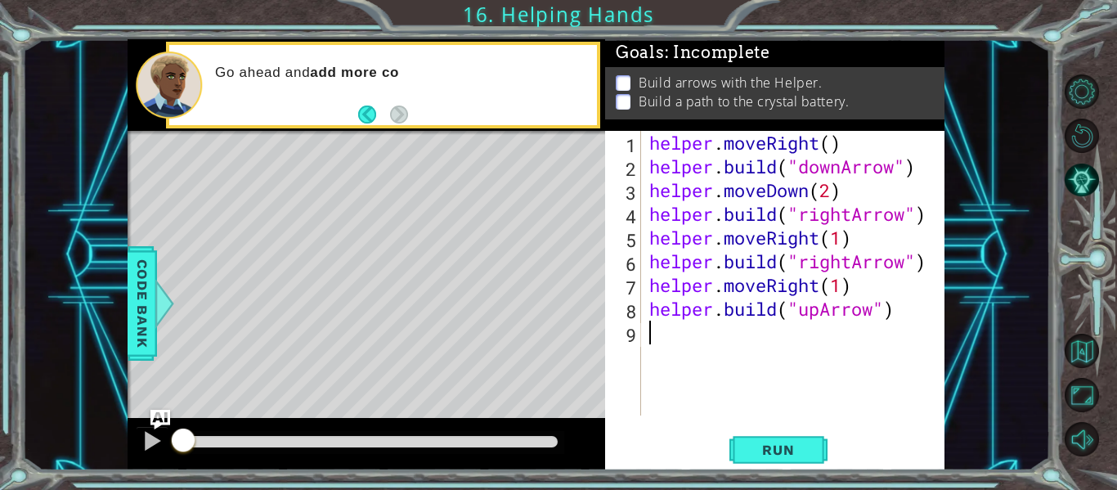
click at [749, 419] on div "1 2 3 4 5 6 7 8 9 helper . moveRight ( ) helper . build ( "downArrow" ) helper …" at bounding box center [774, 300] width 339 height 339
click at [764, 431] on div "1 2 3 4 5 6 7 8 9 helper . moveRight ( ) helper . build ( "downArrow" ) helper …" at bounding box center [774, 300] width 339 height 339
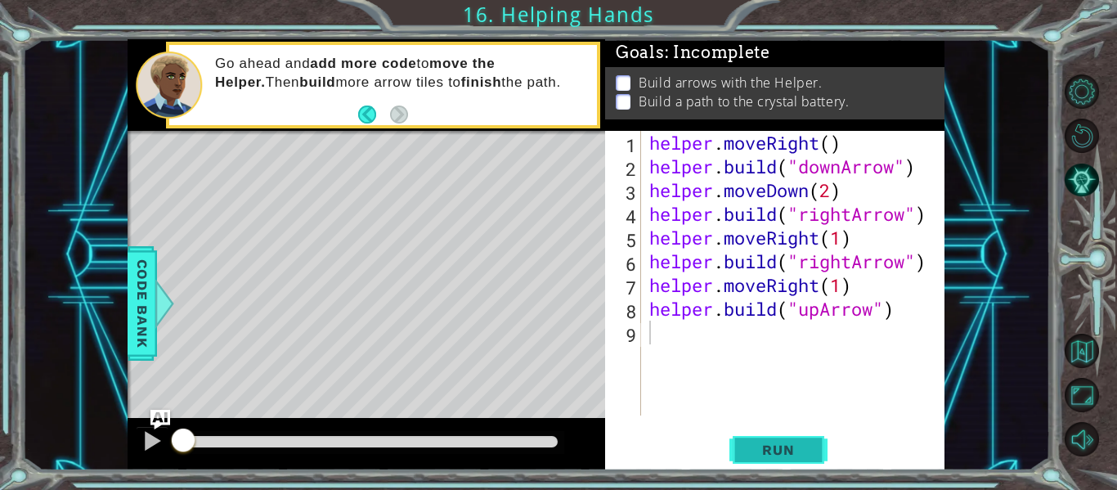
click at [778, 447] on span "Run" at bounding box center [778, 450] width 65 height 16
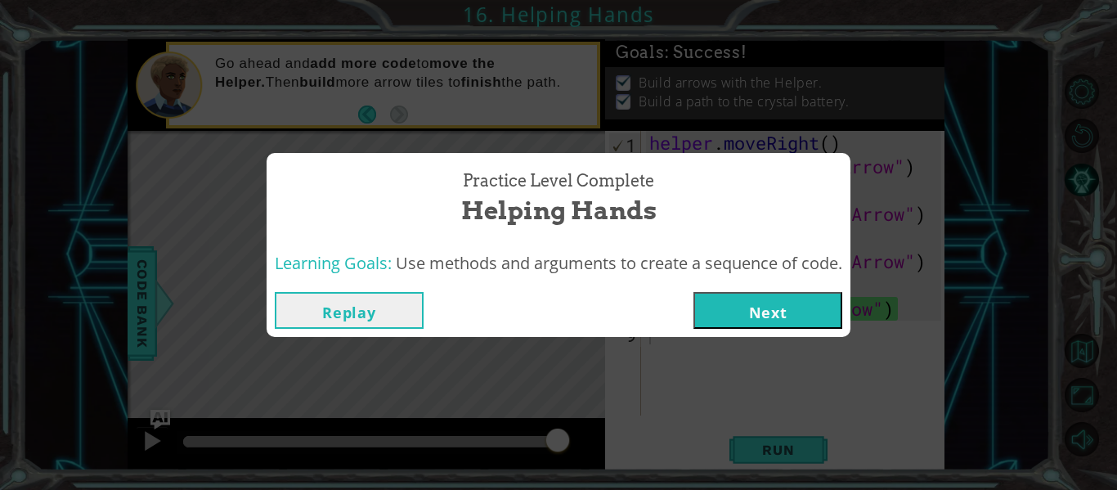
click at [768, 306] on button "Next" at bounding box center [767, 310] width 149 height 37
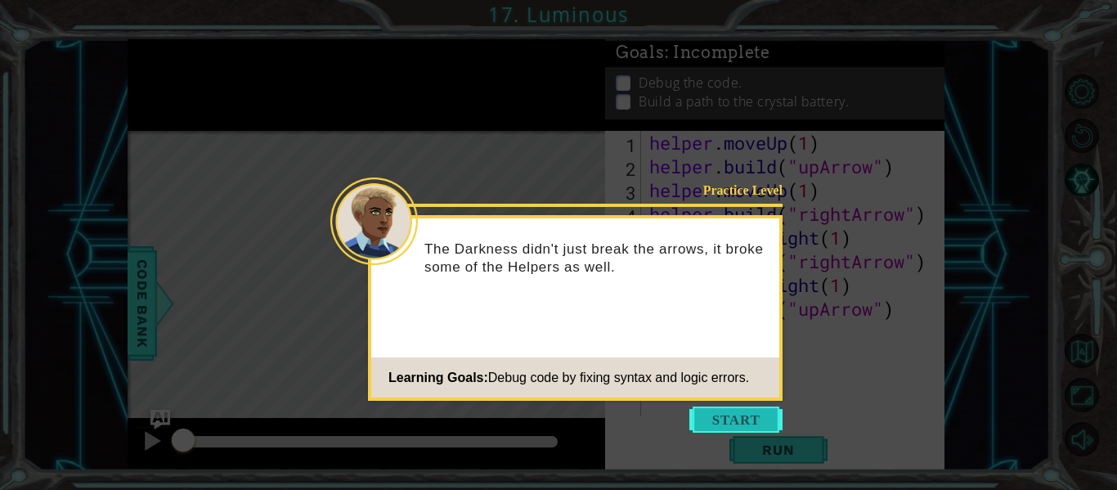
click at [768, 428] on button "Start" at bounding box center [735, 419] width 93 height 26
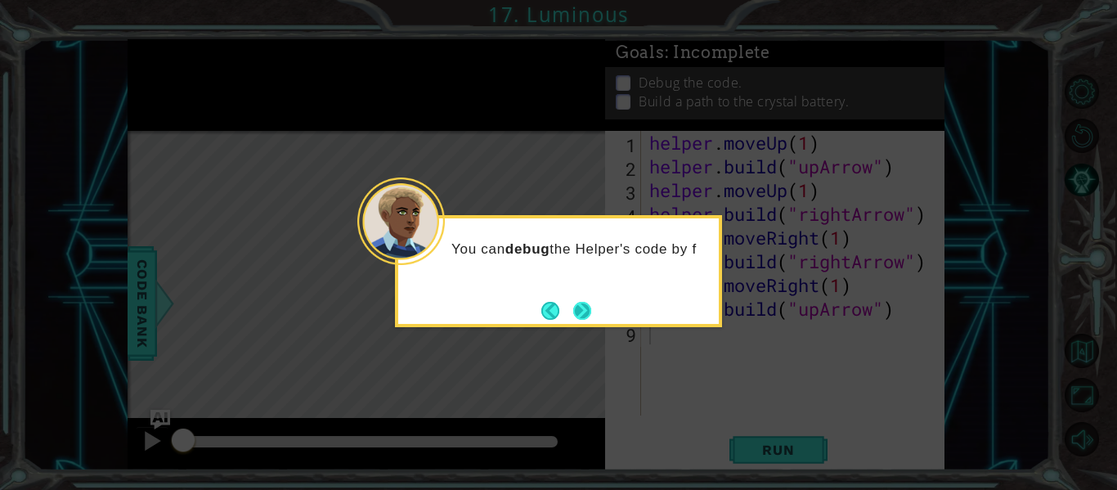
click at [590, 310] on button "Next" at bounding box center [582, 311] width 18 height 18
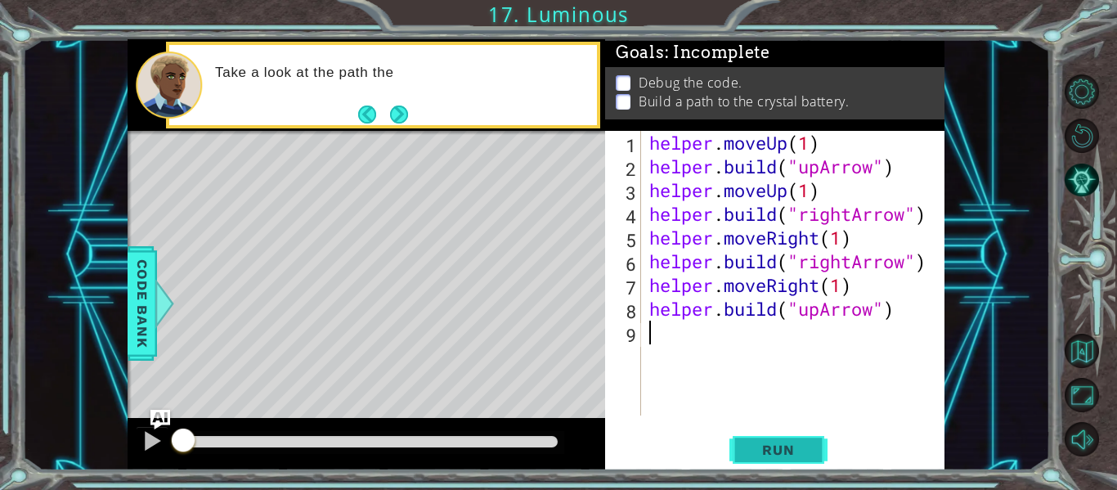
click at [795, 455] on span "Run" at bounding box center [778, 450] width 65 height 16
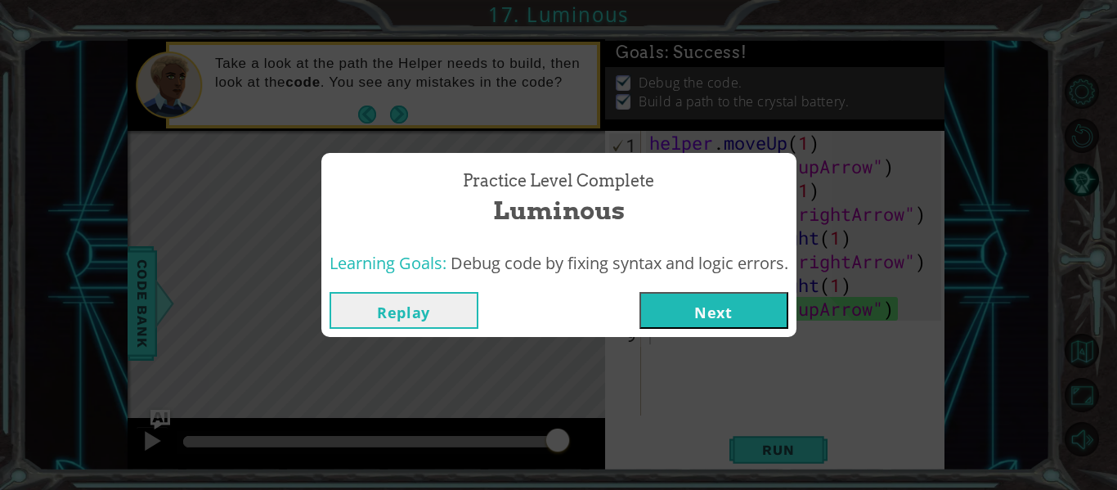
click at [396, 114] on div "Practice Level Complete Luminous Learning Goals: Debug code by fixing syntax an…" at bounding box center [558, 245] width 1117 height 490
click at [738, 315] on button "Next" at bounding box center [713, 310] width 149 height 37
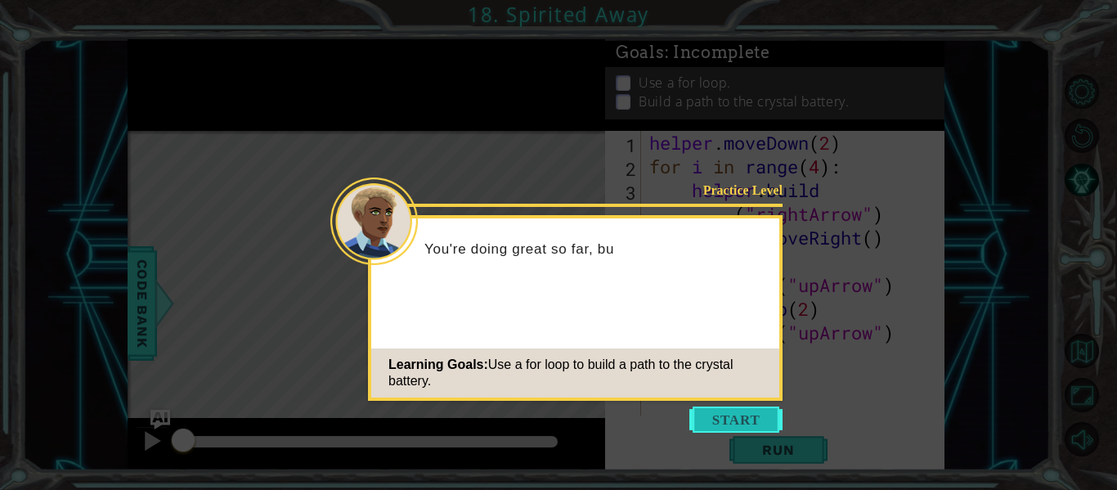
click at [750, 406] on button "Start" at bounding box center [735, 419] width 93 height 26
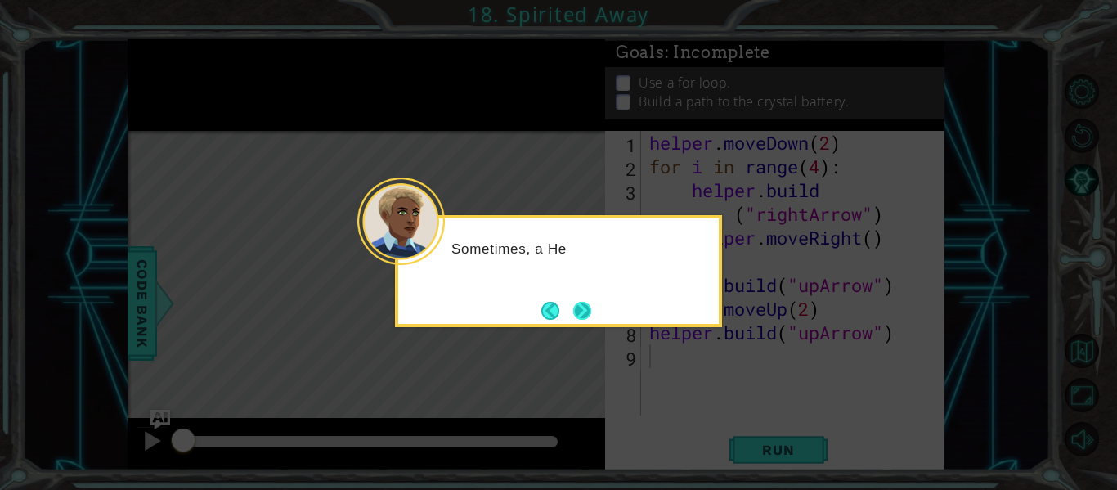
click at [586, 315] on button "Next" at bounding box center [582, 311] width 18 height 18
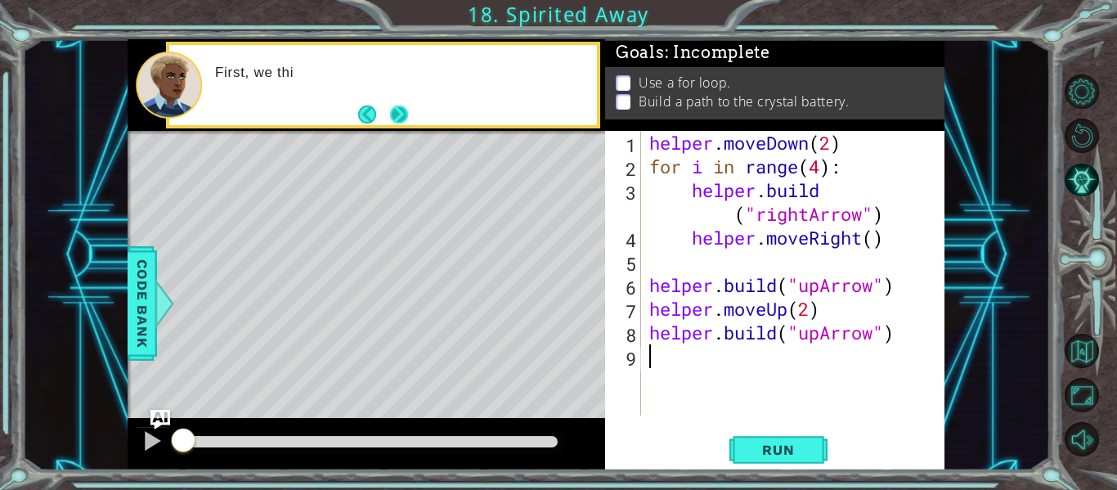
click at [397, 119] on button "Next" at bounding box center [399, 114] width 18 height 18
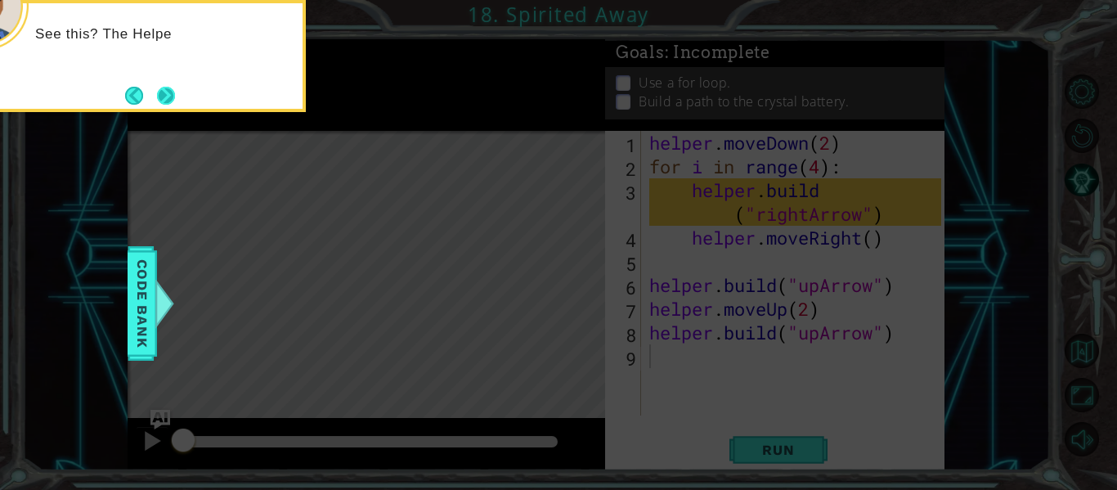
click at [157, 103] on button "Next" at bounding box center [166, 96] width 18 height 18
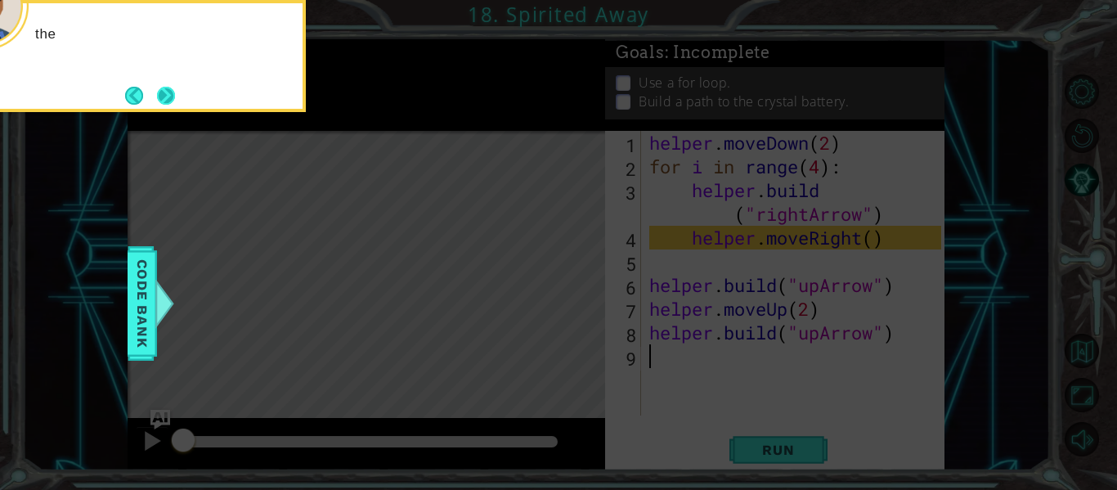
click at [169, 92] on button "Next" at bounding box center [166, 96] width 18 height 18
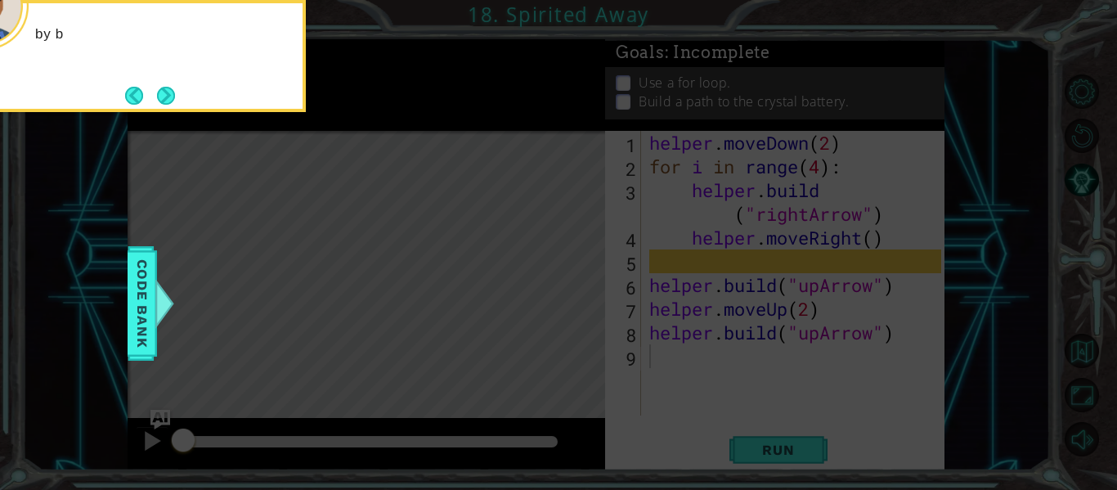
click at [169, 92] on button "Next" at bounding box center [166, 96] width 18 height 18
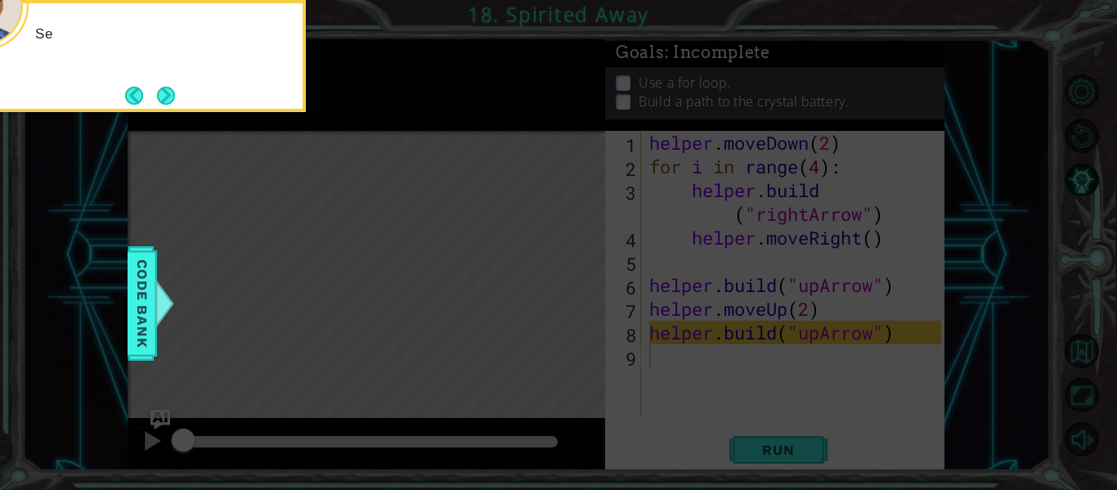
click at [169, 92] on button "Next" at bounding box center [166, 96] width 18 height 18
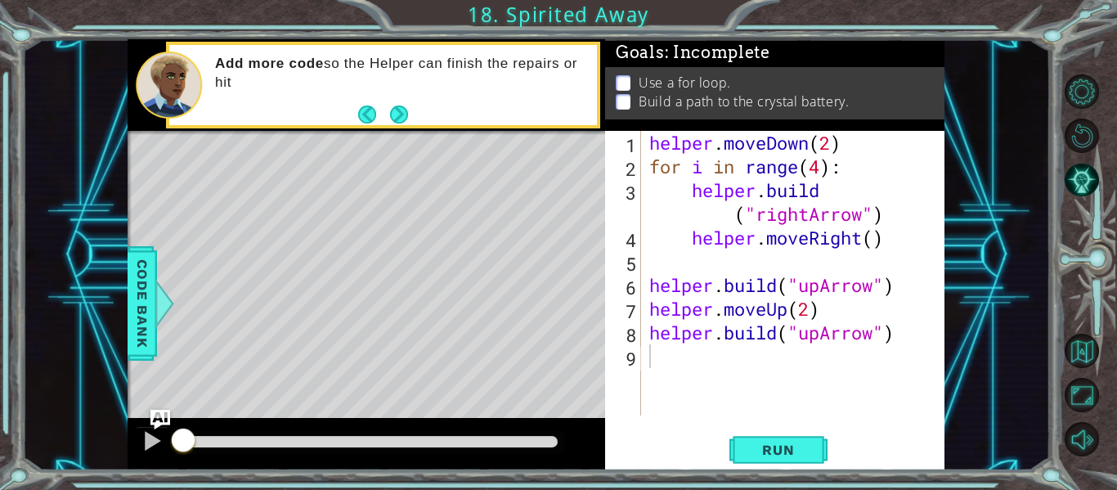
click at [402, 135] on div at bounding box center [367, 133] width 478 height 4
click at [406, 107] on button "Next" at bounding box center [399, 114] width 18 height 18
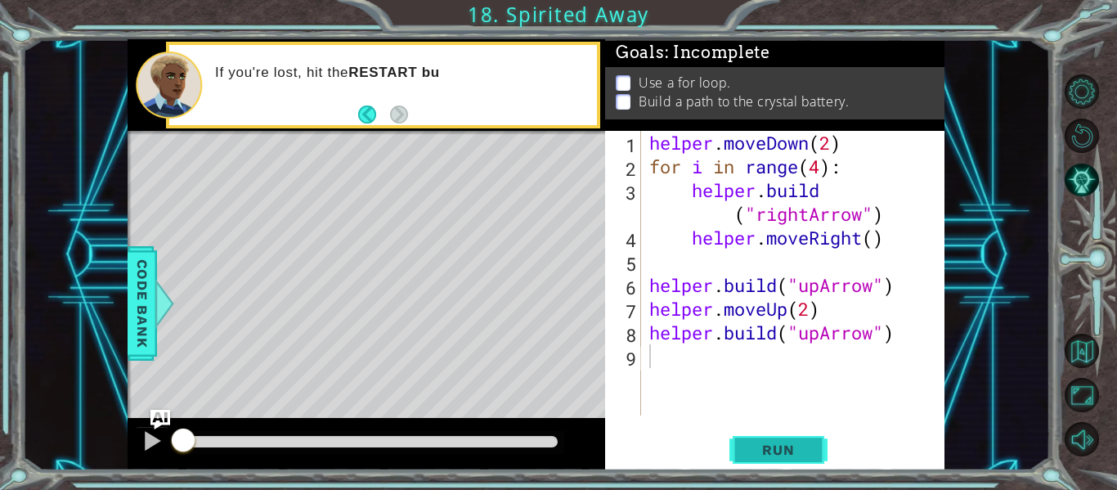
click at [787, 445] on span "Run" at bounding box center [778, 450] width 65 height 16
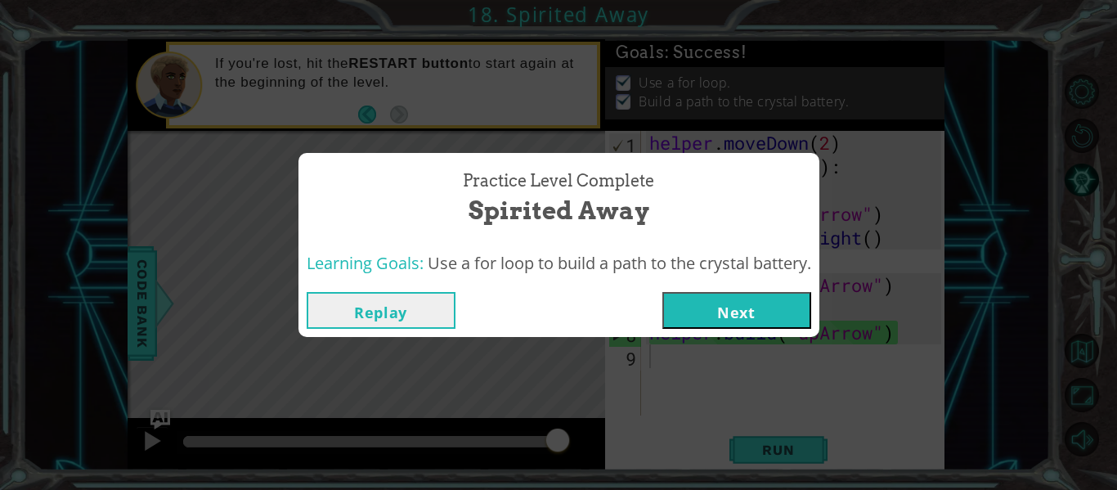
click at [693, 307] on button "Next" at bounding box center [736, 310] width 149 height 37
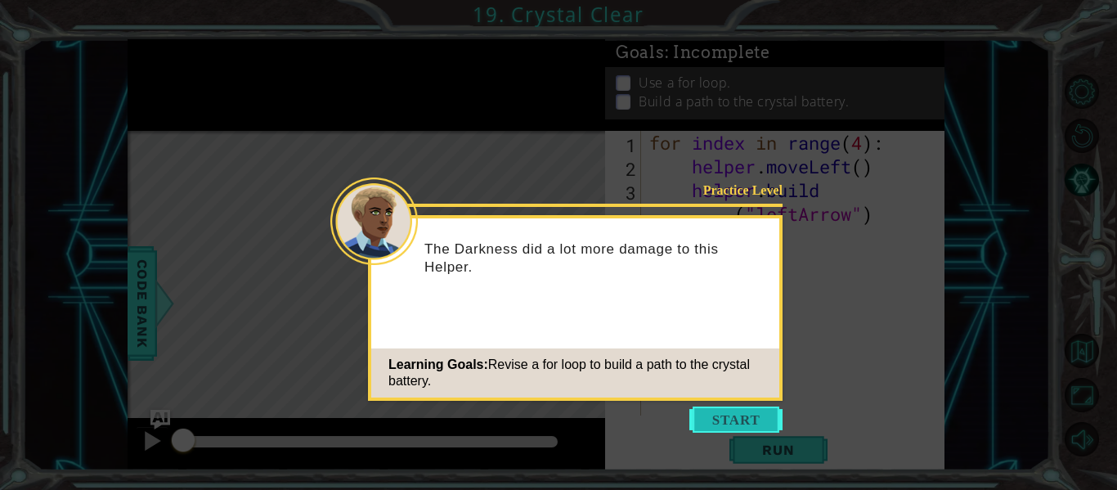
click at [762, 425] on button "Start" at bounding box center [735, 419] width 93 height 26
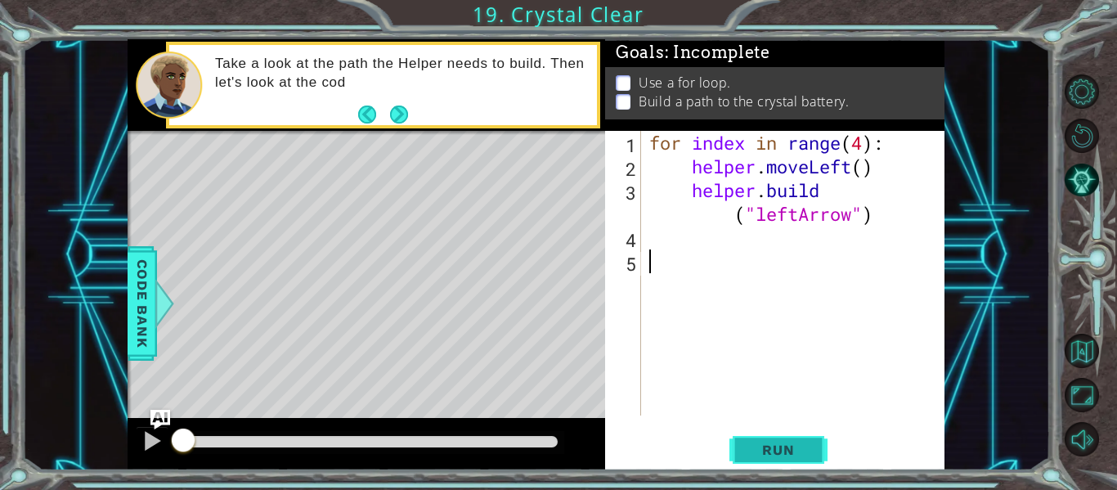
click at [796, 447] on span "Run" at bounding box center [778, 450] width 65 height 16
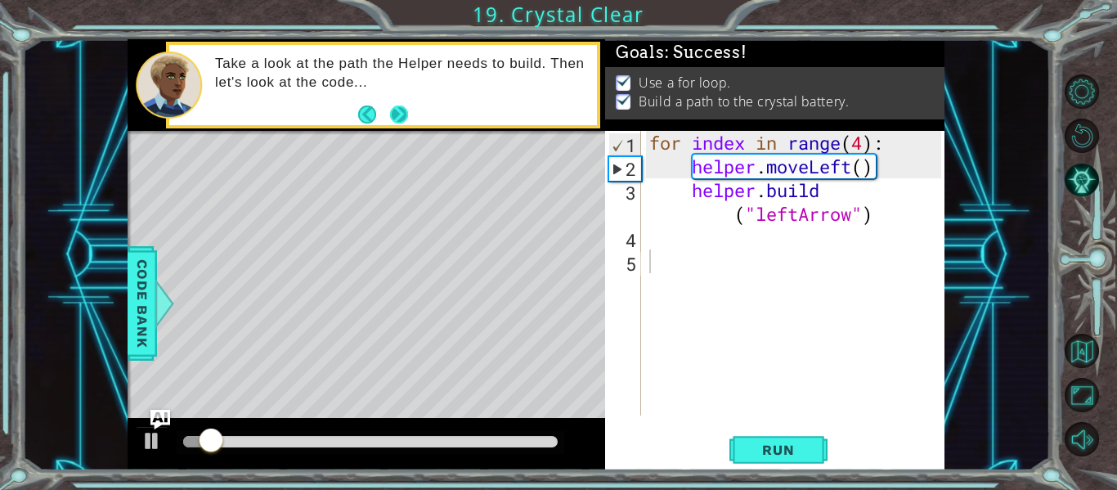
click at [404, 119] on button "Next" at bounding box center [399, 114] width 18 height 18
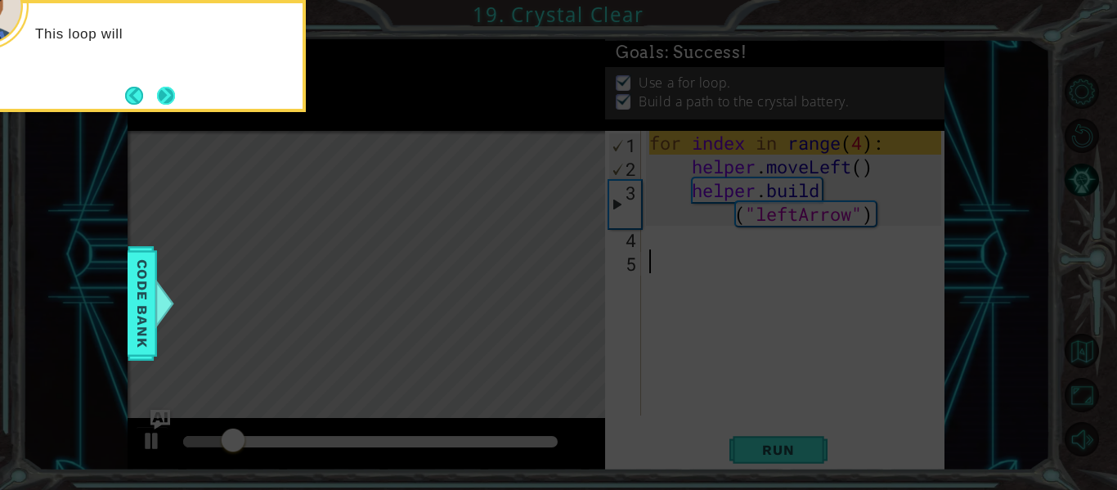
click at [163, 91] on button "Next" at bounding box center [166, 96] width 18 height 18
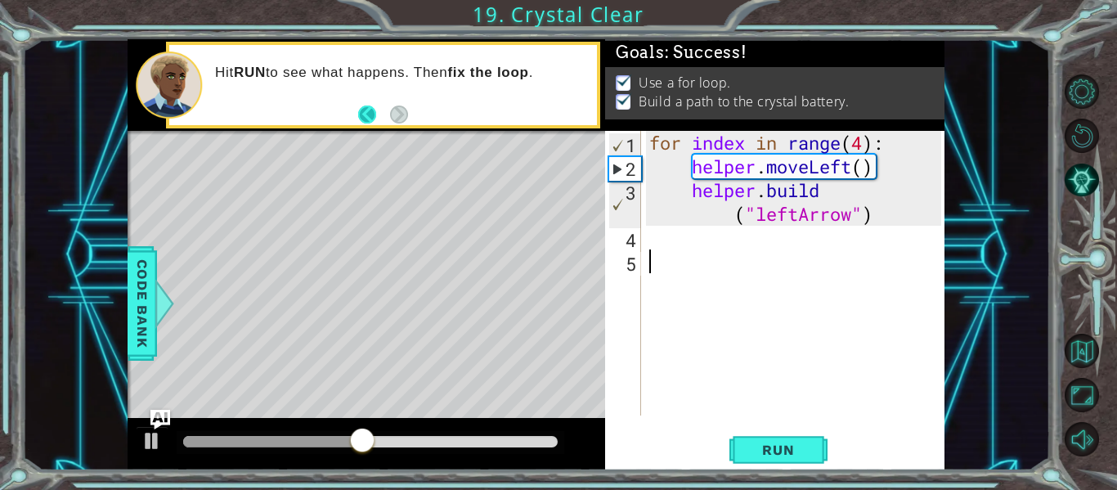
click at [367, 115] on button "Back" at bounding box center [374, 114] width 32 height 18
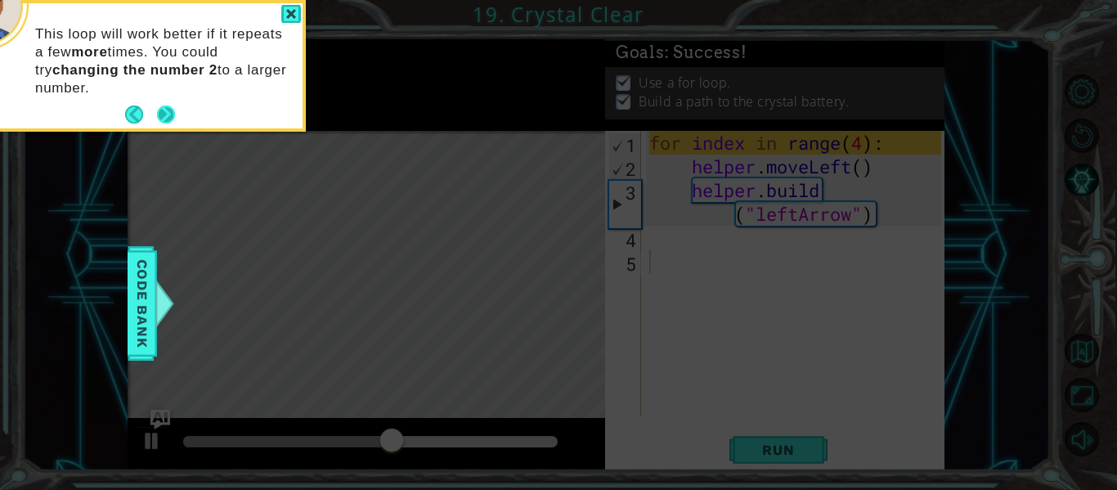
click at [165, 117] on button "Next" at bounding box center [165, 114] width 19 height 19
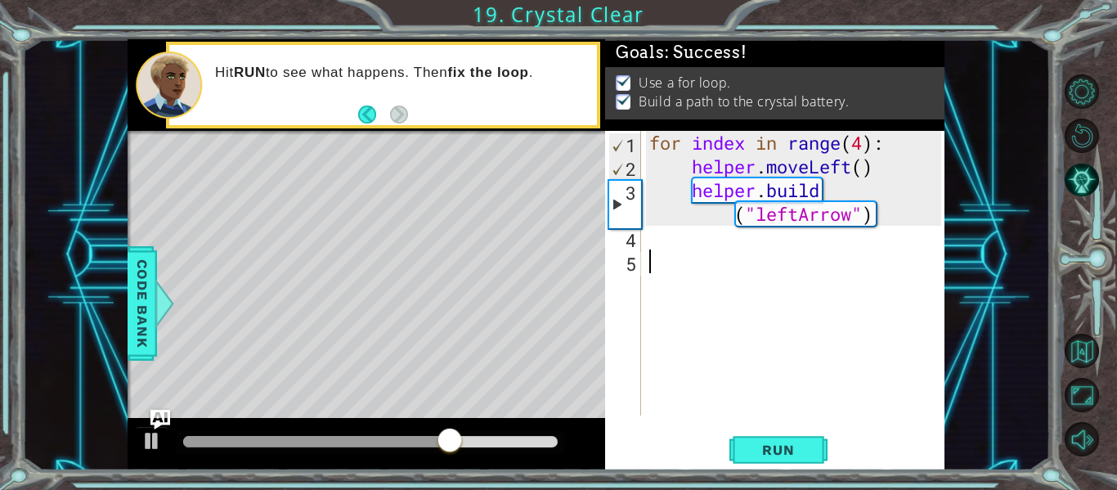
click at [457, 52] on div "Hit RUN to see what happens. Then fix the loop ." at bounding box center [383, 85] width 428 height 80
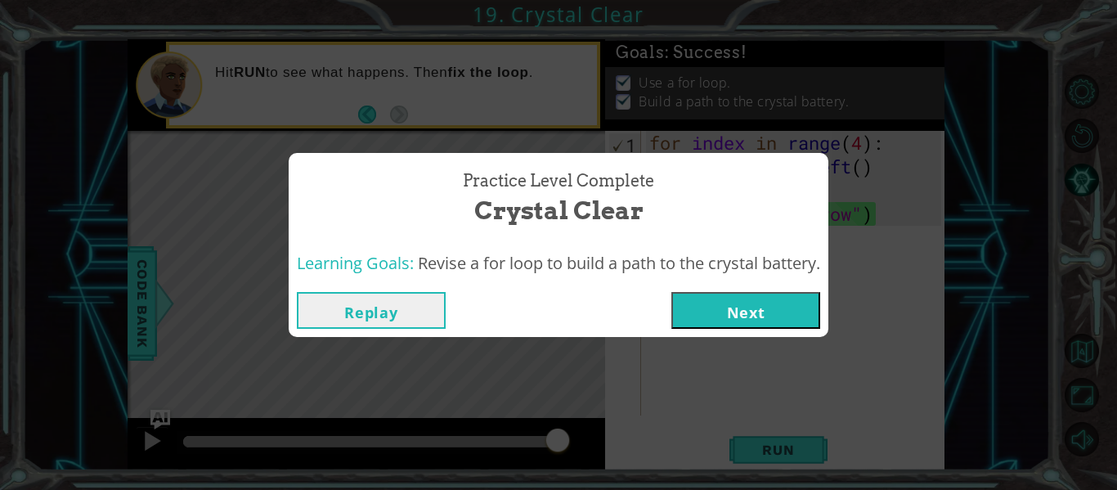
click at [750, 310] on button "Next" at bounding box center [745, 310] width 149 height 37
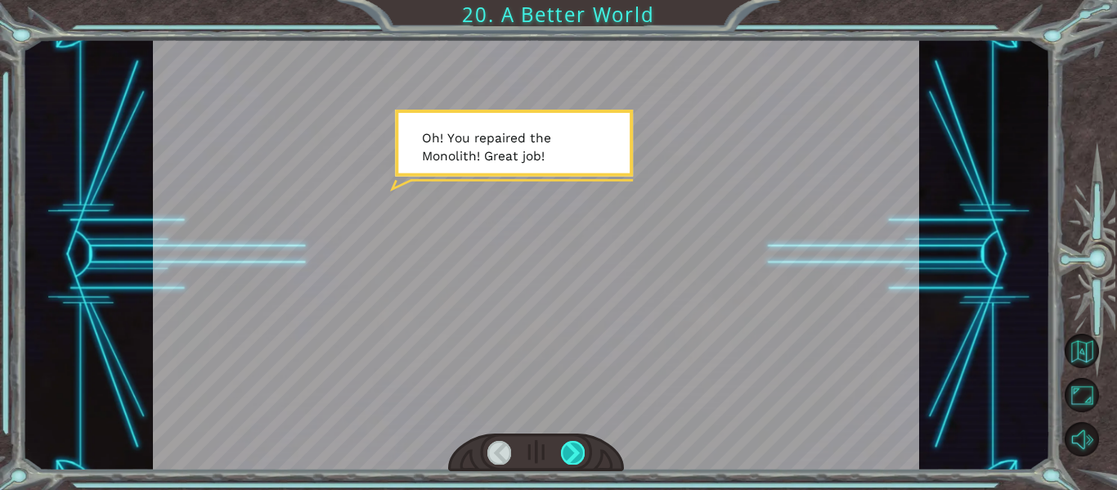
click at [567, 446] on div at bounding box center [573, 452] width 24 height 23
click at [579, 452] on div at bounding box center [573, 452] width 24 height 23
click at [570, 449] on div at bounding box center [573, 452] width 24 height 23
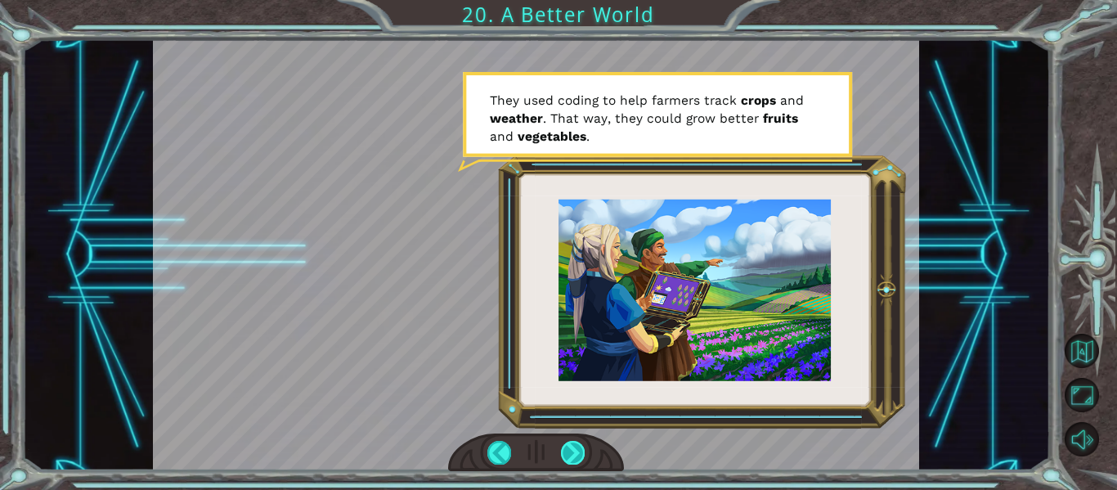
click at [580, 455] on div at bounding box center [573, 452] width 24 height 23
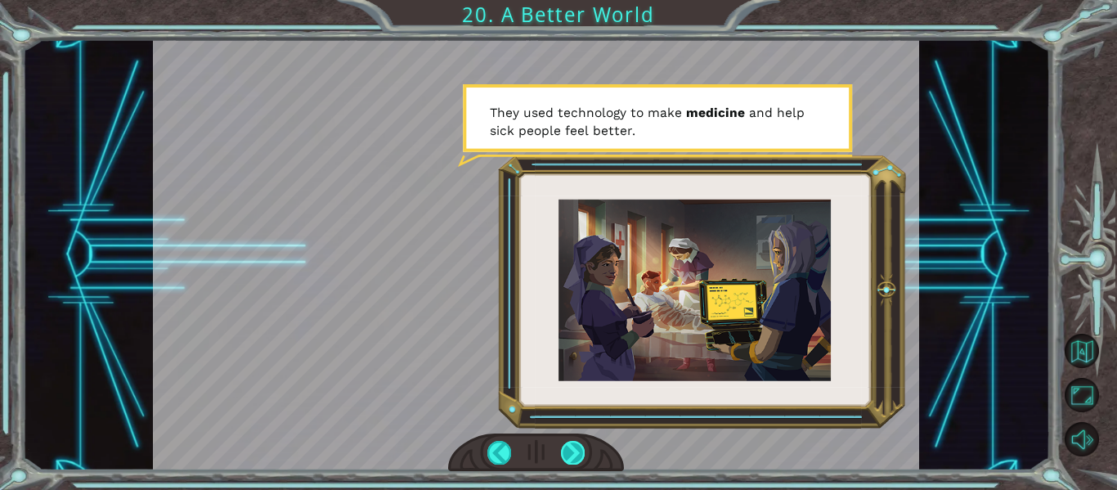
click at [576, 449] on div at bounding box center [573, 452] width 24 height 23
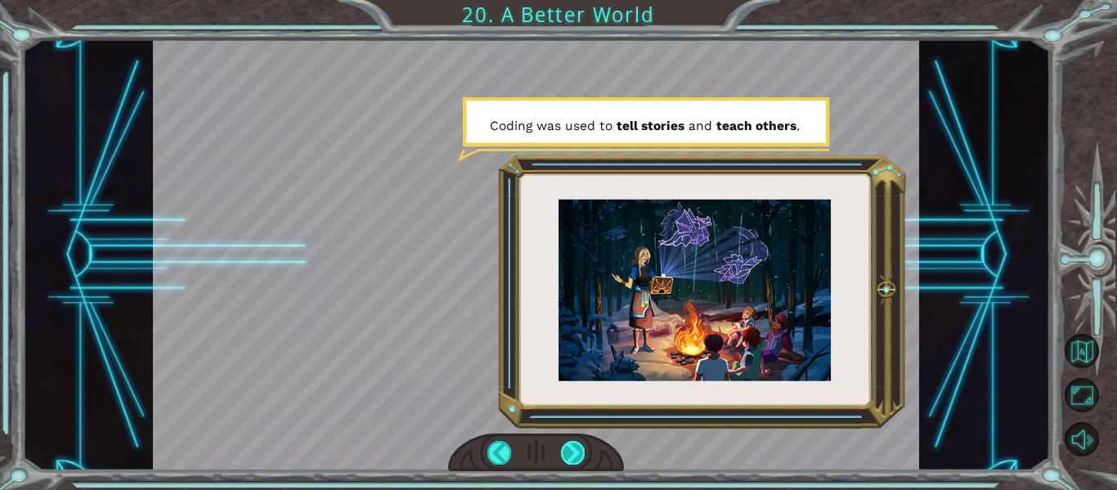
click at [576, 446] on div at bounding box center [573, 452] width 24 height 23
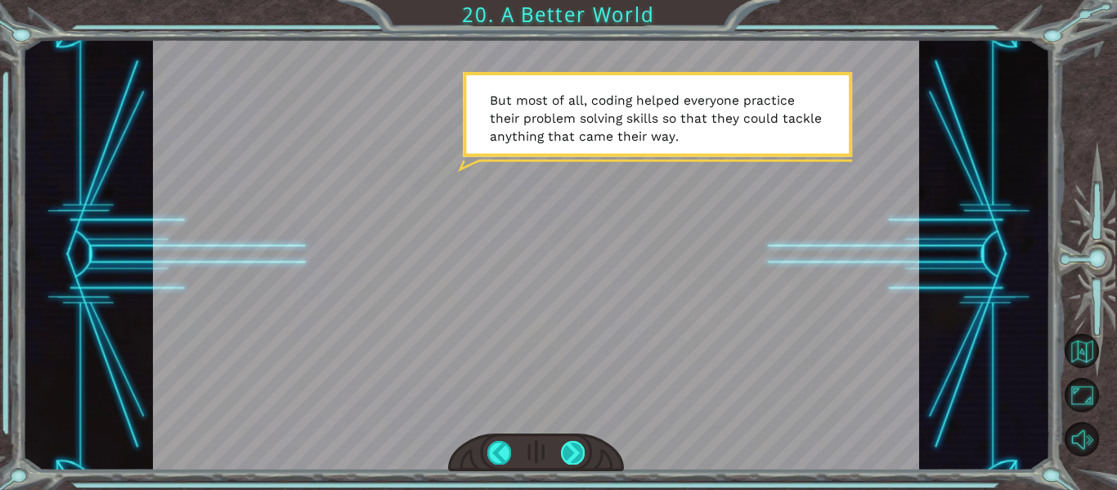
click at [579, 450] on div at bounding box center [573, 452] width 24 height 23
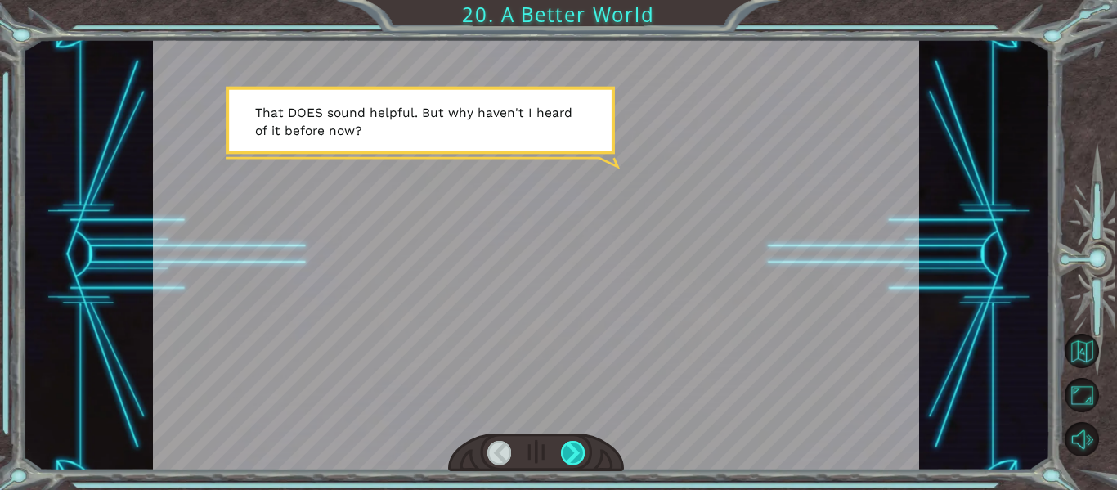
click at [574, 446] on div at bounding box center [573, 452] width 24 height 23
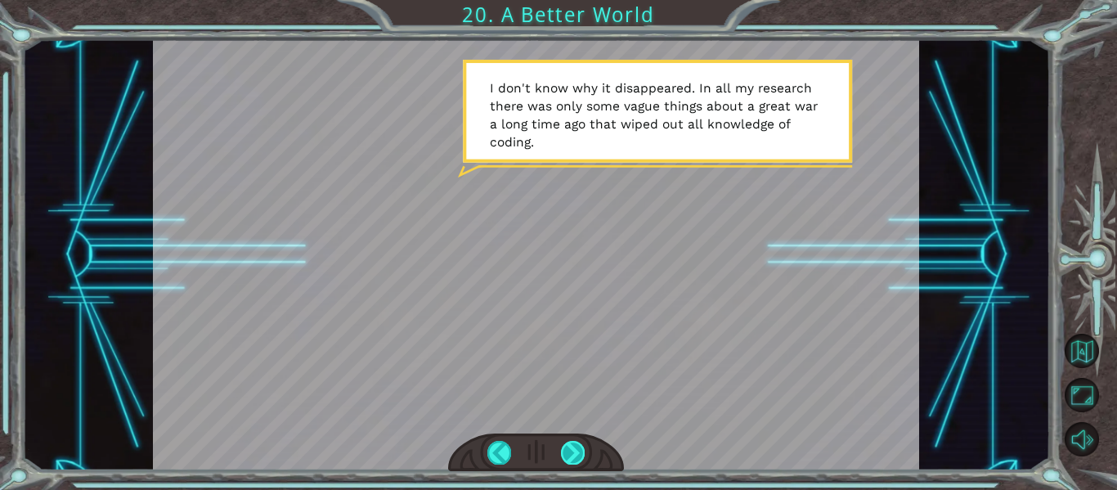
click at [573, 451] on div at bounding box center [573, 452] width 24 height 23
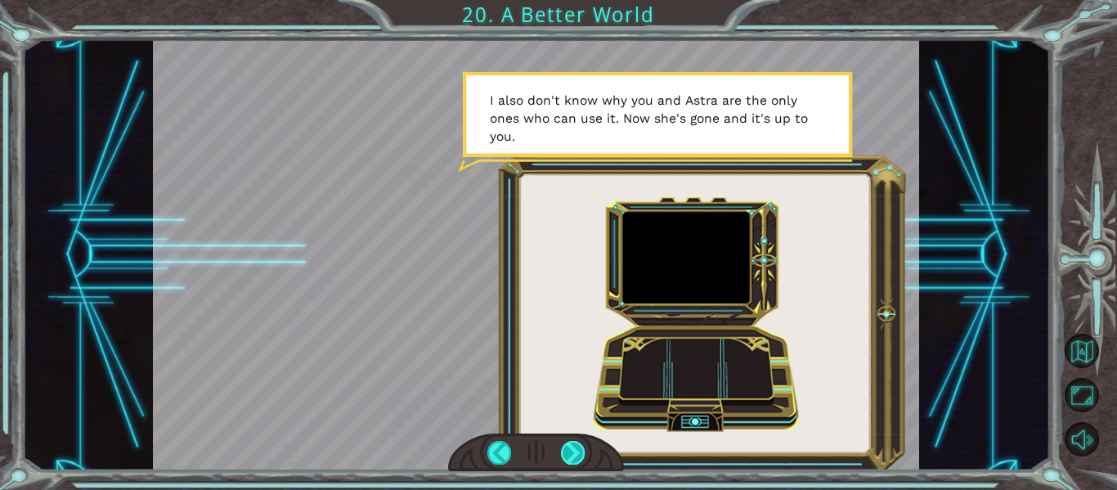
click at [577, 449] on div at bounding box center [573, 452] width 24 height 23
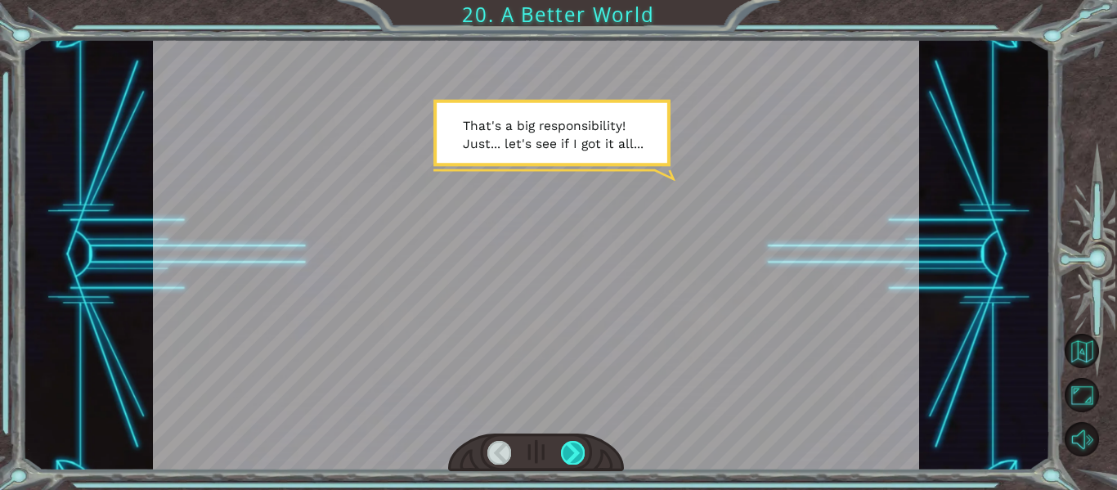
click at [573, 455] on div at bounding box center [573, 452] width 24 height 23
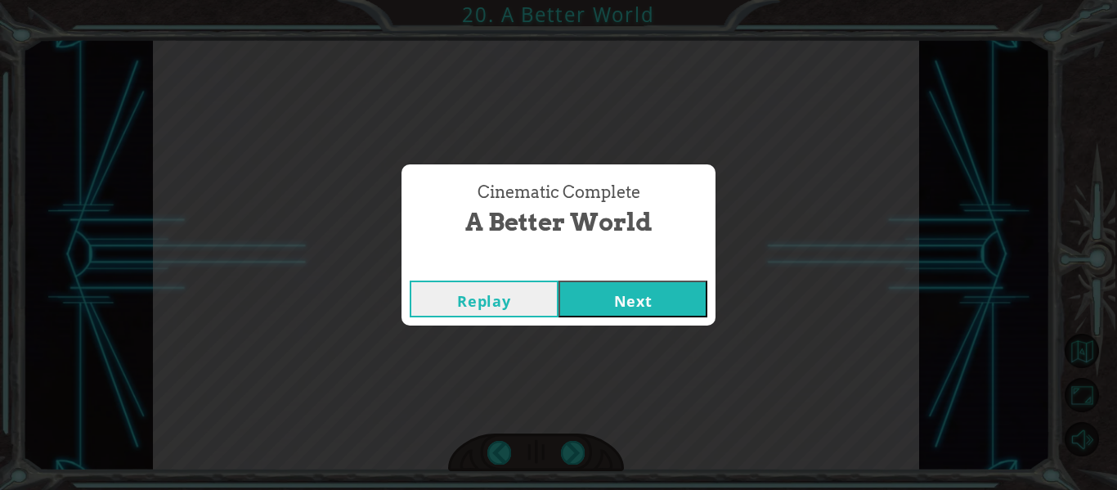
click at [628, 299] on button "Next" at bounding box center [632, 298] width 149 height 37
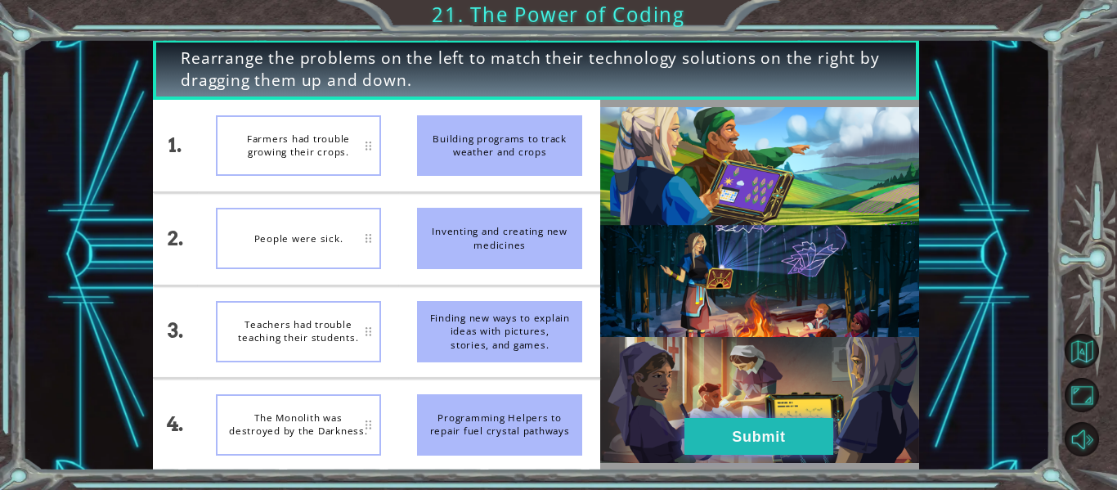
click at [764, 441] on button "Submit" at bounding box center [758, 436] width 149 height 37
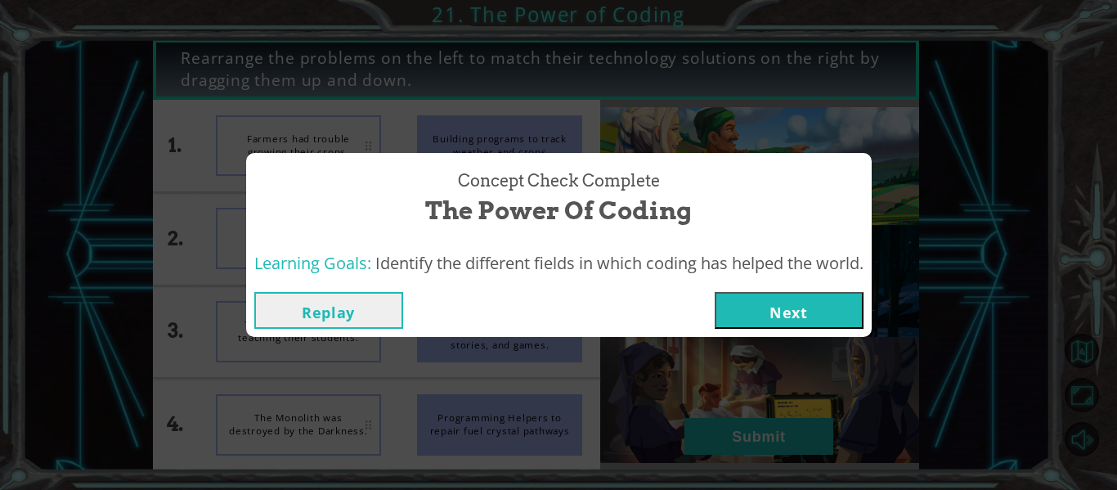
click at [808, 311] on button "Next" at bounding box center [789, 310] width 149 height 37
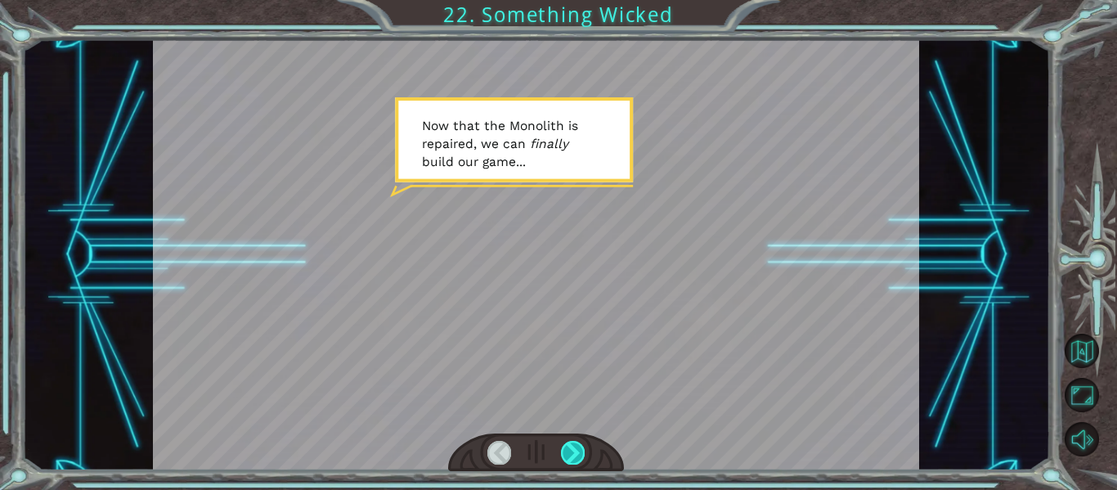
click at [583, 455] on div at bounding box center [573, 452] width 24 height 23
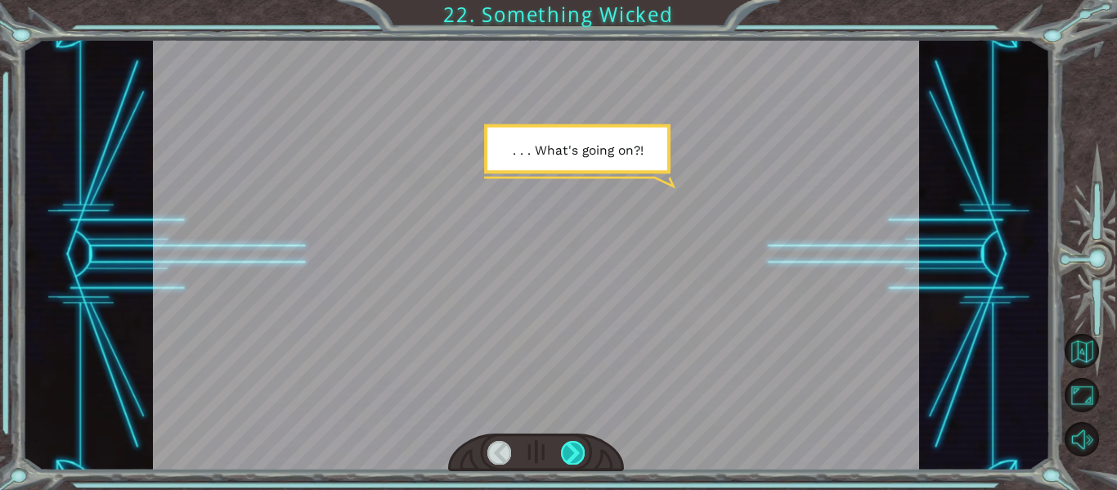
click at [583, 455] on div at bounding box center [573, 452] width 24 height 23
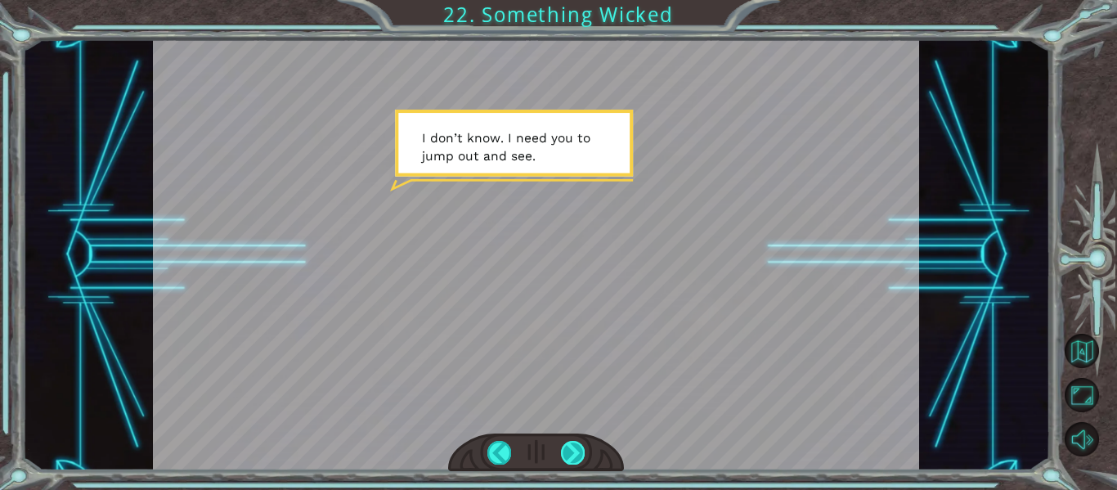
click at [583, 455] on div at bounding box center [573, 452] width 24 height 23
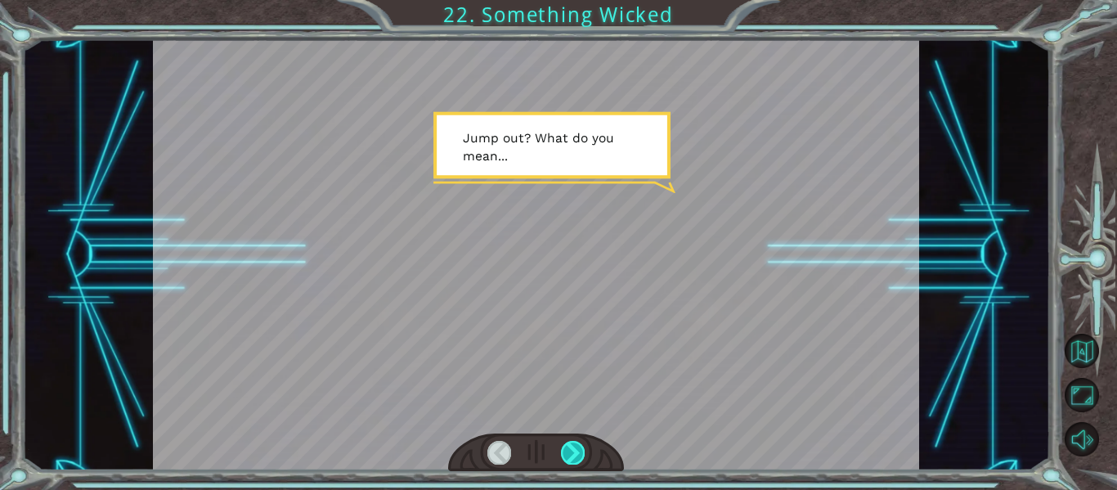
click at [583, 455] on div at bounding box center [573, 452] width 24 height 23
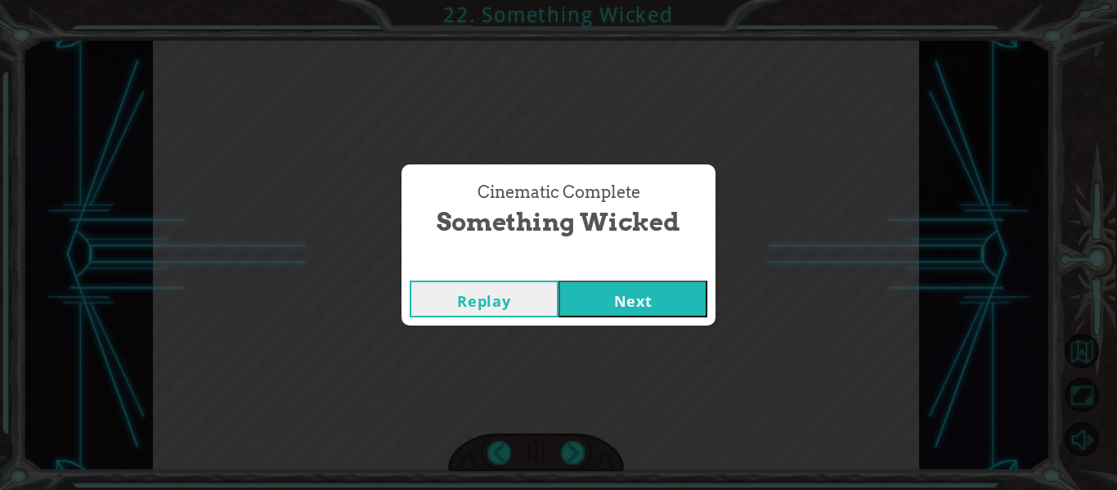
click at [647, 307] on button "Next" at bounding box center [632, 298] width 149 height 37
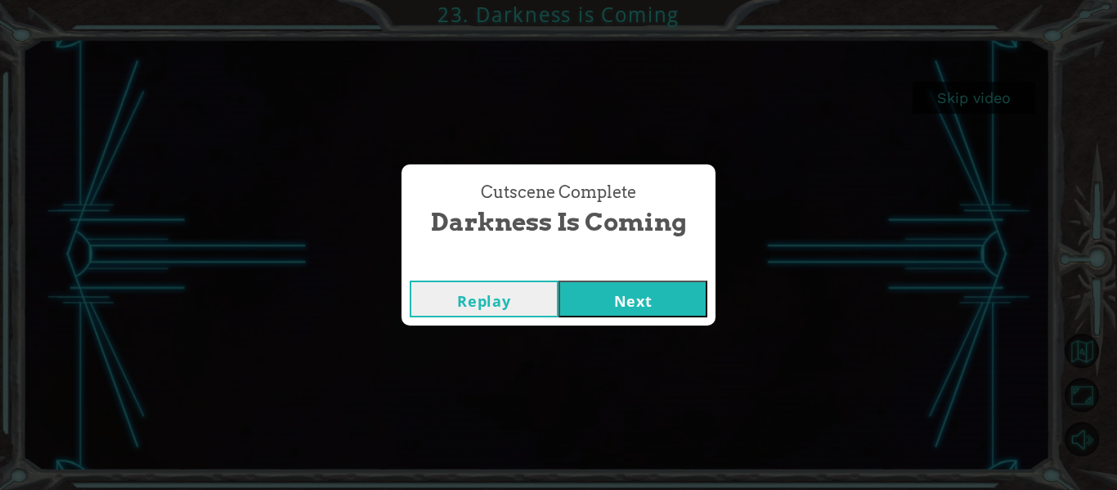
click at [703, 294] on button "Next" at bounding box center [632, 298] width 149 height 37
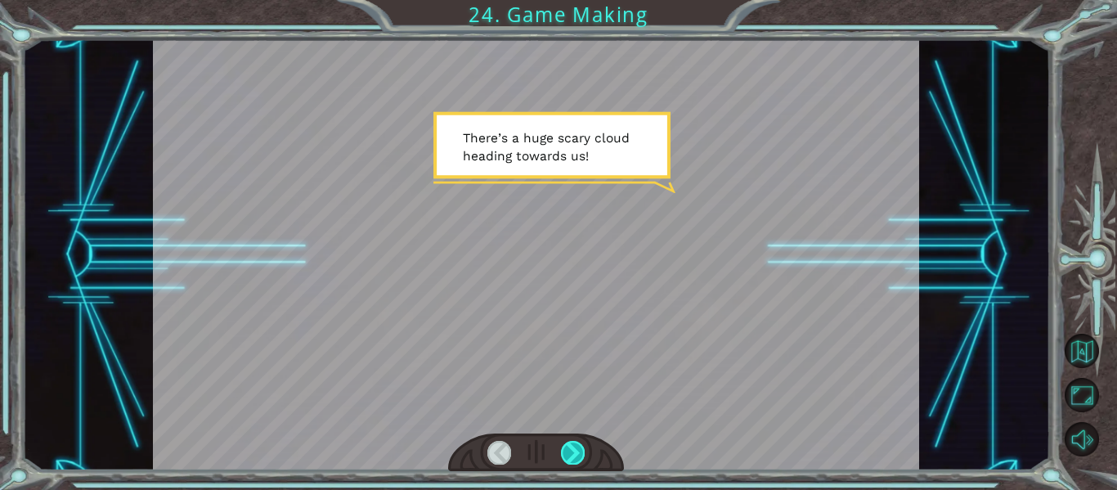
click at [576, 451] on div at bounding box center [573, 452] width 24 height 23
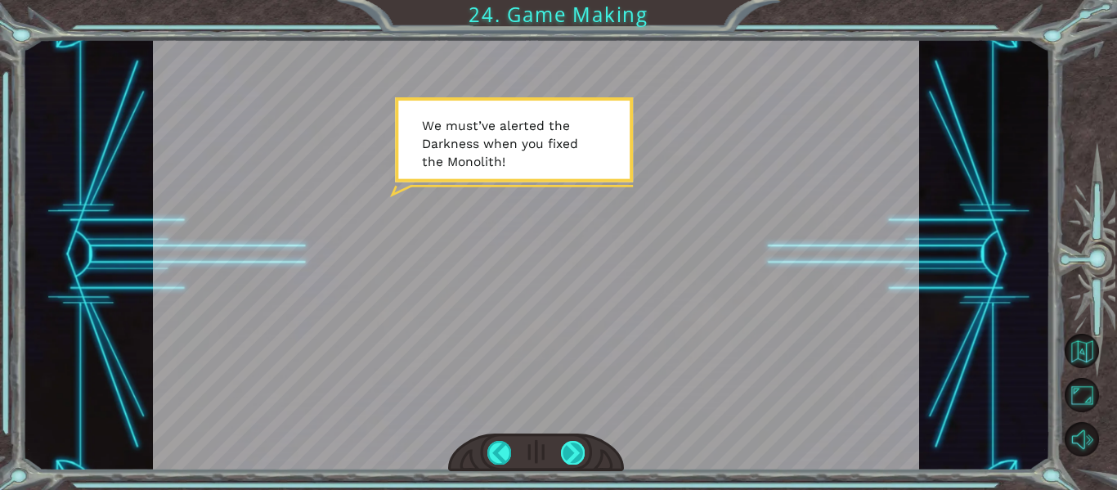
click at [570, 461] on div at bounding box center [573, 452] width 24 height 23
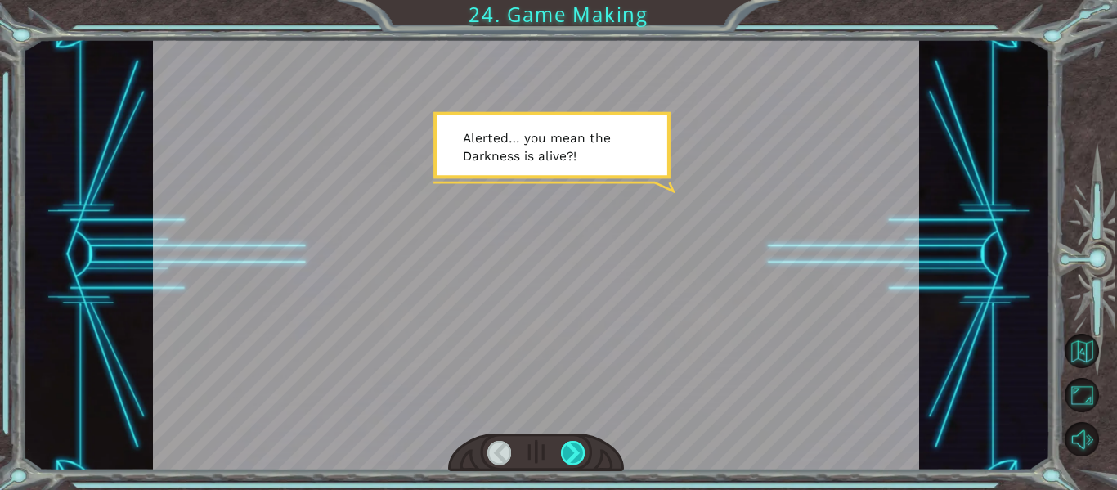
click at [584, 449] on div at bounding box center [573, 452] width 24 height 23
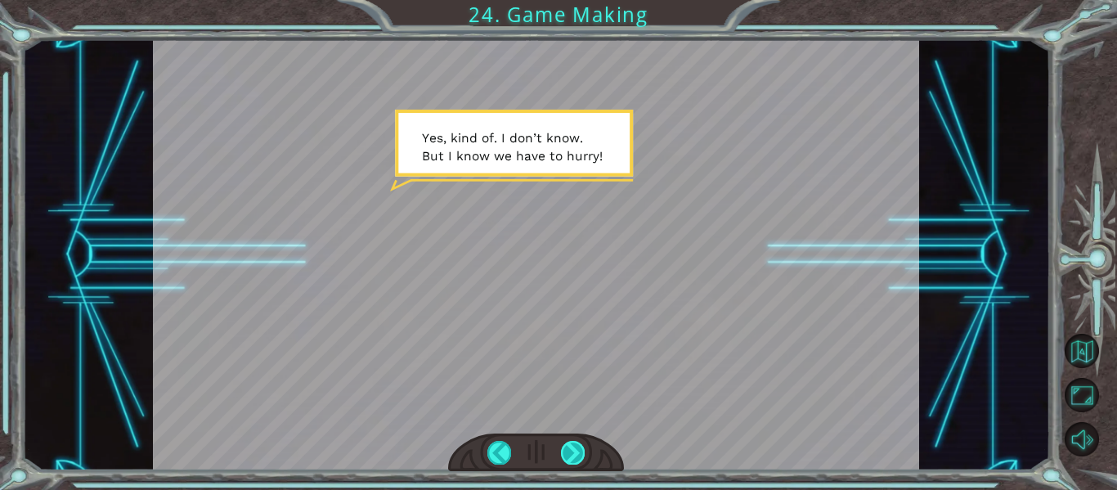
click at [573, 453] on div at bounding box center [573, 452] width 24 height 23
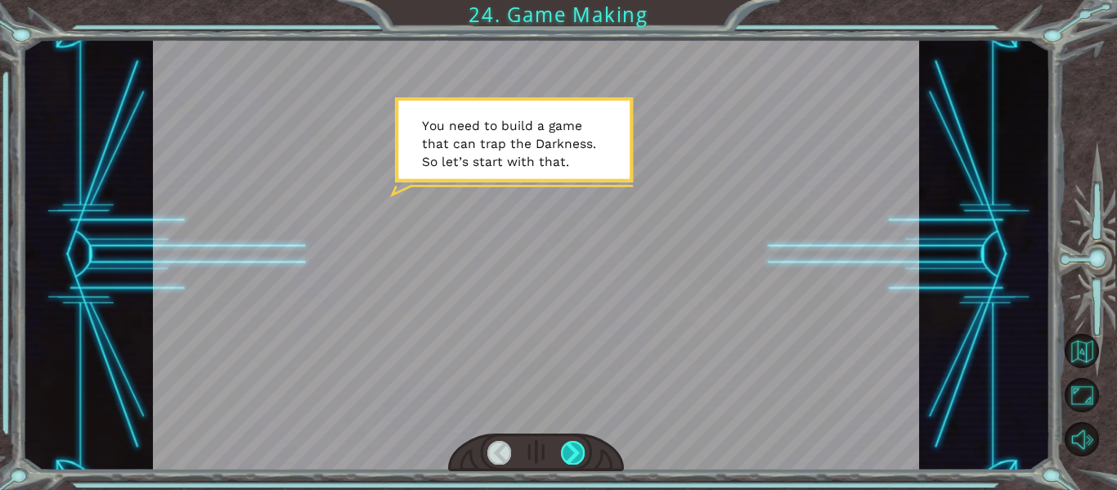
click at [573, 455] on div at bounding box center [573, 452] width 24 height 23
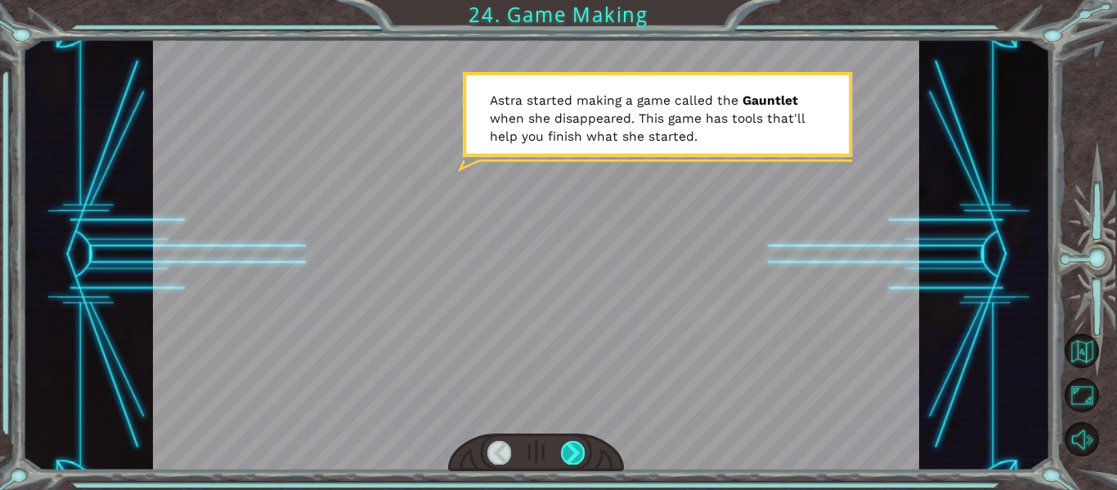
click at [580, 460] on div at bounding box center [573, 452] width 24 height 23
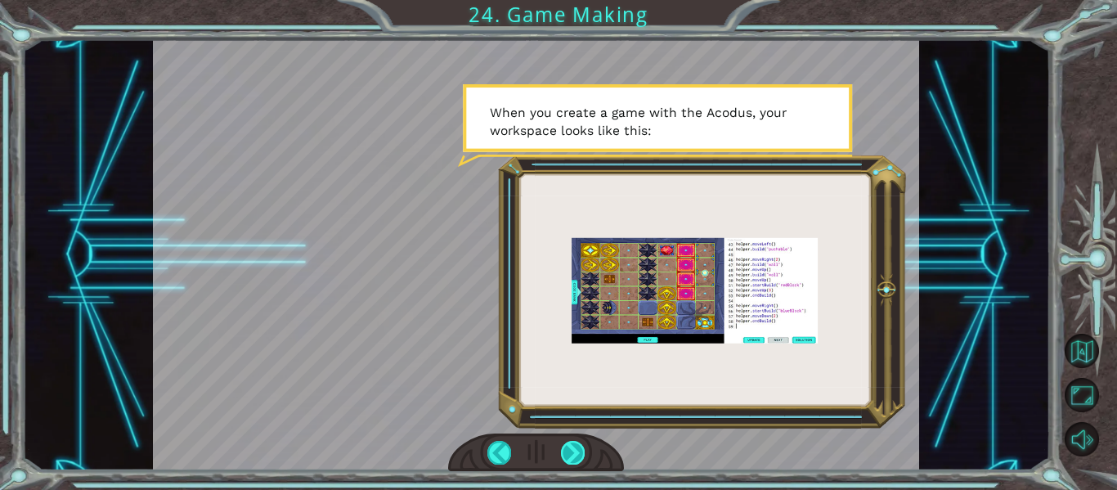
click at [583, 458] on div at bounding box center [573, 452] width 24 height 23
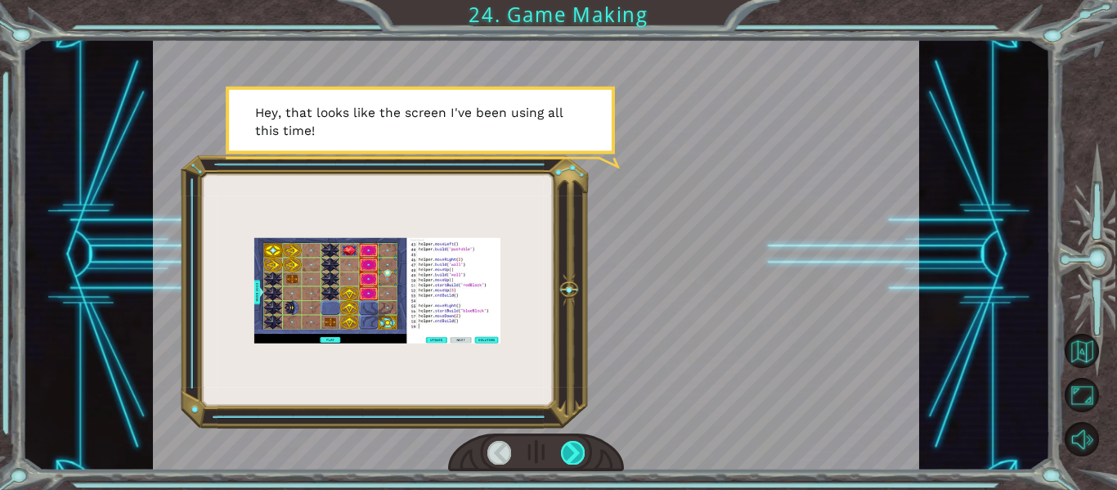
click at [577, 455] on div at bounding box center [573, 452] width 24 height 23
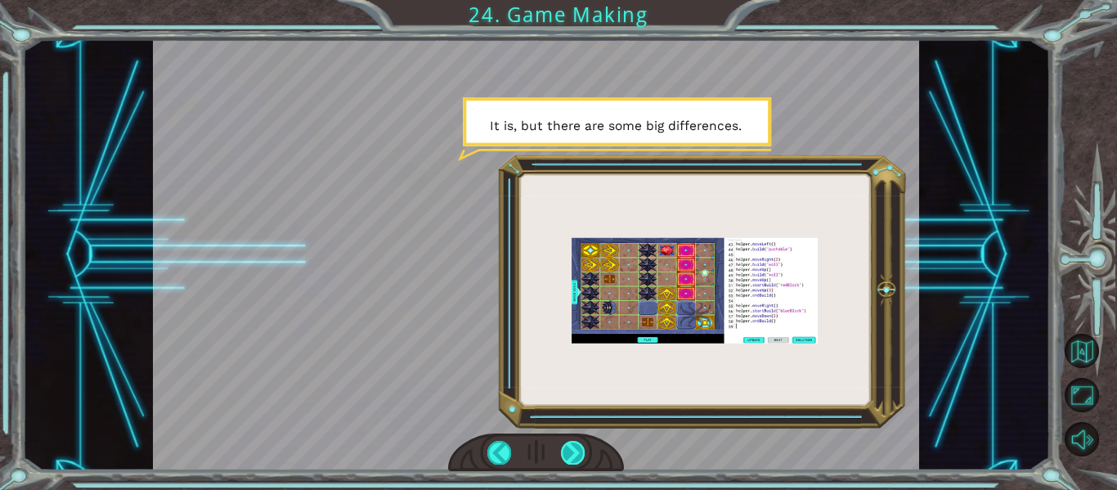
click at [583, 455] on div at bounding box center [573, 452] width 24 height 23
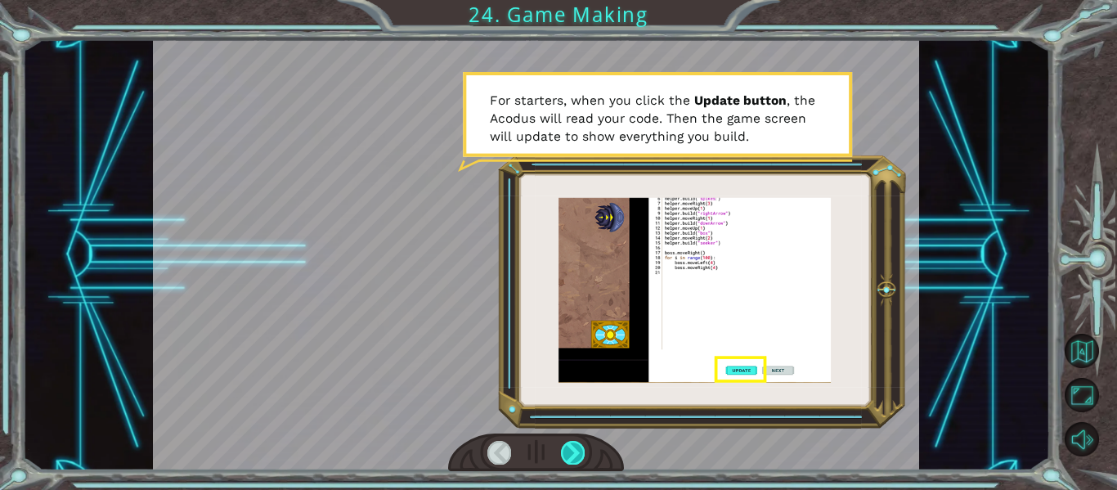
click at [573, 450] on div at bounding box center [573, 452] width 24 height 23
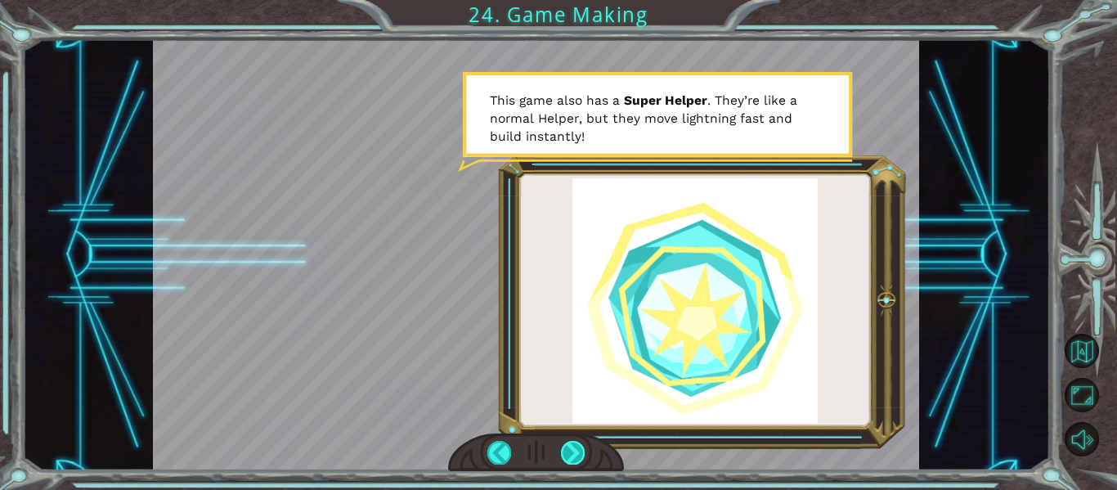
click at [561, 449] on div at bounding box center [573, 452] width 24 height 23
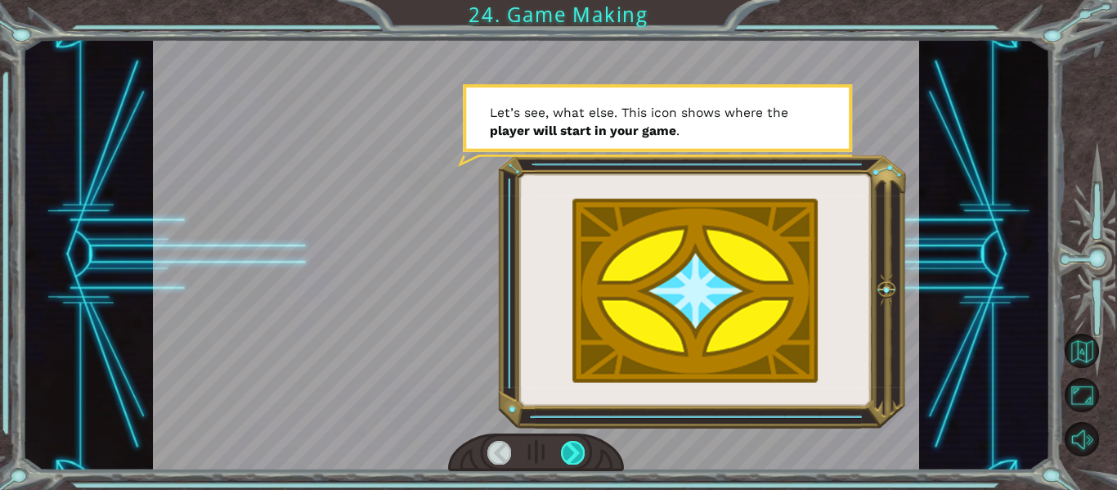
click at [571, 451] on div at bounding box center [573, 452] width 24 height 23
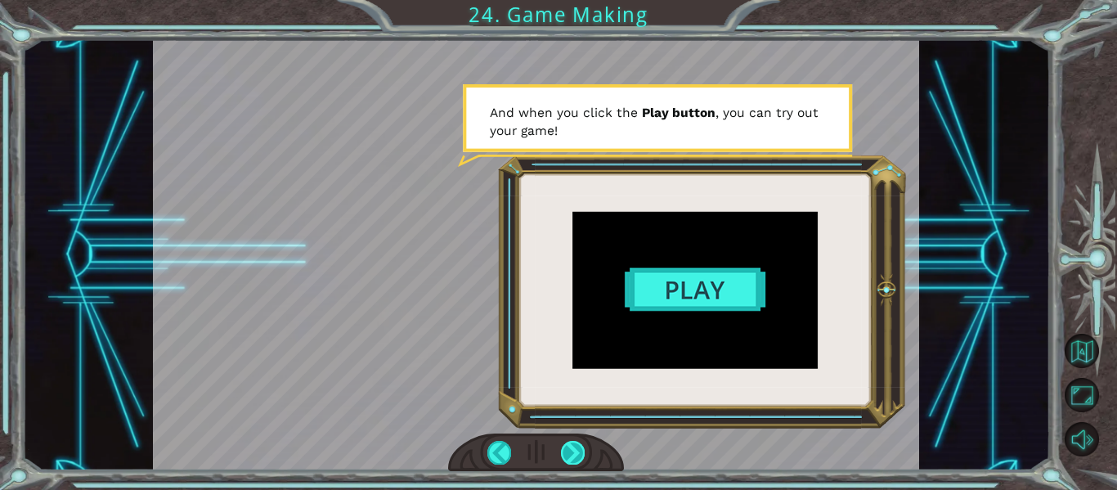
click at [568, 451] on div at bounding box center [573, 452] width 24 height 23
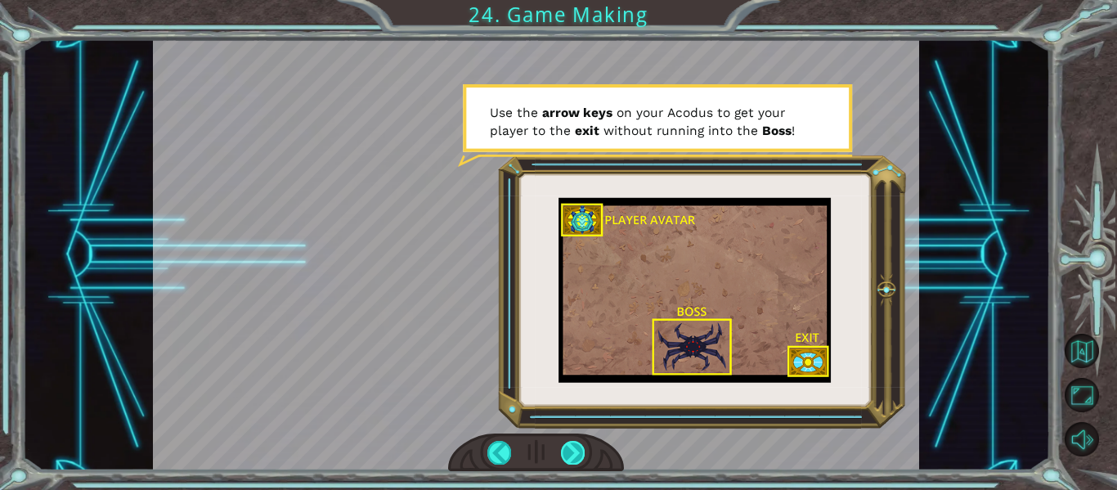
click at [576, 455] on div at bounding box center [573, 452] width 24 height 23
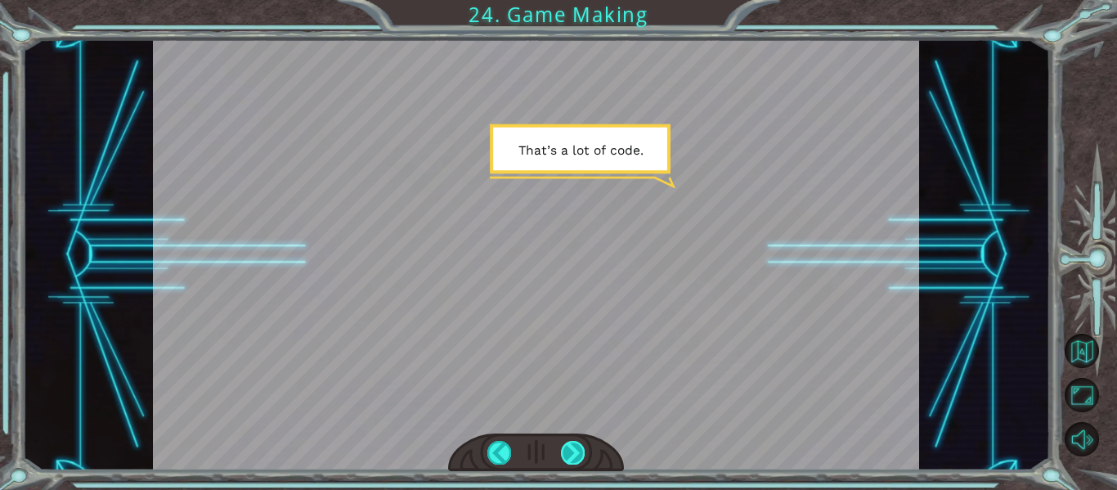
click at [568, 457] on div at bounding box center [573, 452] width 24 height 23
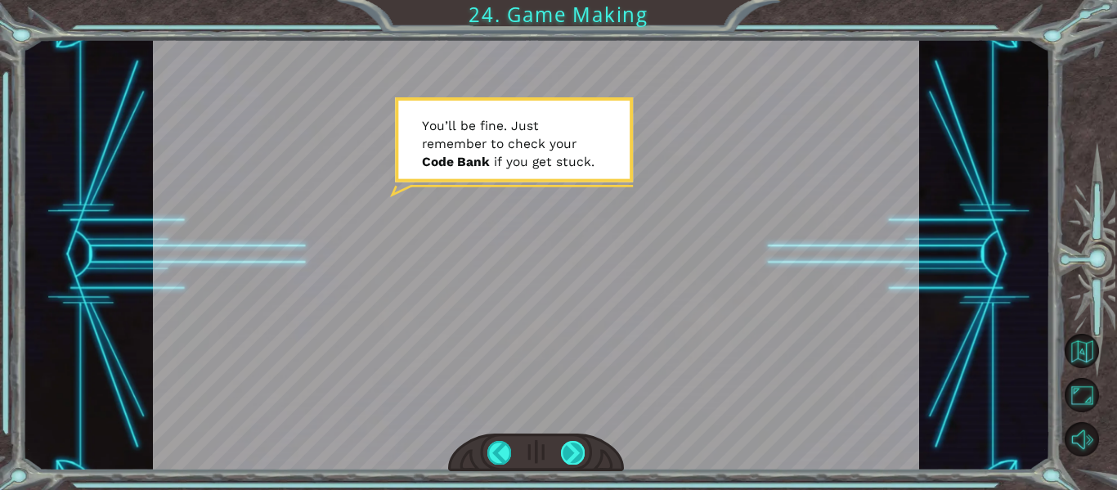
click at [576, 463] on div at bounding box center [573, 452] width 24 height 23
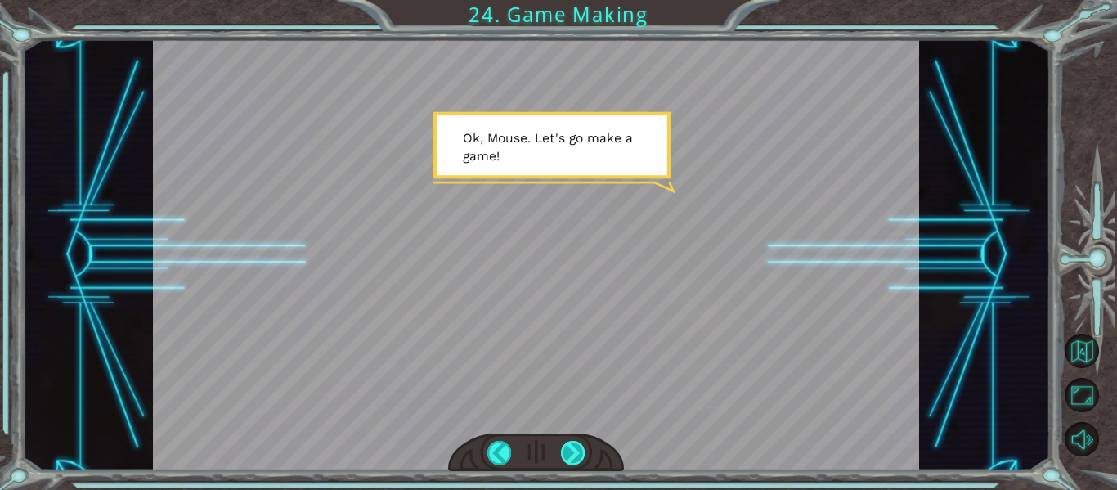
click at [576, 463] on div at bounding box center [573, 452] width 24 height 23
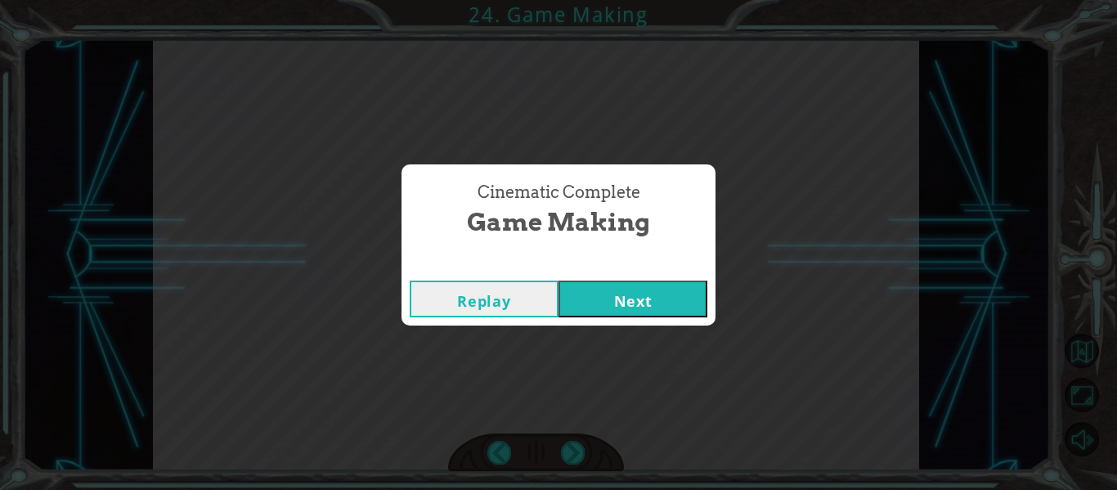
click at [643, 291] on button "Next" at bounding box center [632, 298] width 149 height 37
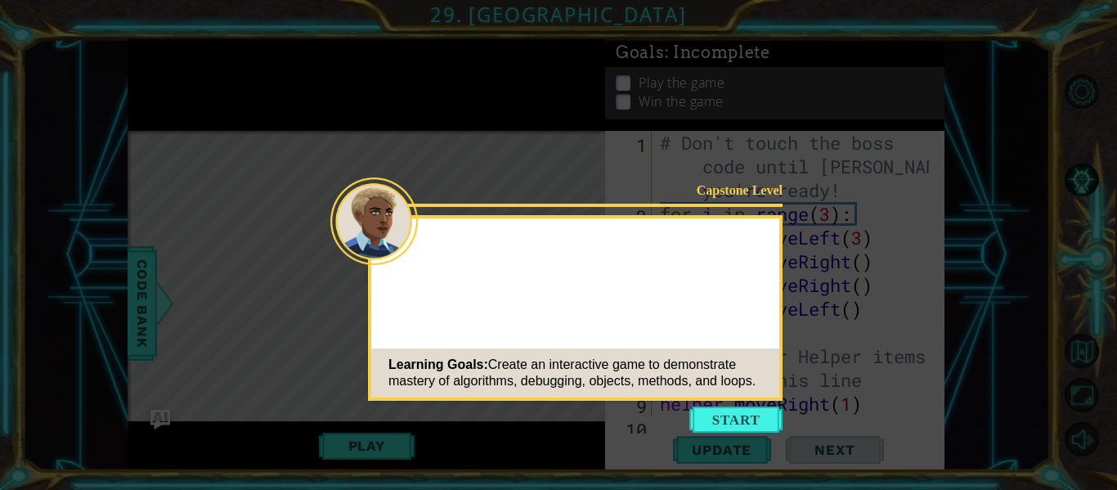
click at [765, 432] on button "Start" at bounding box center [735, 419] width 93 height 26
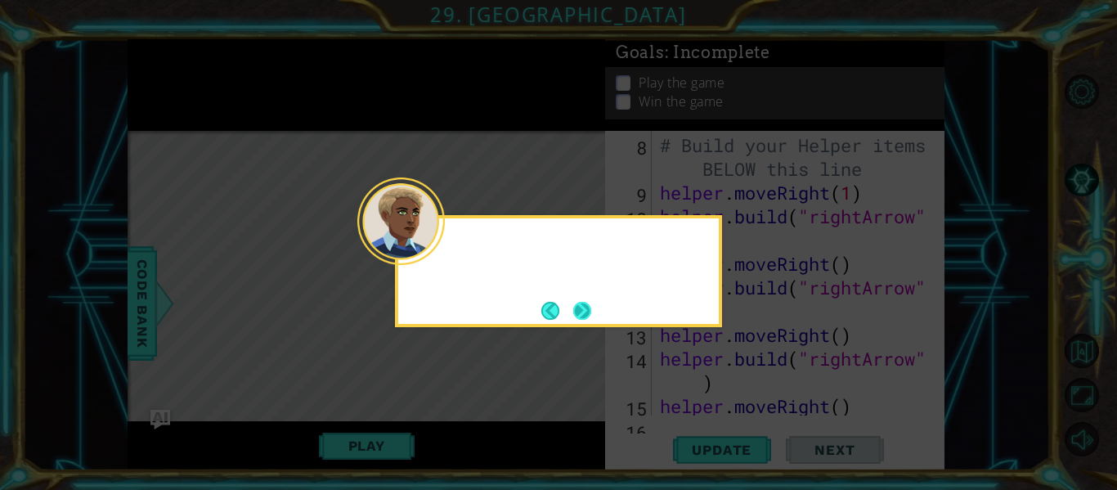
click at [585, 310] on button "Next" at bounding box center [582, 310] width 19 height 19
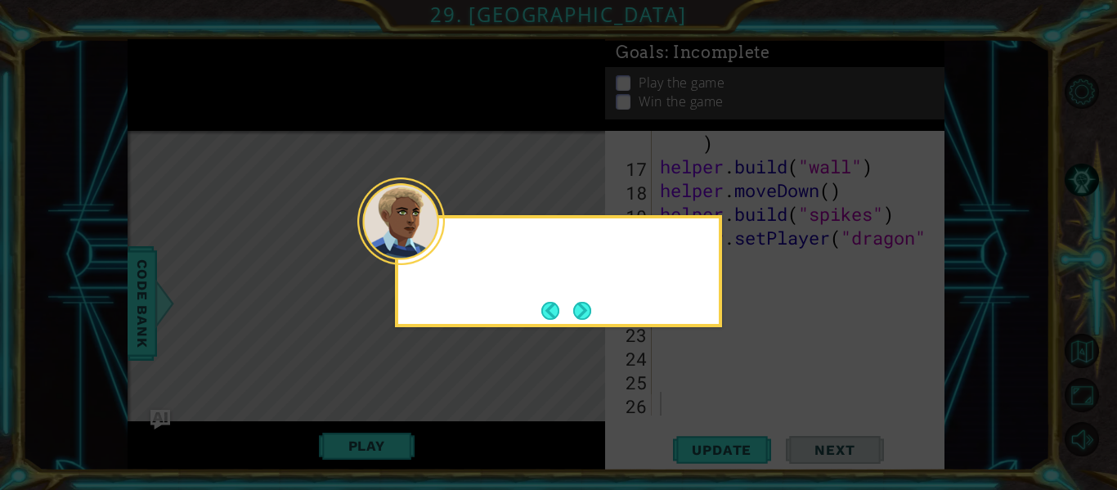
scroll to position [522, 0]
click at [589, 314] on button "Next" at bounding box center [582, 311] width 18 height 18
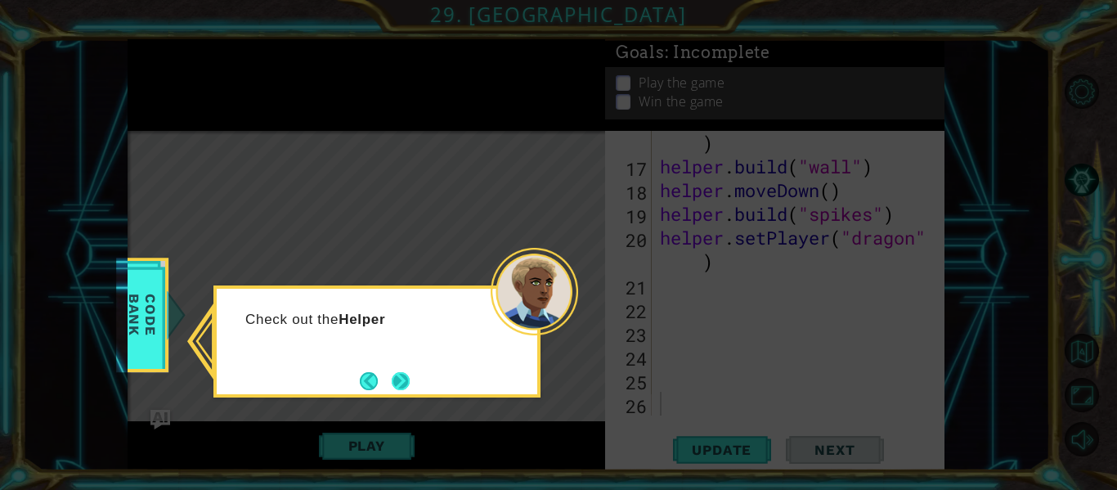
click at [402, 374] on button "Next" at bounding box center [401, 380] width 19 height 19
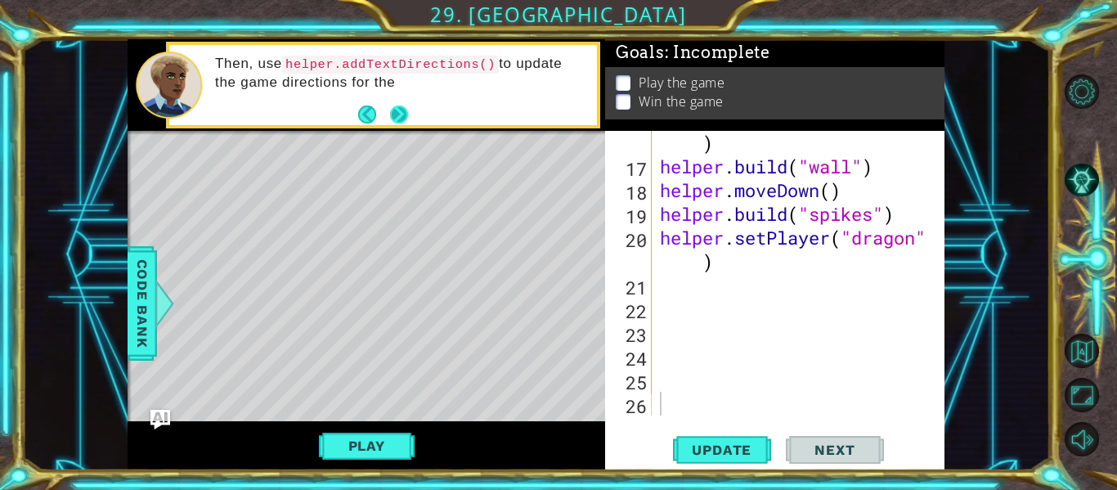
click at [401, 113] on button "Next" at bounding box center [399, 114] width 18 height 18
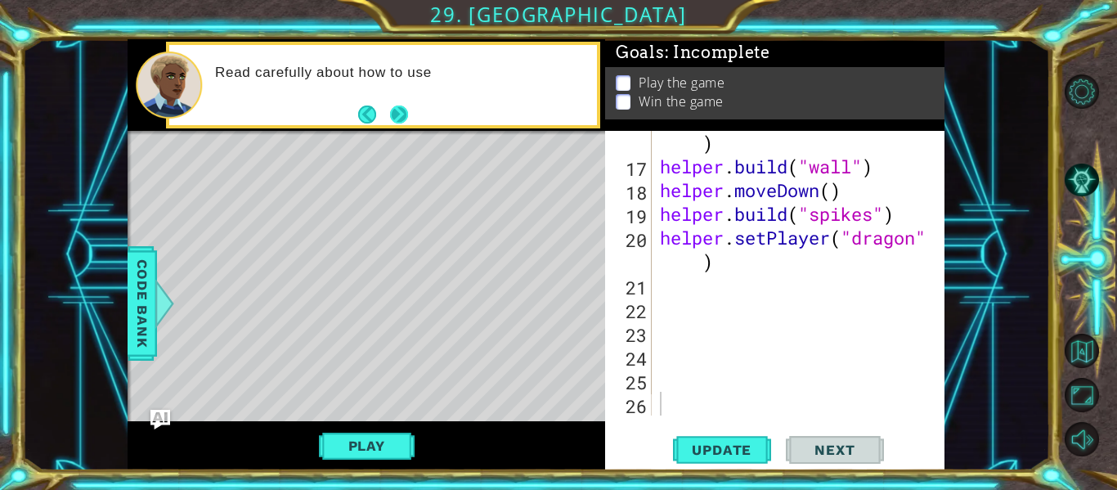
click at [399, 111] on button "Next" at bounding box center [399, 114] width 18 height 18
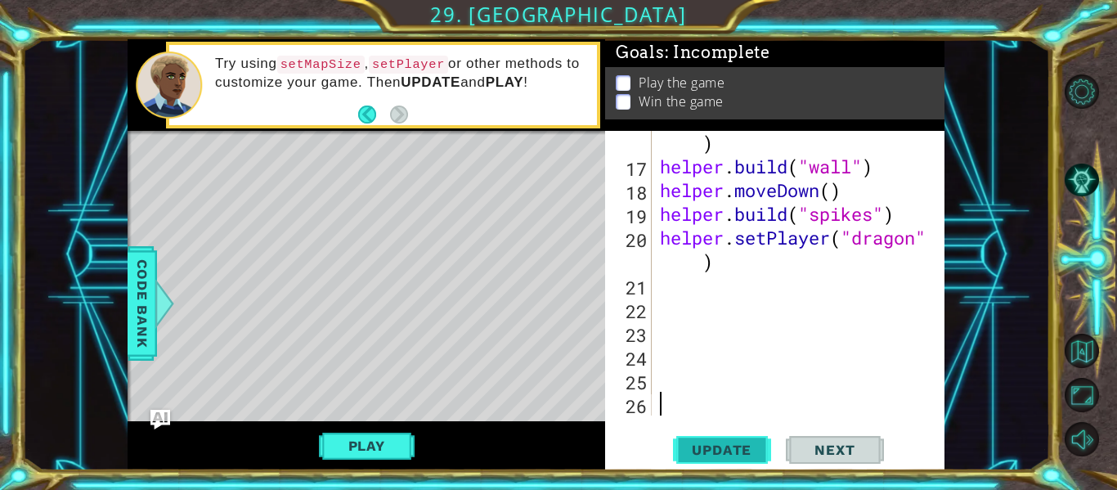
click at [717, 446] on span "Update" at bounding box center [721, 450] width 92 height 16
click at [727, 449] on span "Update" at bounding box center [721, 450] width 92 height 16
click at [366, 450] on button "Play" at bounding box center [367, 445] width 96 height 31
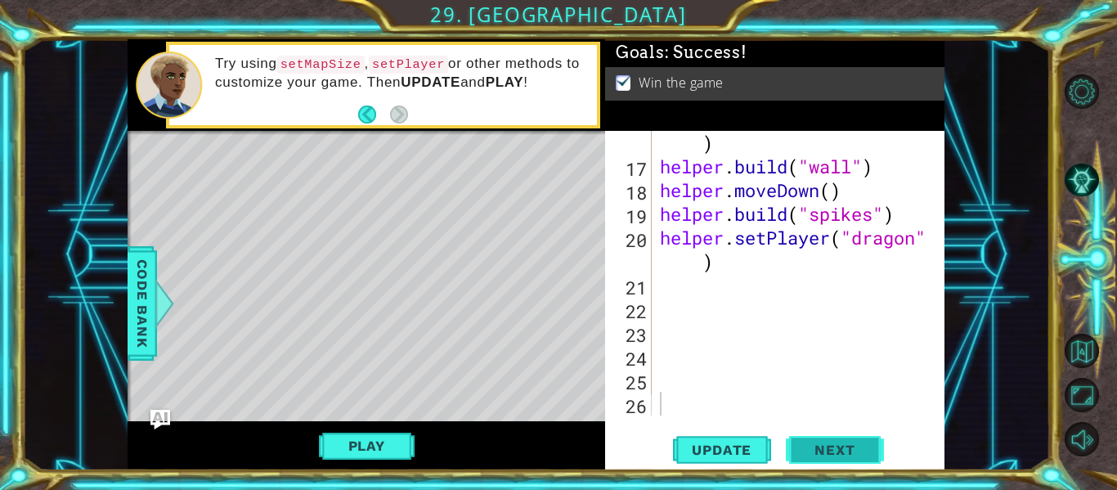
click at [818, 449] on span "Next" at bounding box center [834, 452] width 73 height 16
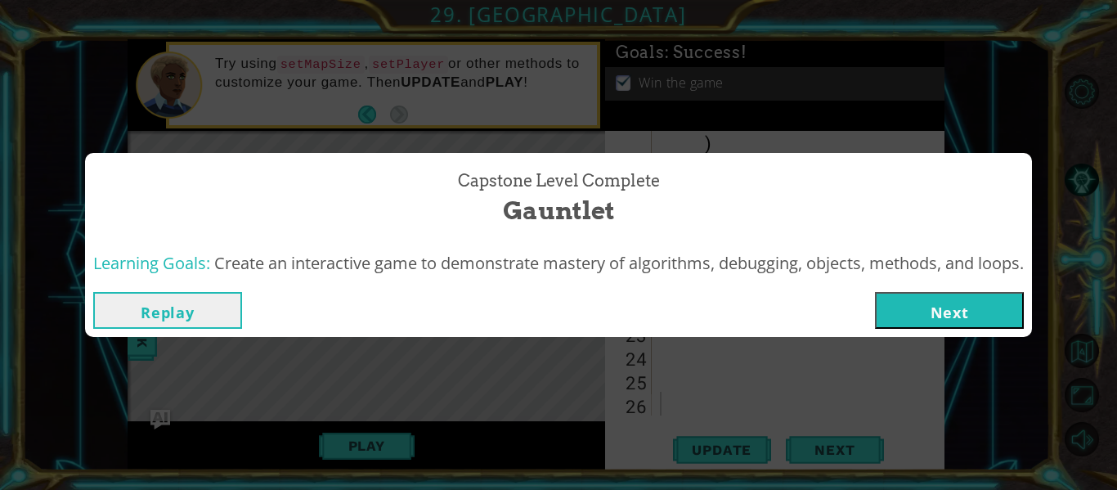
click at [929, 321] on button "Next" at bounding box center [949, 310] width 149 height 37
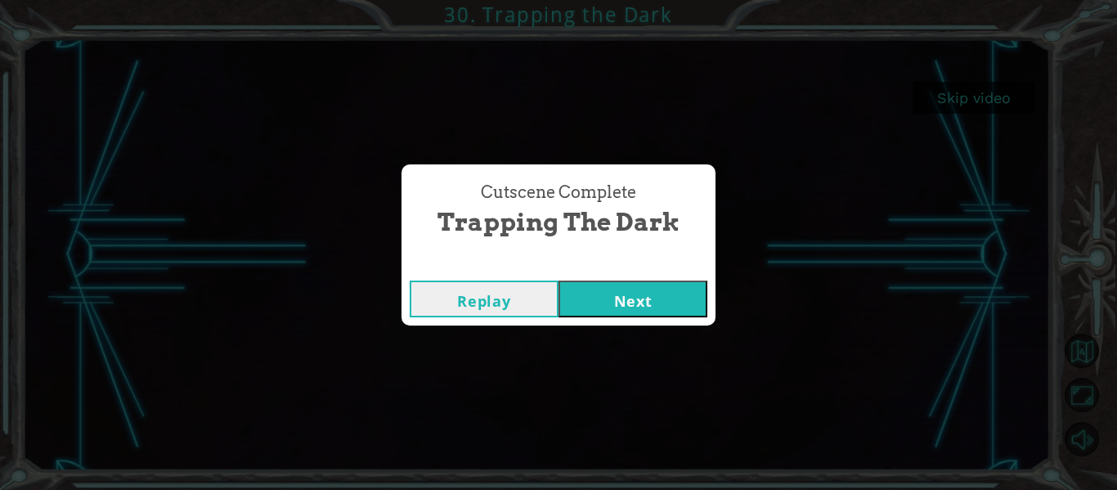
click at [652, 303] on button "Next" at bounding box center [632, 298] width 149 height 37
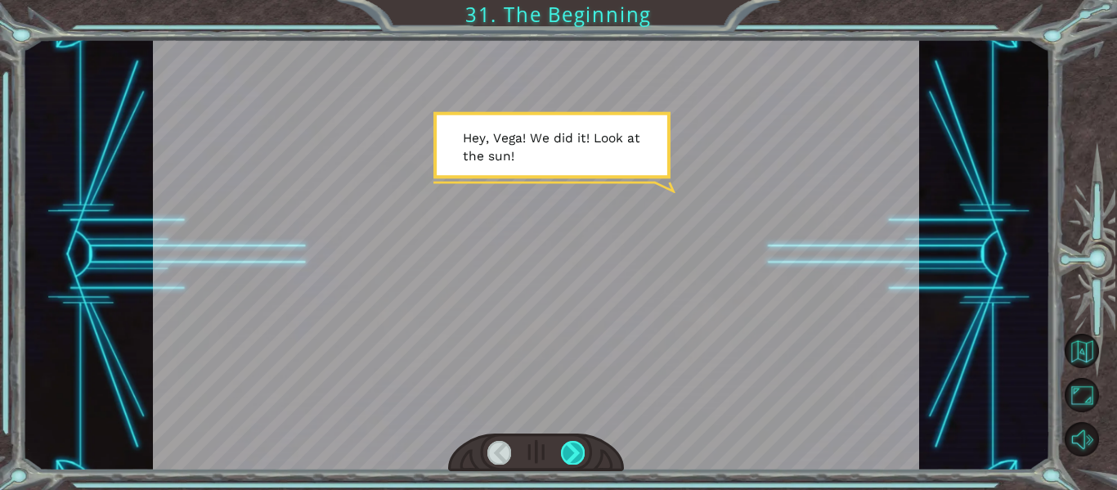
click at [581, 449] on div at bounding box center [573, 452] width 24 height 23
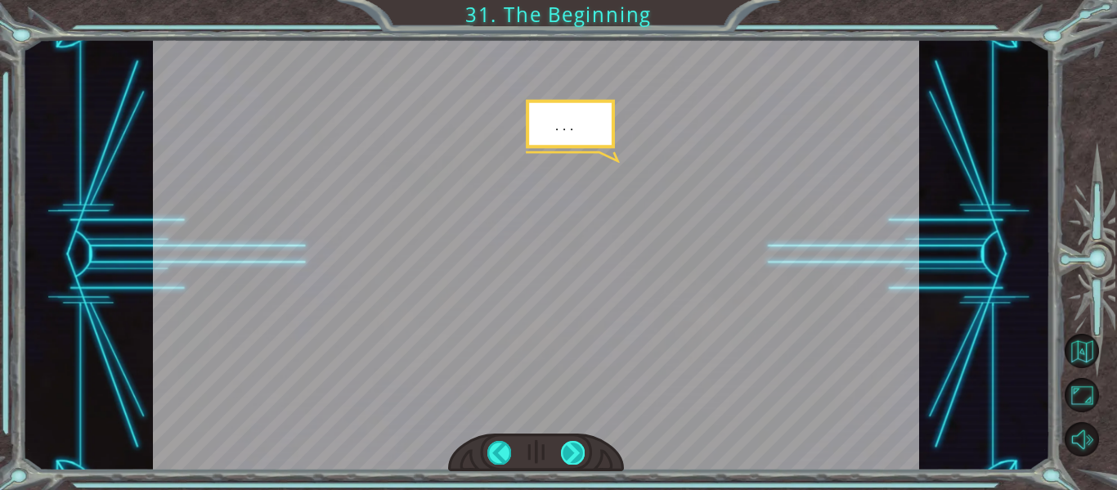
click at [581, 449] on div at bounding box center [573, 452] width 24 height 23
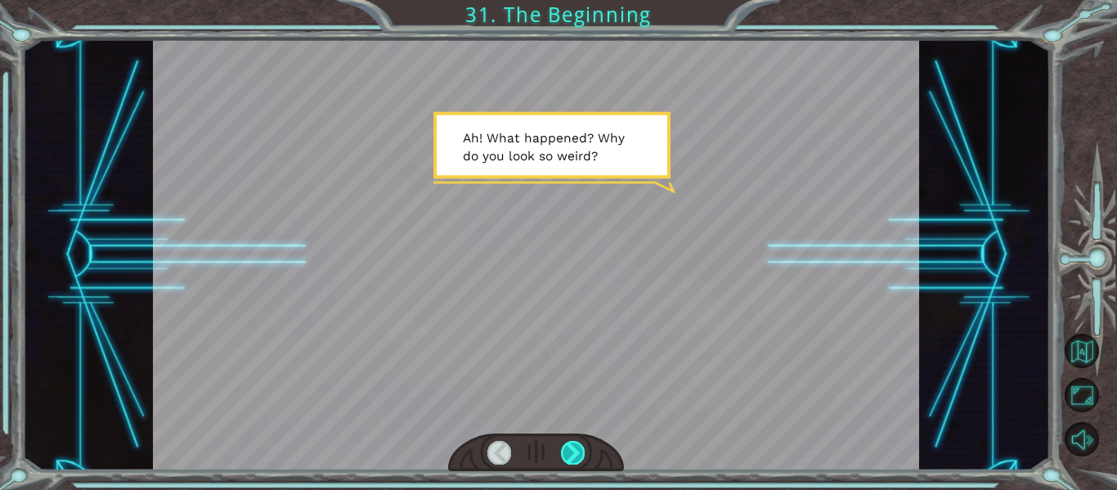
click at [581, 449] on div at bounding box center [573, 452] width 24 height 23
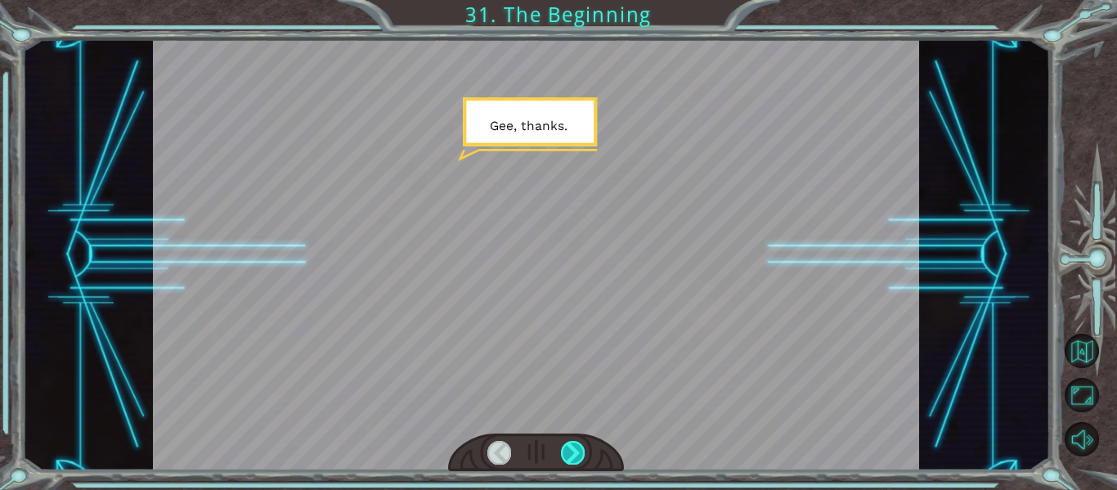
click at [581, 449] on div at bounding box center [573, 452] width 24 height 23
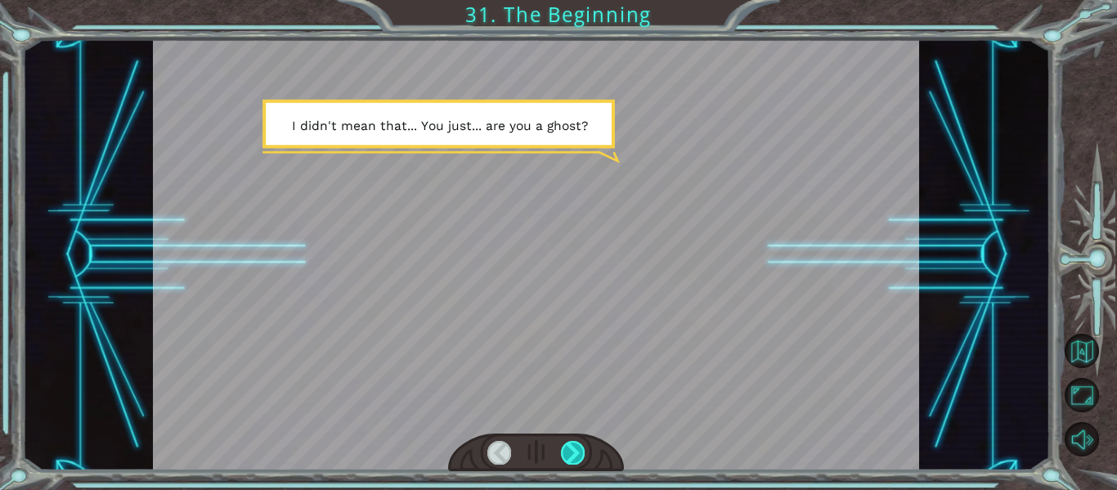
click at [580, 452] on div at bounding box center [573, 452] width 24 height 23
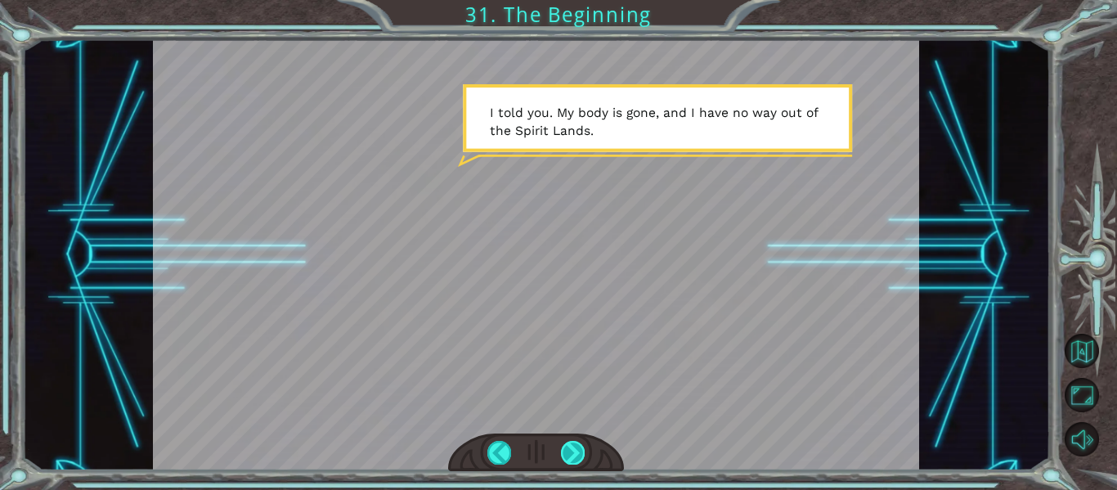
click at [572, 452] on div at bounding box center [573, 452] width 24 height 23
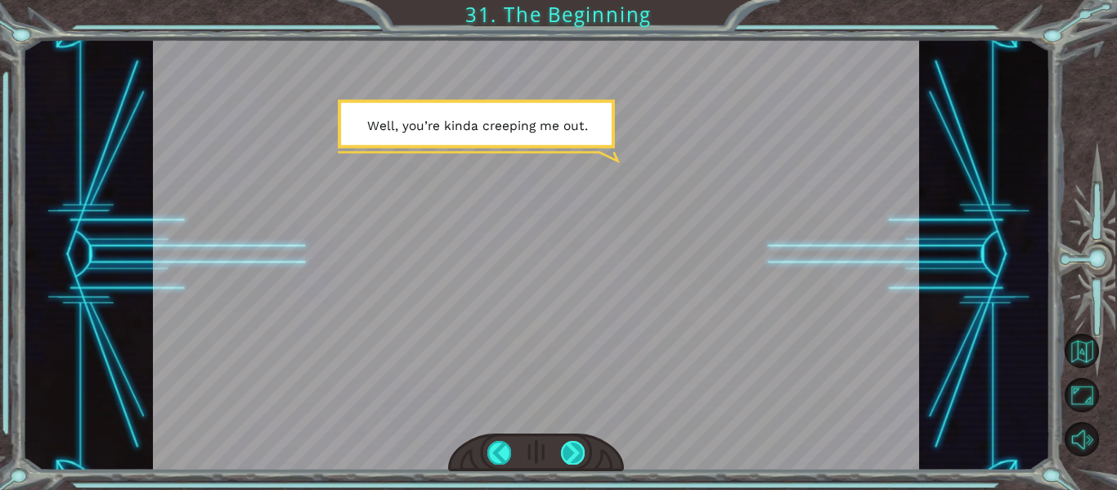
click at [582, 452] on div at bounding box center [573, 452] width 24 height 23
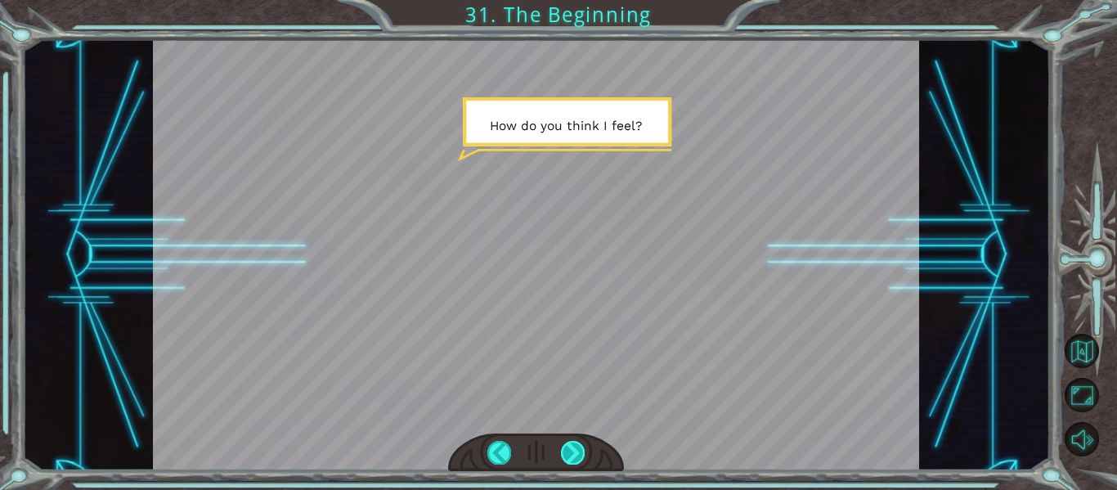
click at [567, 447] on div at bounding box center [573, 452] width 24 height 23
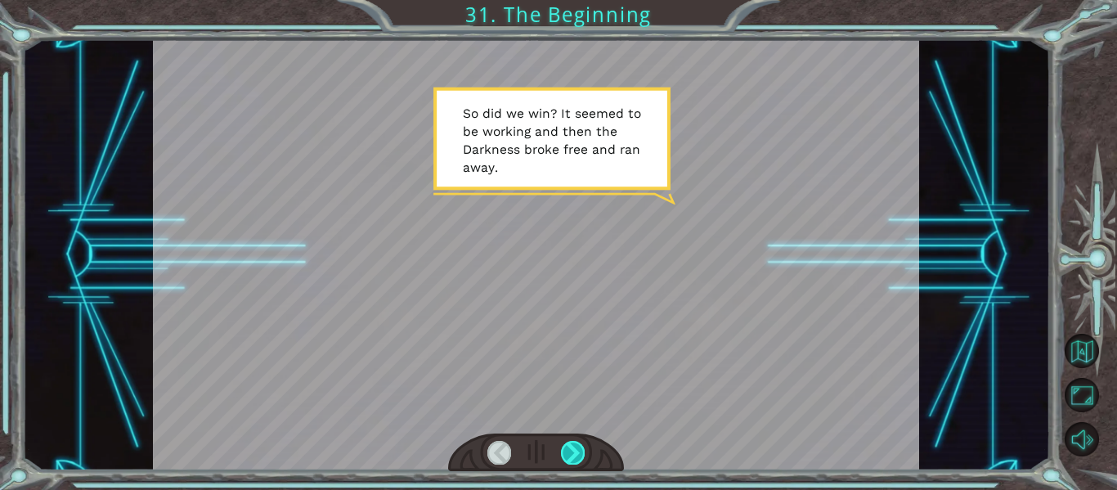
click at [572, 455] on div at bounding box center [573, 452] width 24 height 23
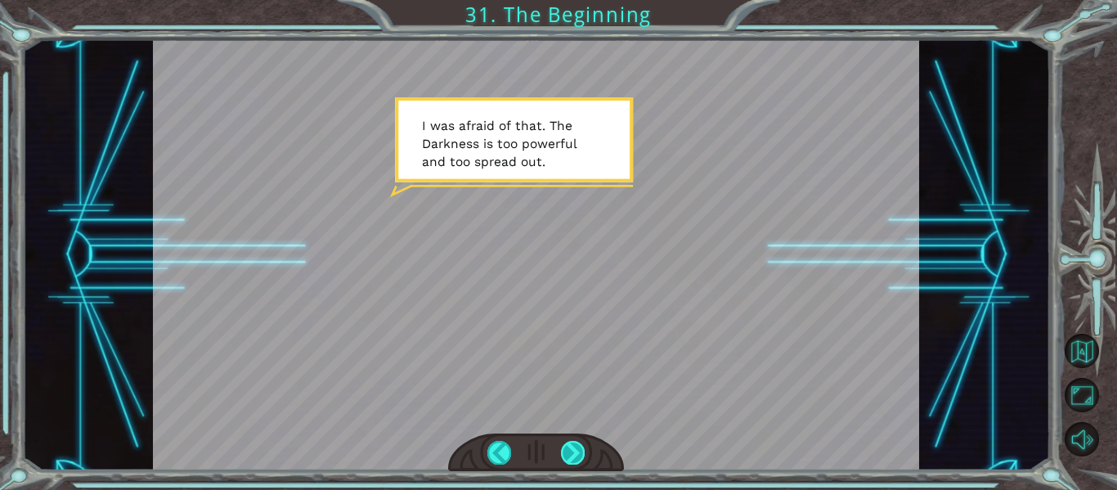
click at [569, 443] on div at bounding box center [573, 452] width 24 height 23
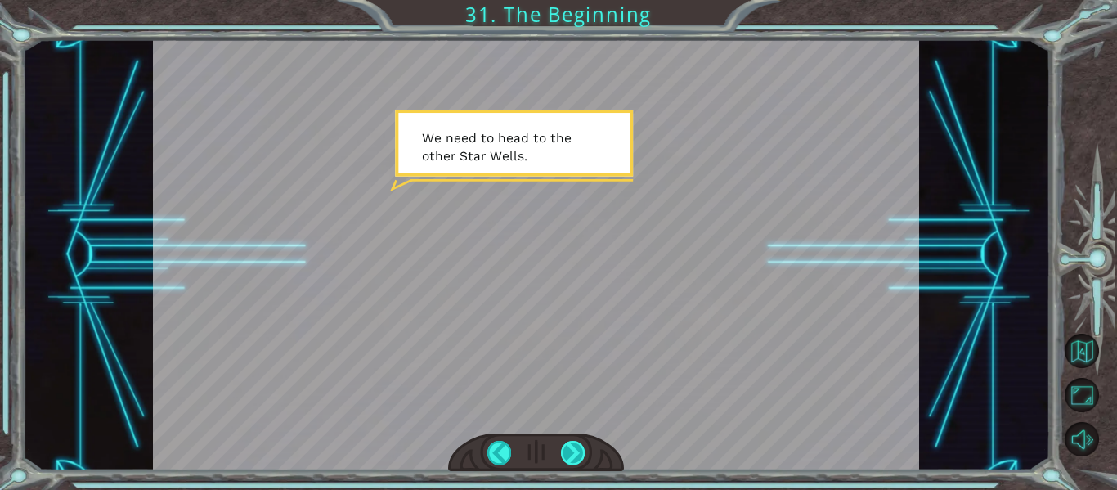
click at [577, 451] on div at bounding box center [573, 452] width 24 height 23
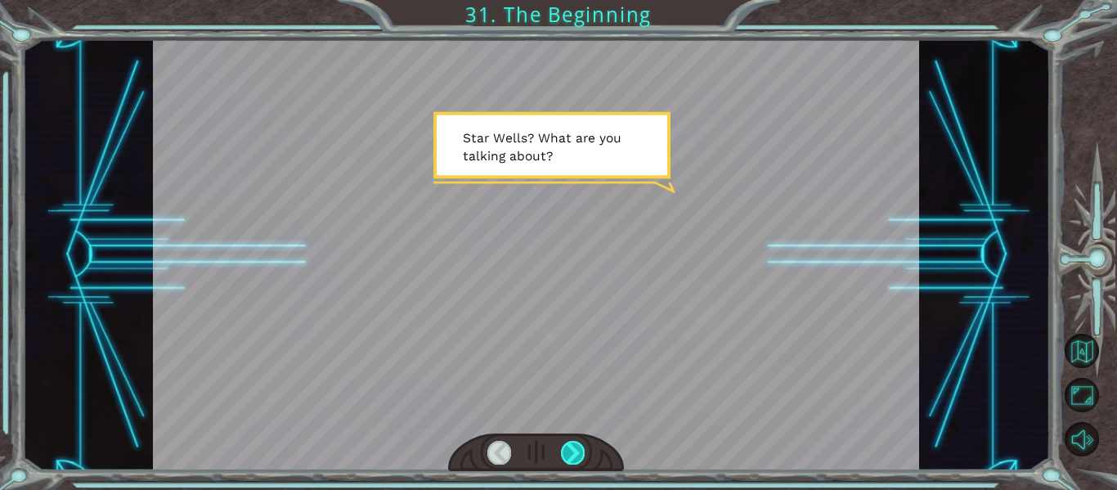
click at [578, 448] on div at bounding box center [573, 452] width 24 height 23
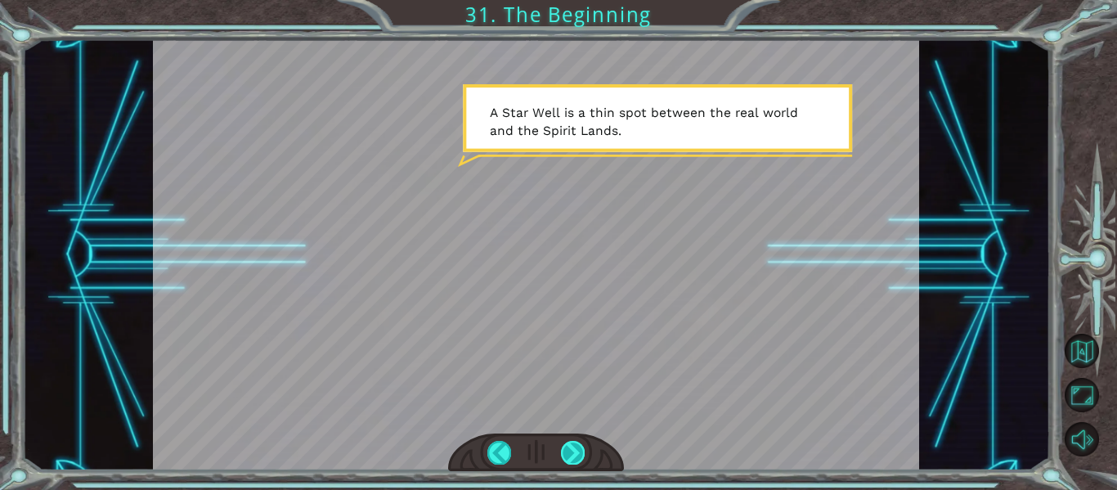
click at [580, 446] on div at bounding box center [573, 452] width 24 height 23
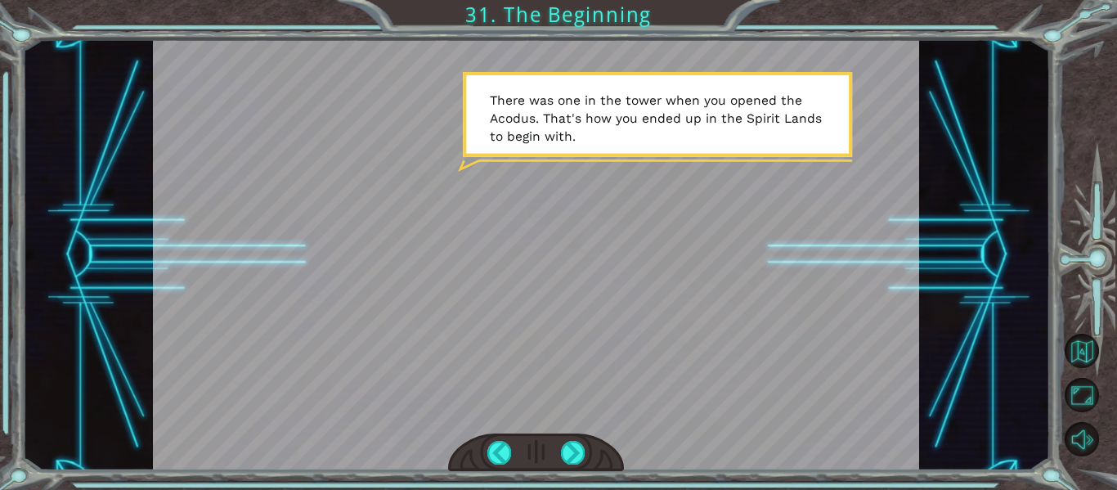
click at [563, 439] on div at bounding box center [536, 452] width 177 height 38
click at [574, 460] on div at bounding box center [573, 452] width 24 height 23
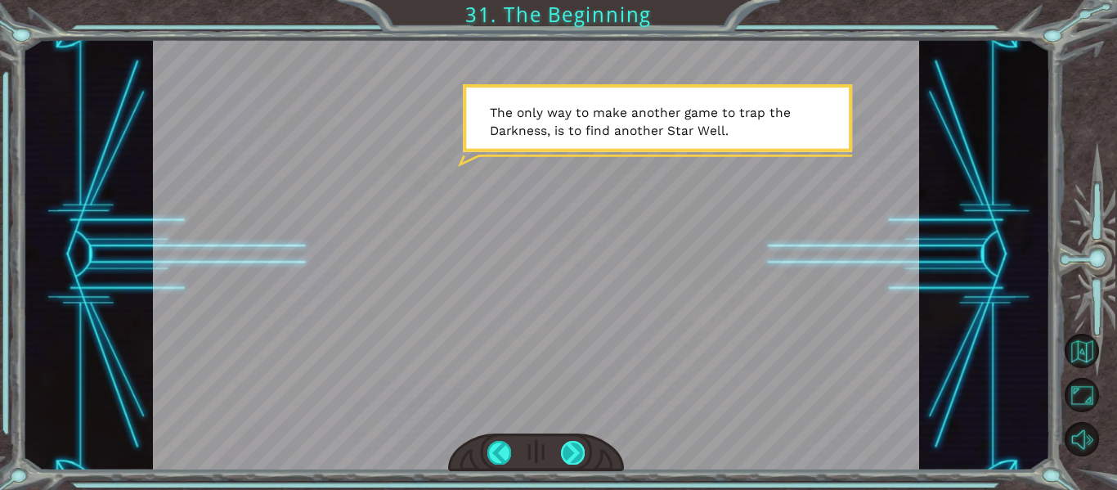
click at [577, 454] on div at bounding box center [573, 452] width 24 height 23
click at [585, 448] on div at bounding box center [536, 452] width 177 height 38
click at [583, 452] on div at bounding box center [573, 452] width 24 height 23
click at [567, 446] on div at bounding box center [573, 452] width 24 height 23
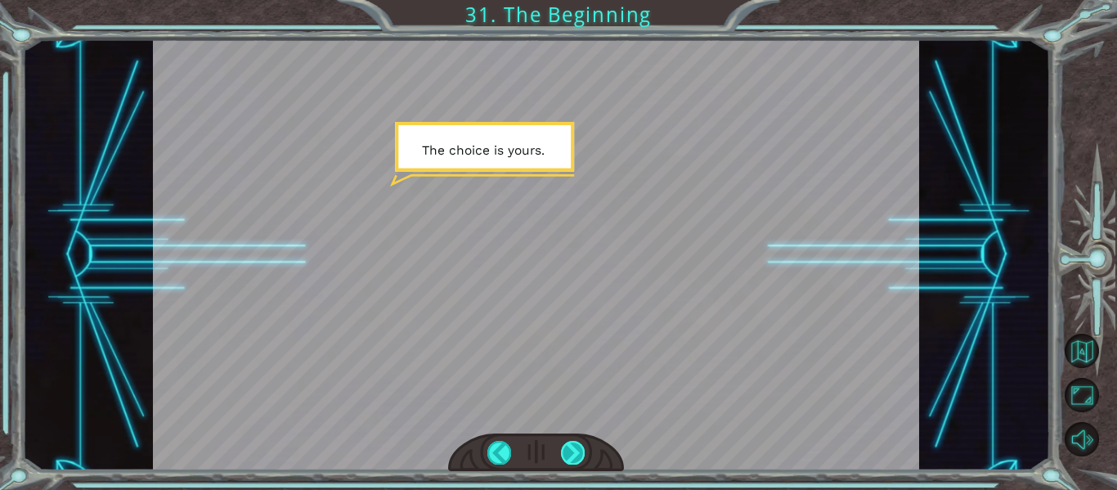
click at [579, 455] on div at bounding box center [573, 452] width 24 height 23
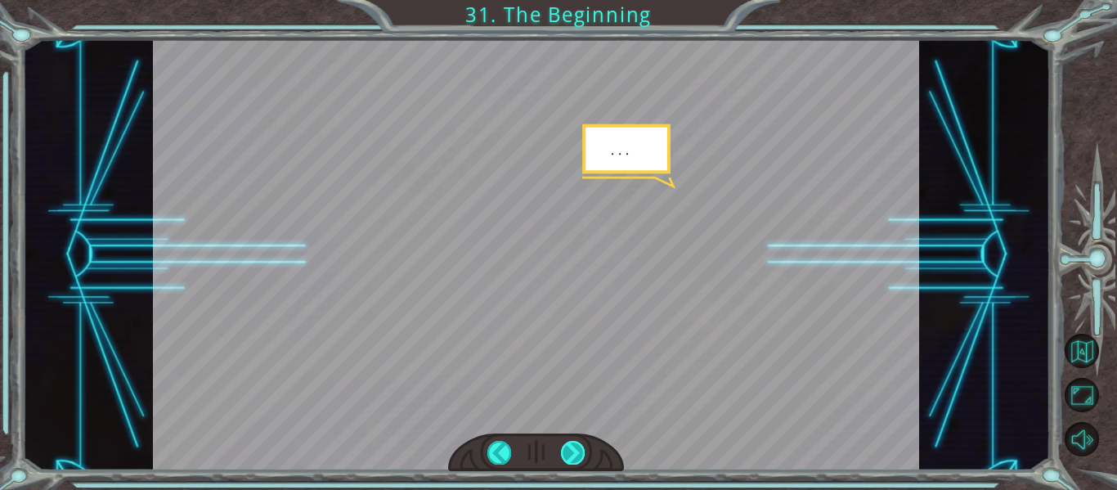
click at [581, 453] on div at bounding box center [573, 452] width 24 height 23
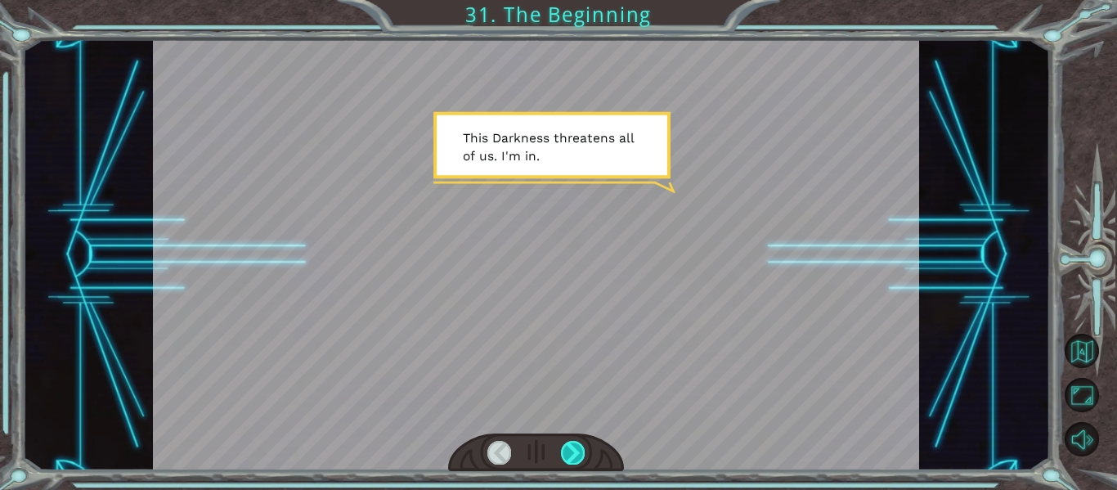
click at [577, 449] on div at bounding box center [573, 452] width 24 height 23
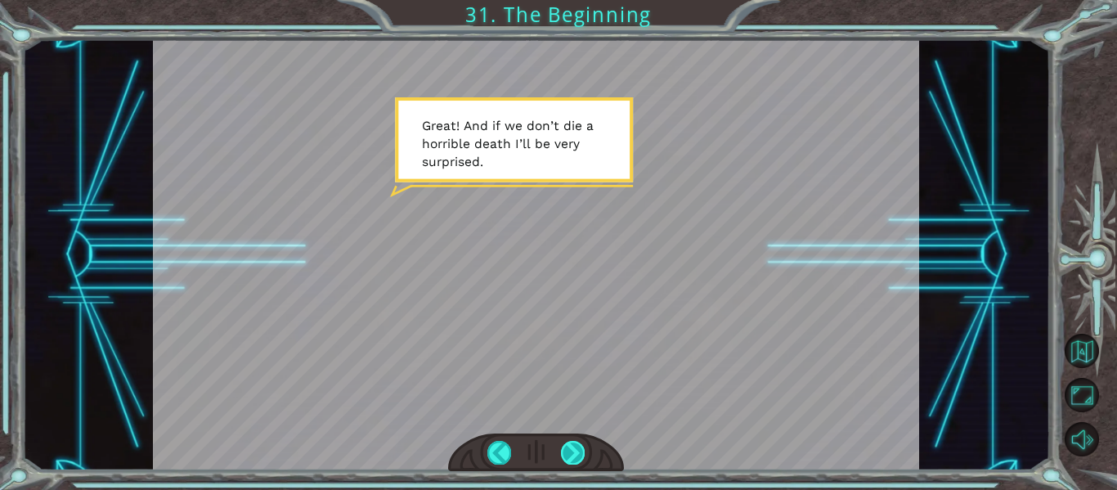
click at [581, 460] on div at bounding box center [573, 452] width 24 height 23
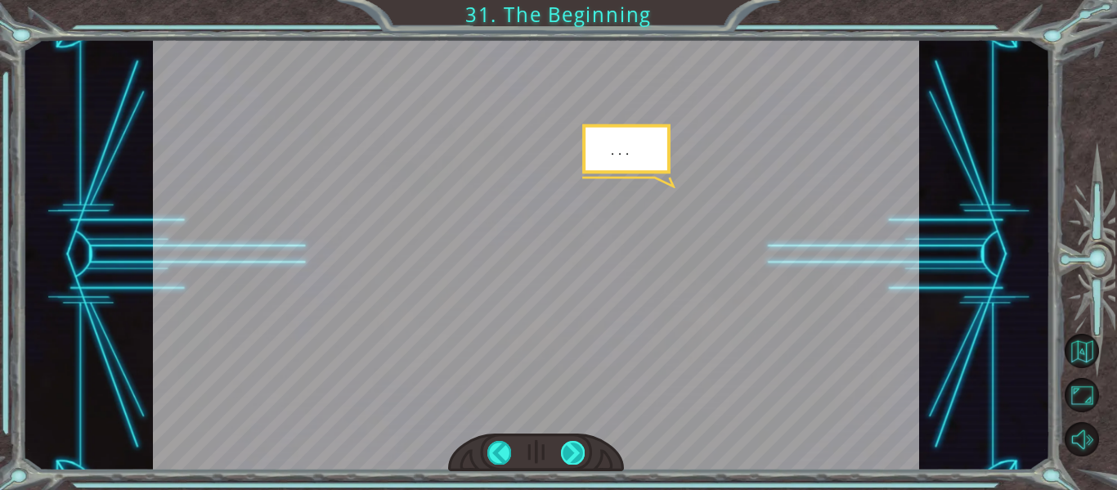
click at [572, 454] on div at bounding box center [573, 452] width 24 height 23
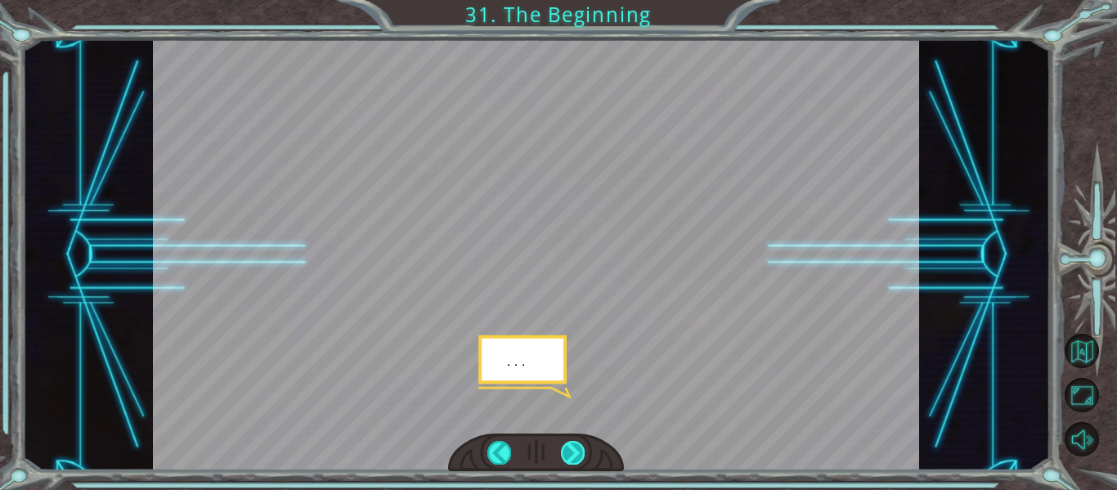
click at [572, 454] on div at bounding box center [573, 452] width 24 height 23
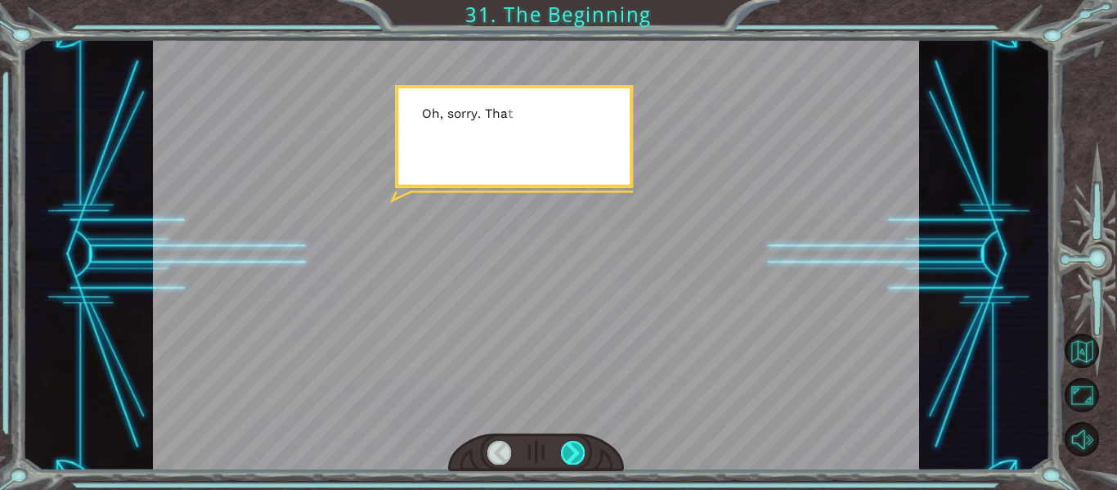
click at [573, 456] on div at bounding box center [573, 452] width 24 height 23
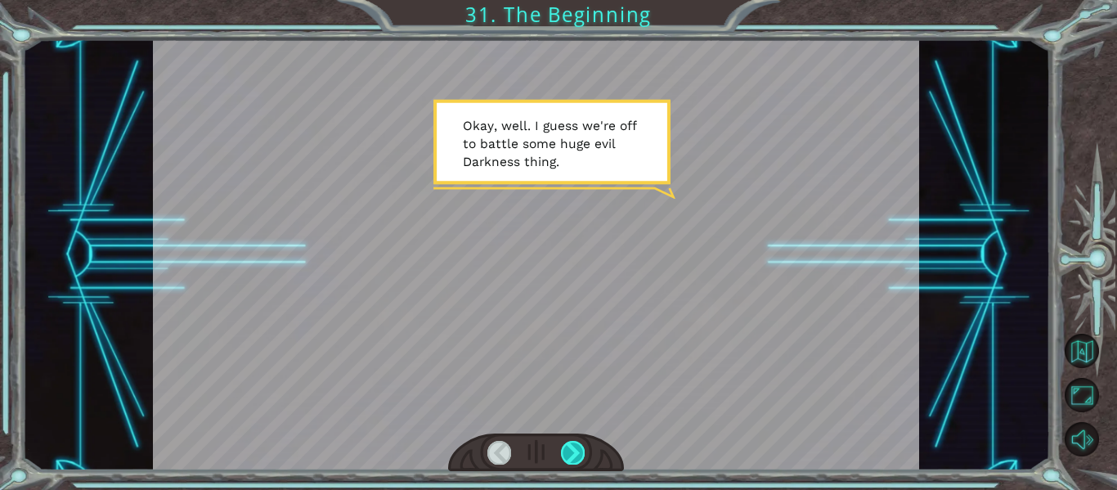
click at [571, 456] on div at bounding box center [573, 452] width 24 height 23
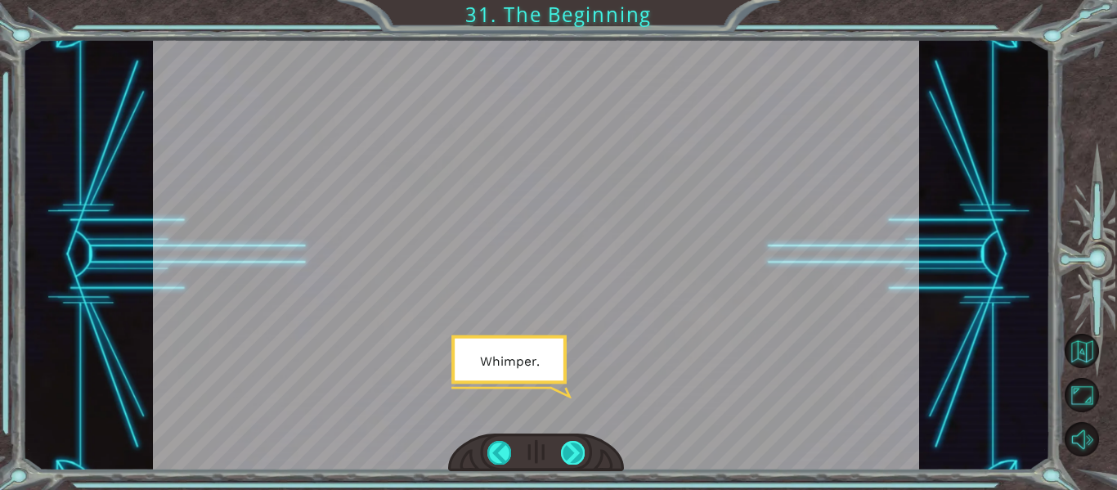
click at [576, 446] on div at bounding box center [573, 452] width 24 height 23
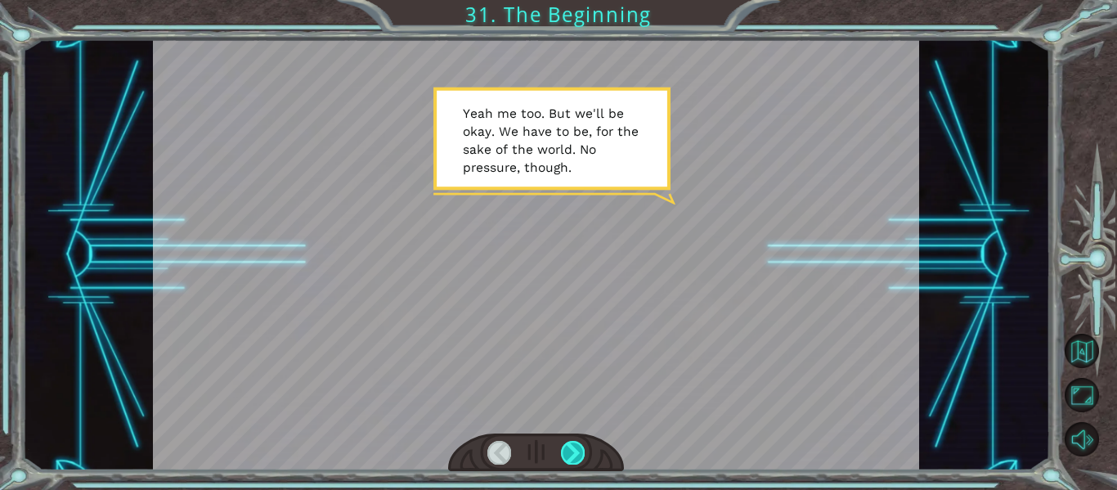
click at [576, 449] on div at bounding box center [573, 452] width 24 height 23
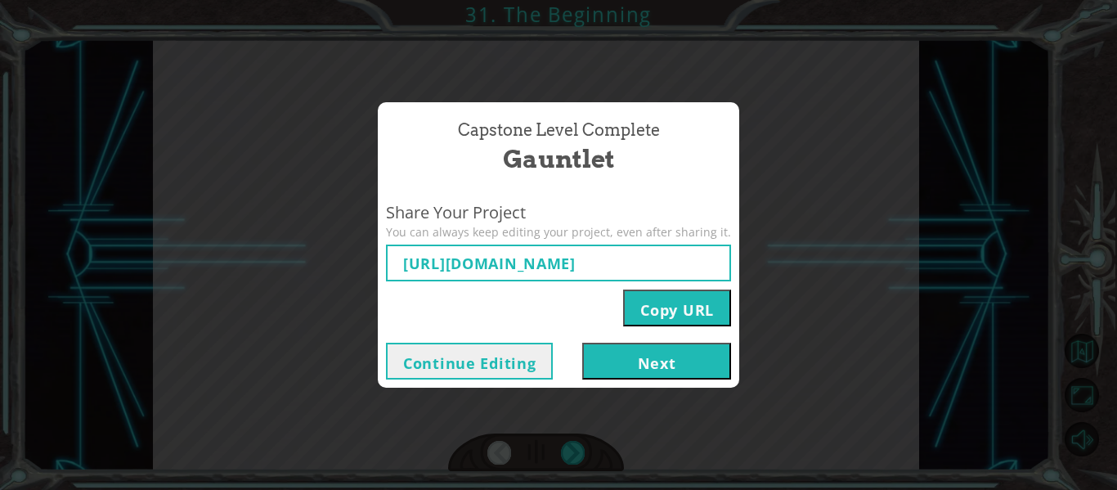
type input "[URL][DOMAIN_NAME]"
click at [655, 363] on button "Next" at bounding box center [656, 361] width 149 height 37
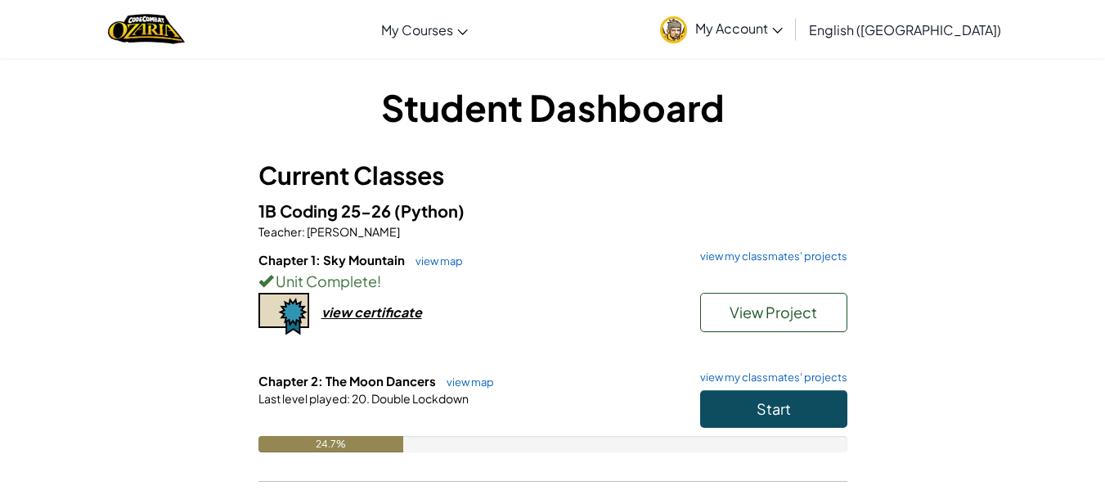
click at [858, 398] on div "Student Dashboard Current Classes 1B Coding 25-26 (Python) Teacher : [PERSON_NA…" at bounding box center [552, 328] width 957 height 493
click at [832, 411] on button "Start" at bounding box center [773, 409] width 147 height 38
